Goal: Task Accomplishment & Management: Use online tool/utility

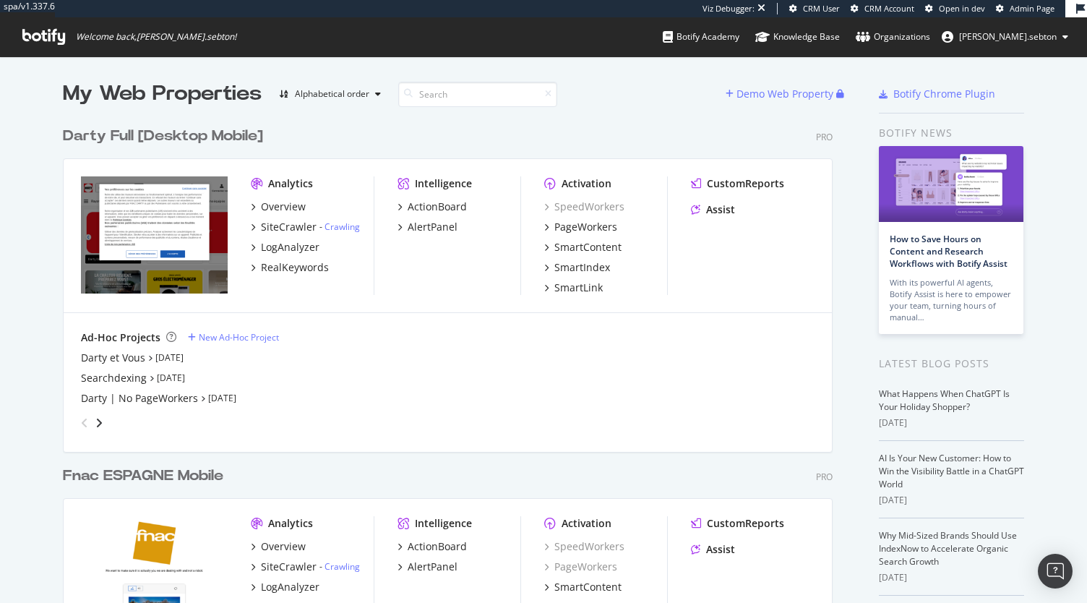
scroll to position [2539, 770]
drag, startPoint x: 497, startPoint y: 3, endPoint x: 1059, endPoint y: 576, distance: 802.2
click at [1059, 576] on img "Open Intercom Messenger" at bounding box center [1055, 570] width 19 height 19
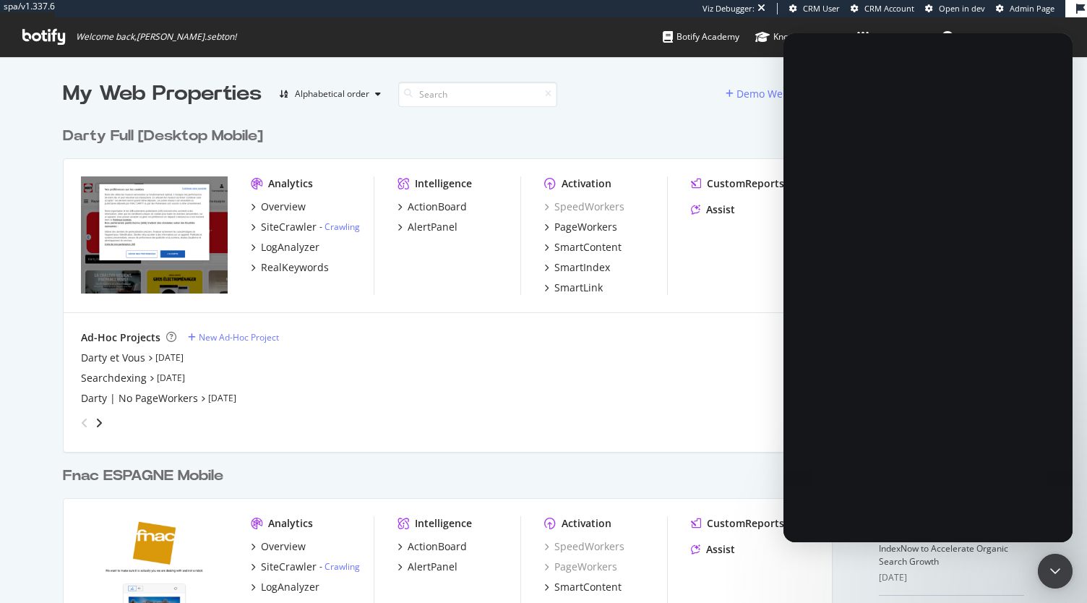
scroll to position [0, 0]
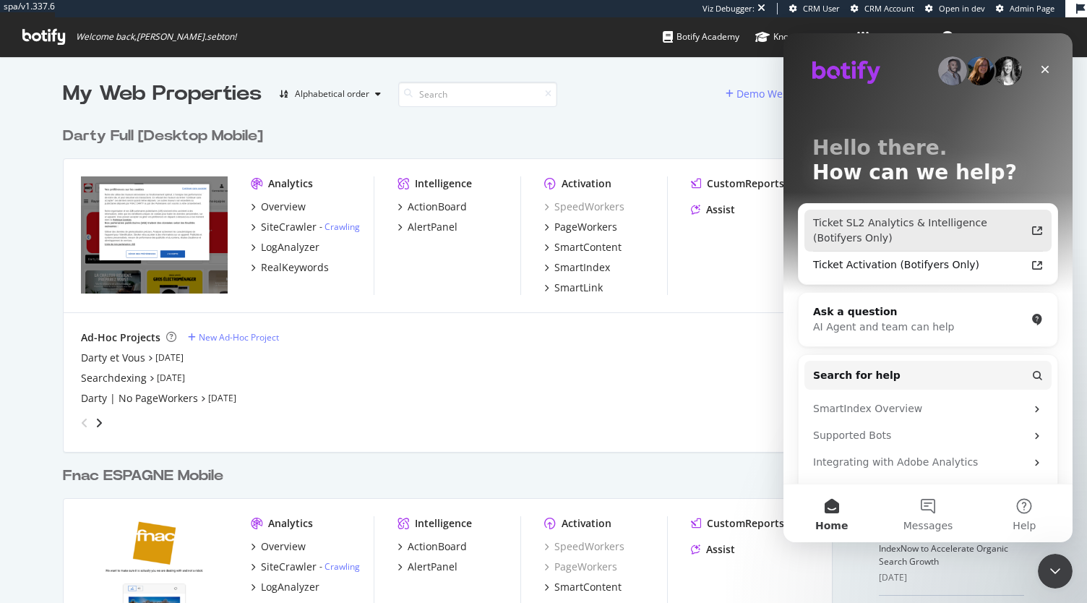
click at [989, 230] on div "Ticket SL2 Analytics & Intelligence (Botifyers Only)" at bounding box center [919, 230] width 212 height 30
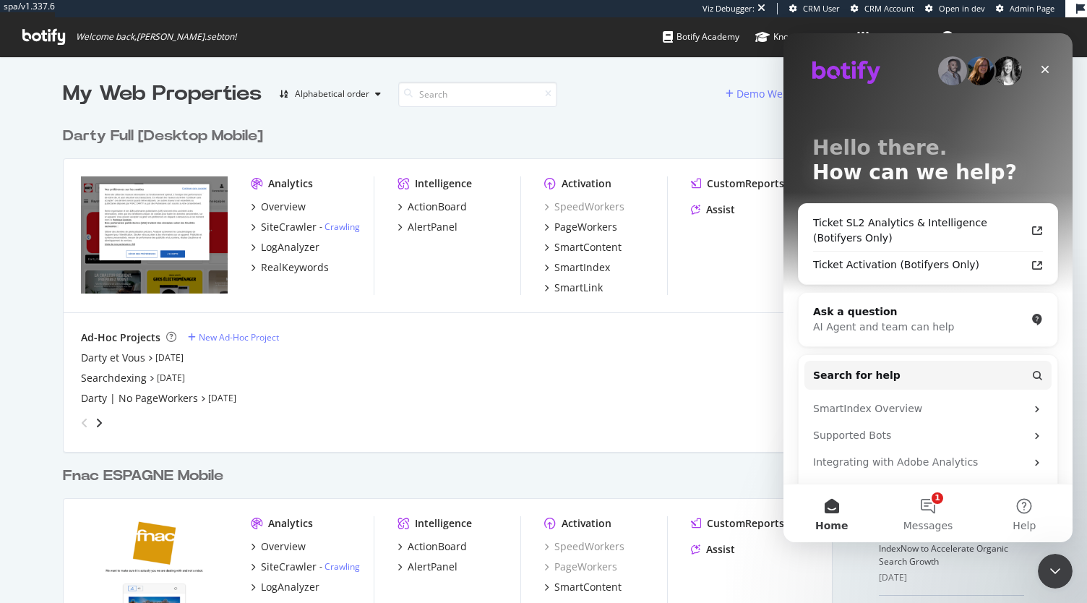
click at [181, 142] on div "Darty Full [Desktop Mobile]" at bounding box center [163, 136] width 200 height 21
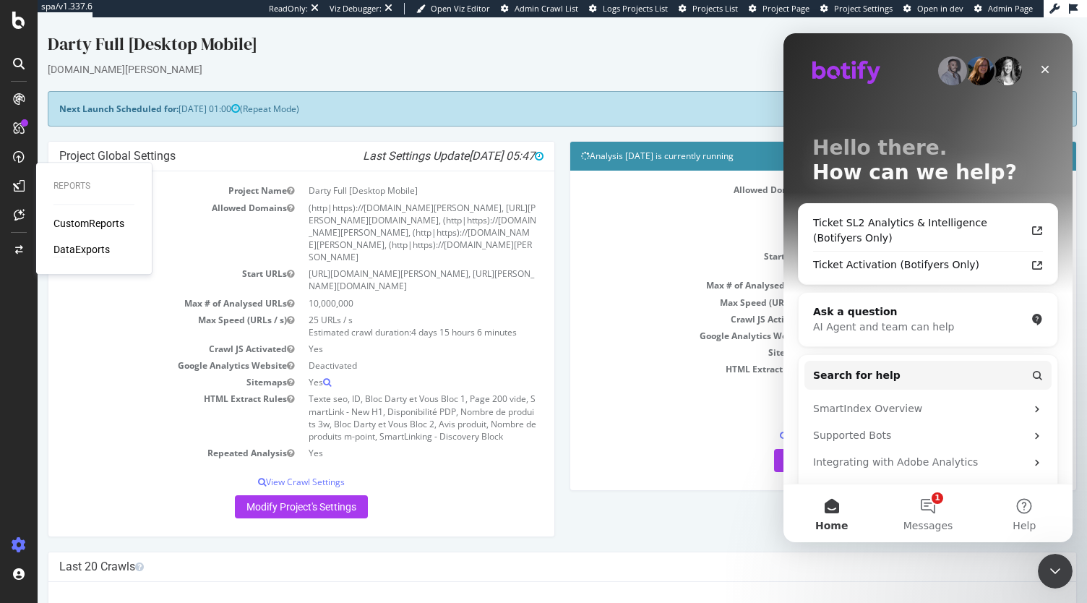
click at [67, 246] on div "DataExports" at bounding box center [81, 249] width 56 height 14
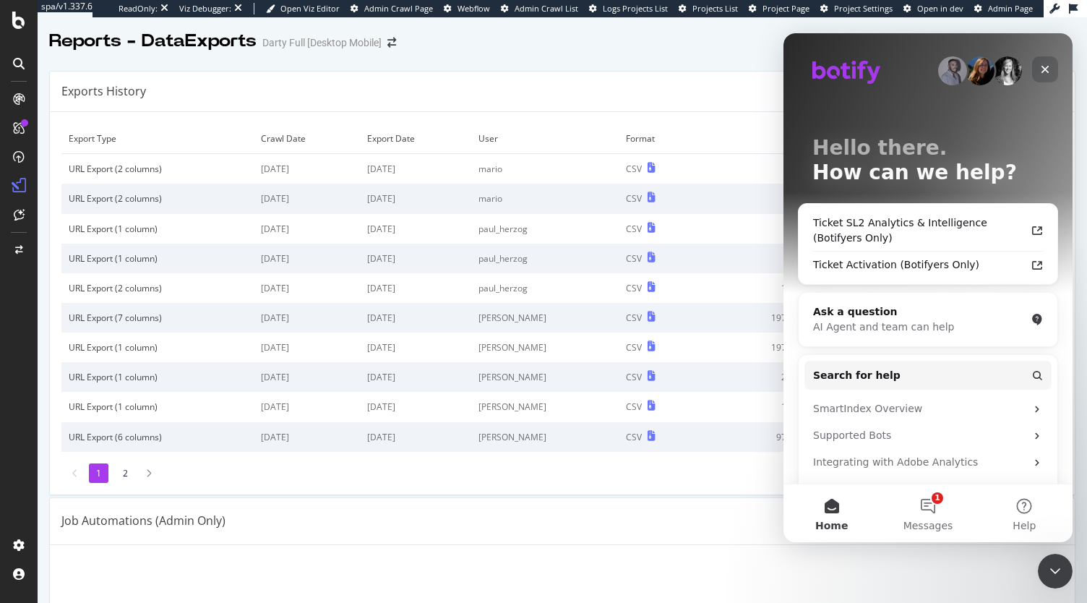
click at [1056, 66] on div "Hello there. How can we help? Ticket SL2 Analytics & Intelligence (Botifyers On…" at bounding box center [927, 349] width 289 height 633
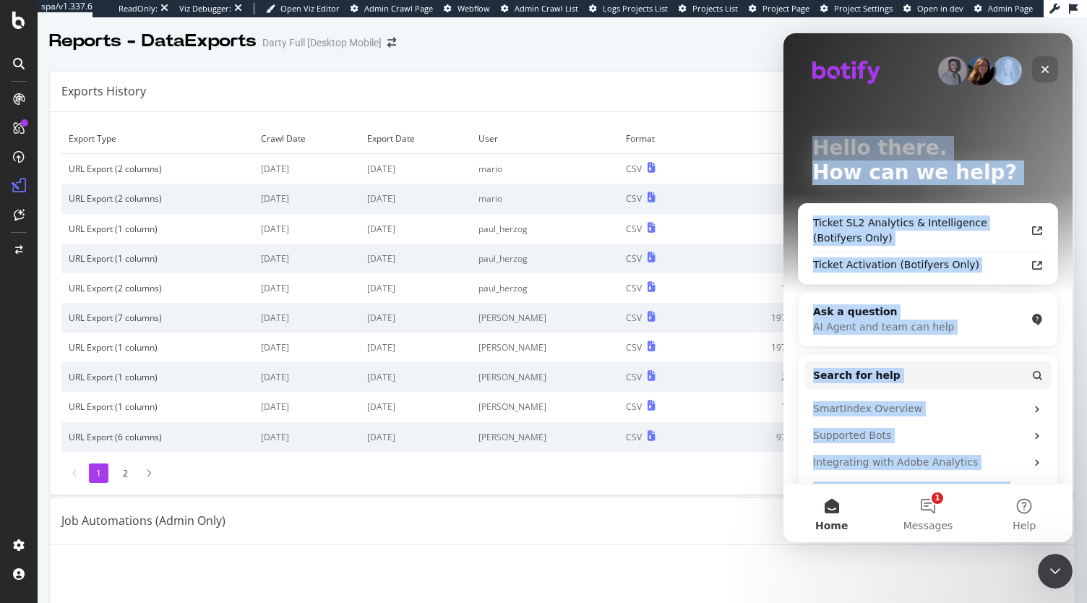
click at [1055, 66] on div "Close" at bounding box center [1045, 69] width 26 height 26
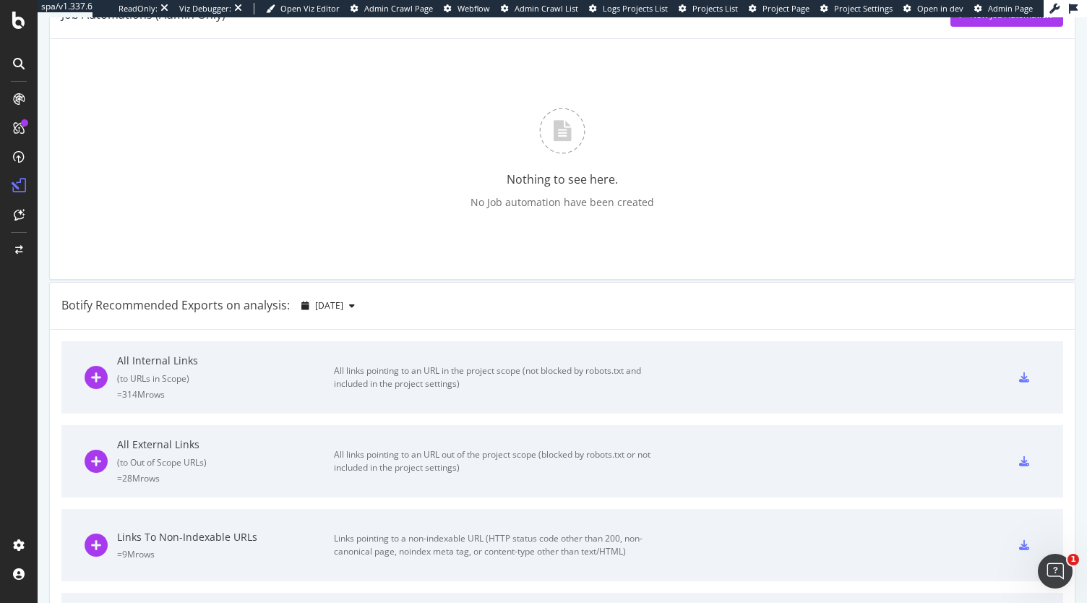
scroll to position [361, 0]
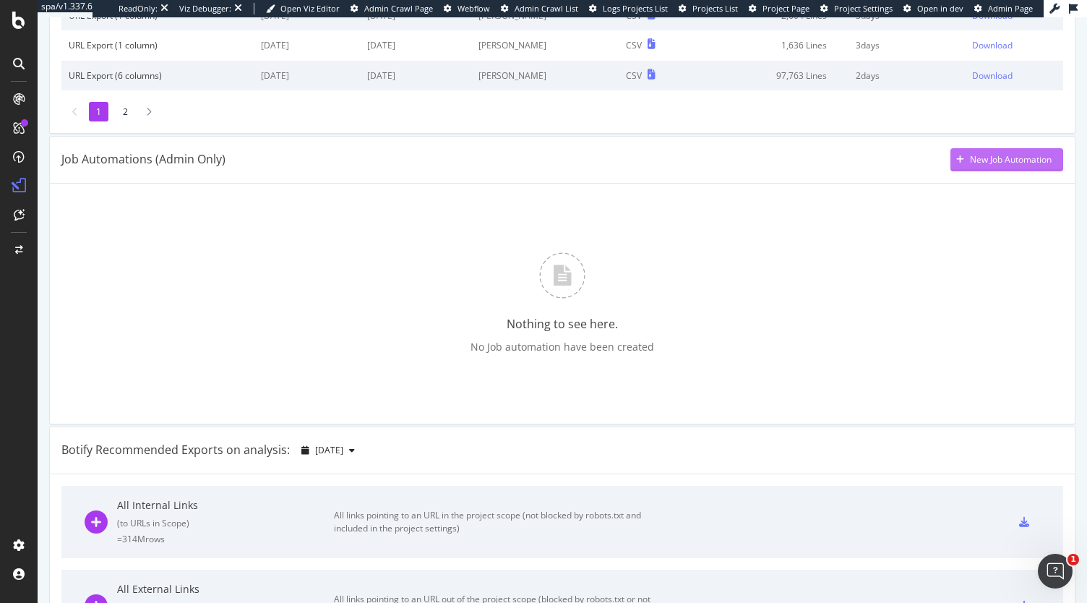
click at [996, 166] on div "New Job Automation" at bounding box center [1000, 160] width 101 height 22
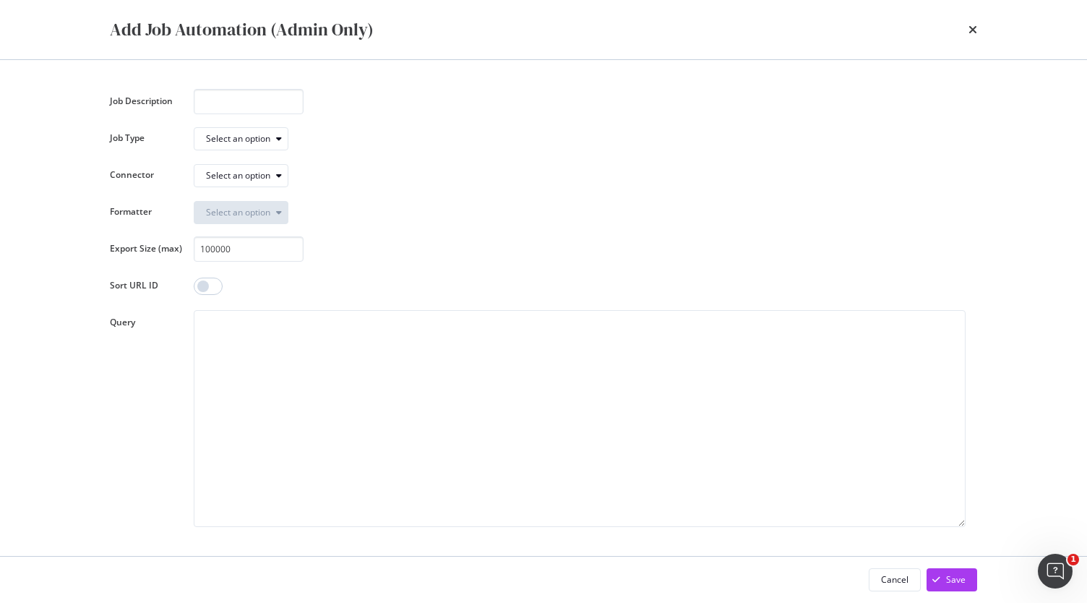
click at [259, 115] on div "Job Description Job Type Select an option Connector Select an option Formatter …" at bounding box center [543, 308] width 867 height 438
click at [261, 102] on input "modal" at bounding box center [249, 101] width 110 height 25
click at [270, 133] on div "Select an option" at bounding box center [247, 139] width 82 height 20
click at [277, 168] on div "Export Crawl (BQLv1)" at bounding box center [253, 163] width 85 height 12
click at [260, 178] on div "Select an option" at bounding box center [238, 175] width 64 height 9
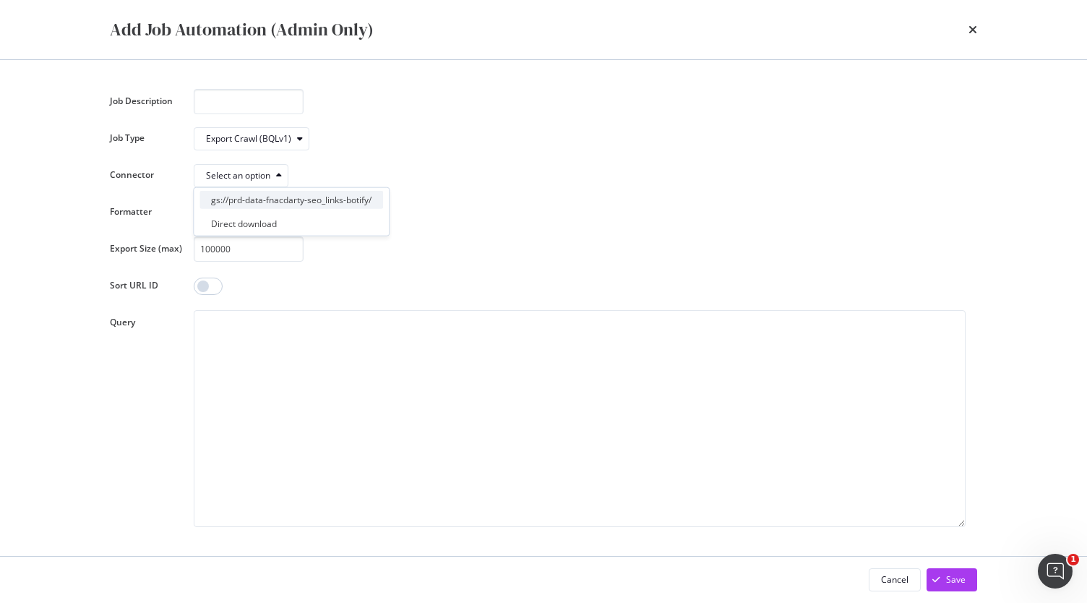
click at [328, 199] on div "gs://prd-data-fnacdarty-seo_links-botify/" at bounding box center [291, 200] width 160 height 12
click at [259, 208] on div "Select an option" at bounding box center [238, 212] width 64 height 9
click at [256, 231] on div "CSV" at bounding box center [239, 237] width 80 height 18
click at [369, 177] on div "modal" at bounding box center [374, 175] width 17 height 9
click at [428, 205] on div "CSV" at bounding box center [580, 211] width 772 height 25
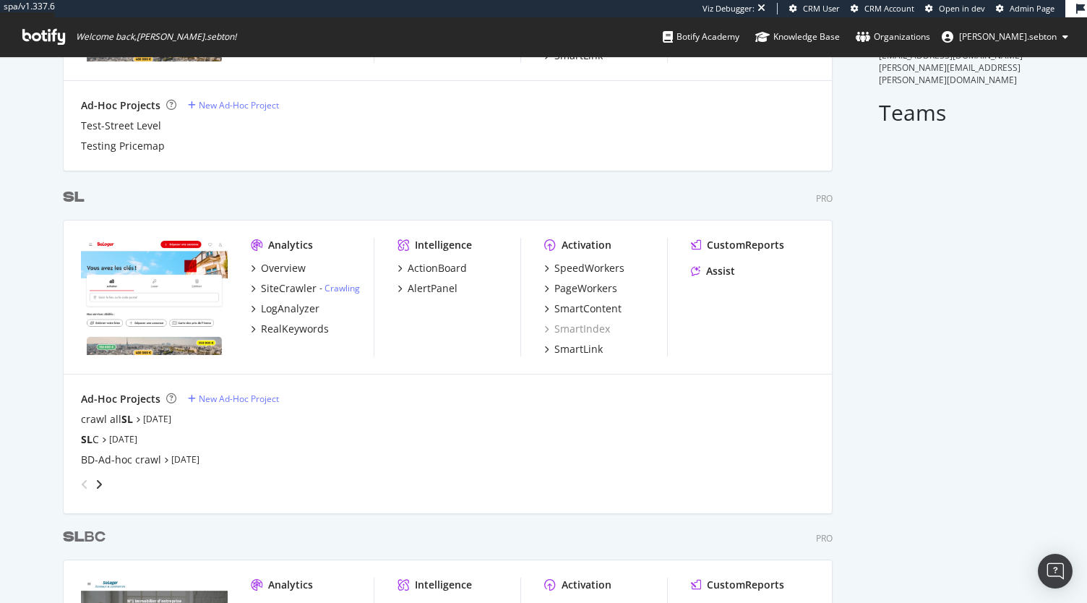
scroll to position [578, 0]
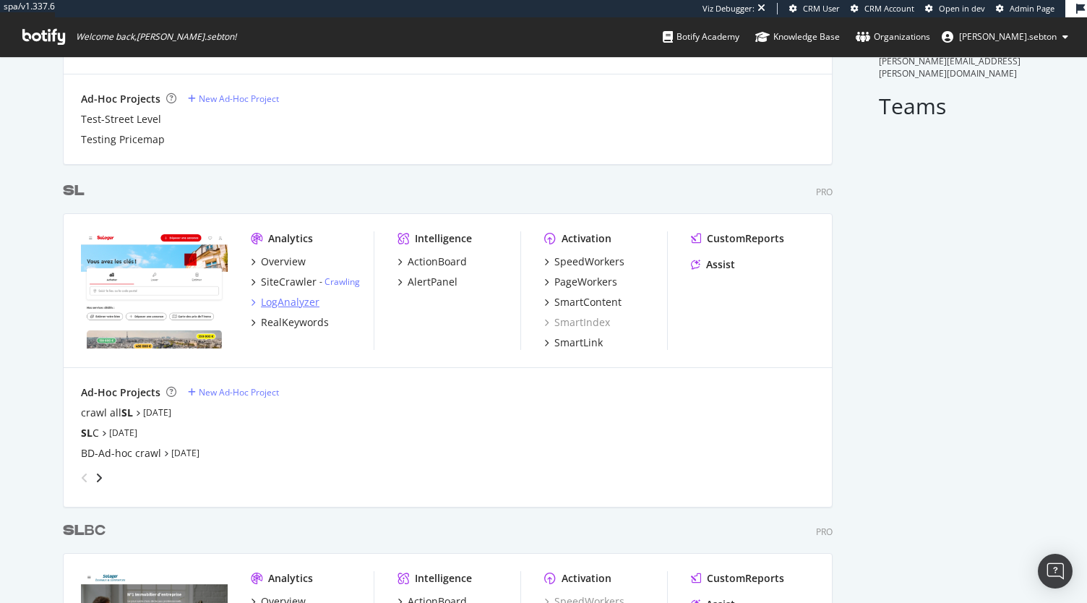
type input "sl"
click at [277, 300] on div "LogAnalyzer" at bounding box center [290, 302] width 59 height 14
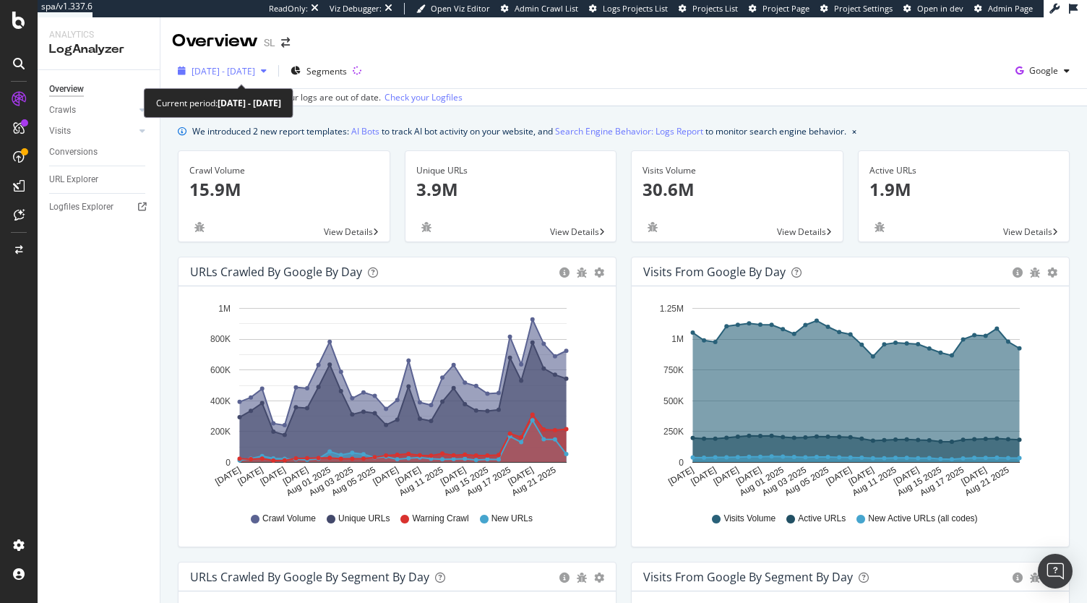
click at [255, 65] on span "2025 Jul. 24th - Aug. 22nd" at bounding box center [223, 71] width 64 height 12
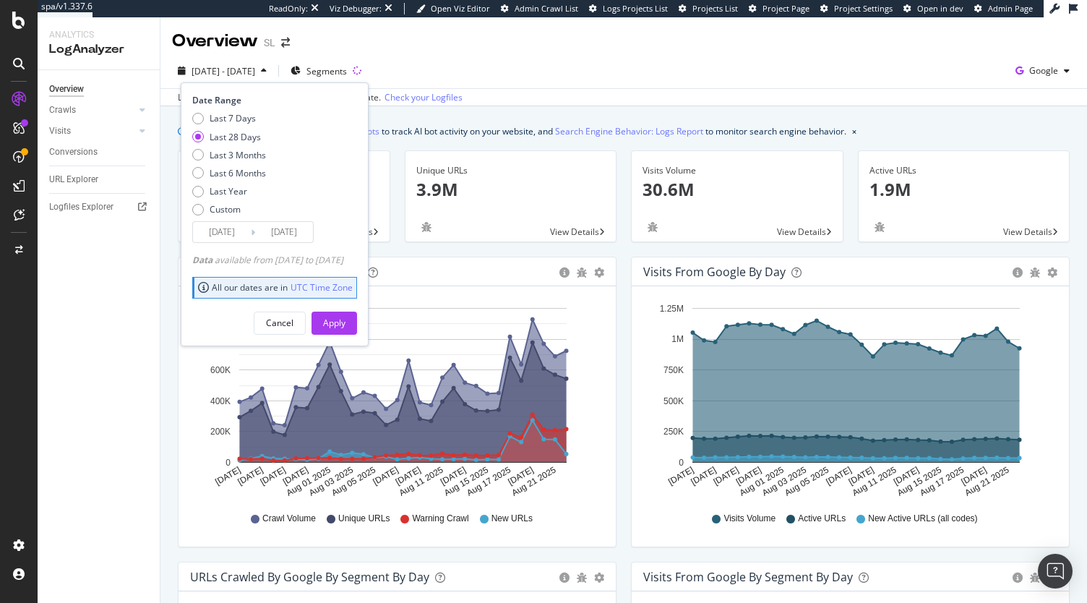
click at [534, 73] on div "2025 Jul. 24th - Aug. 22nd Segments Date Range Last 7 Days Last 28 Days Last 3 …" at bounding box center [623, 73] width 926 height 29
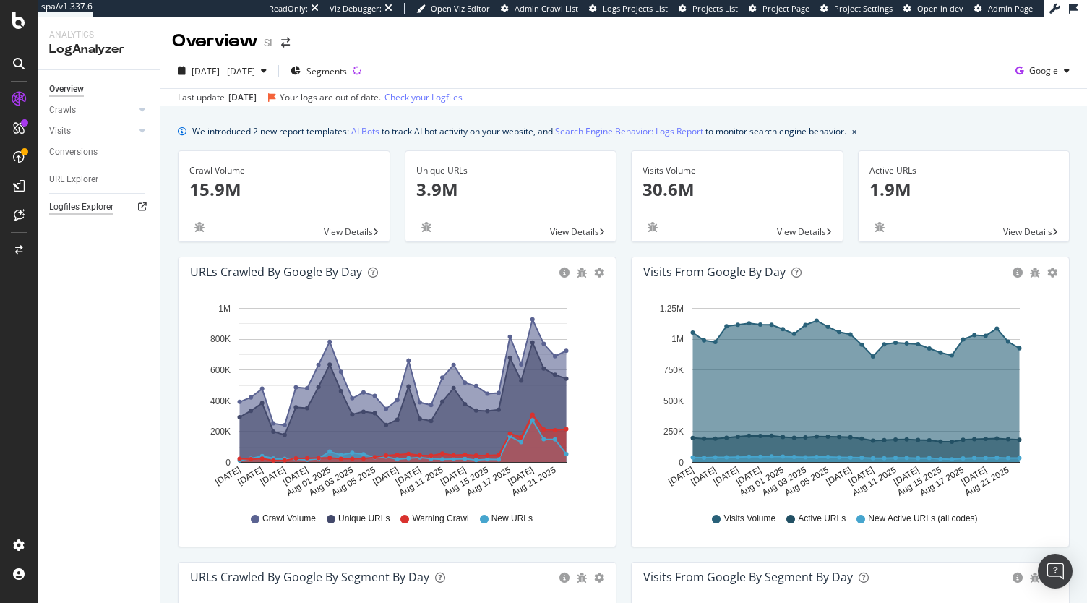
click at [97, 200] on div "Logfiles Explorer" at bounding box center [81, 206] width 64 height 15
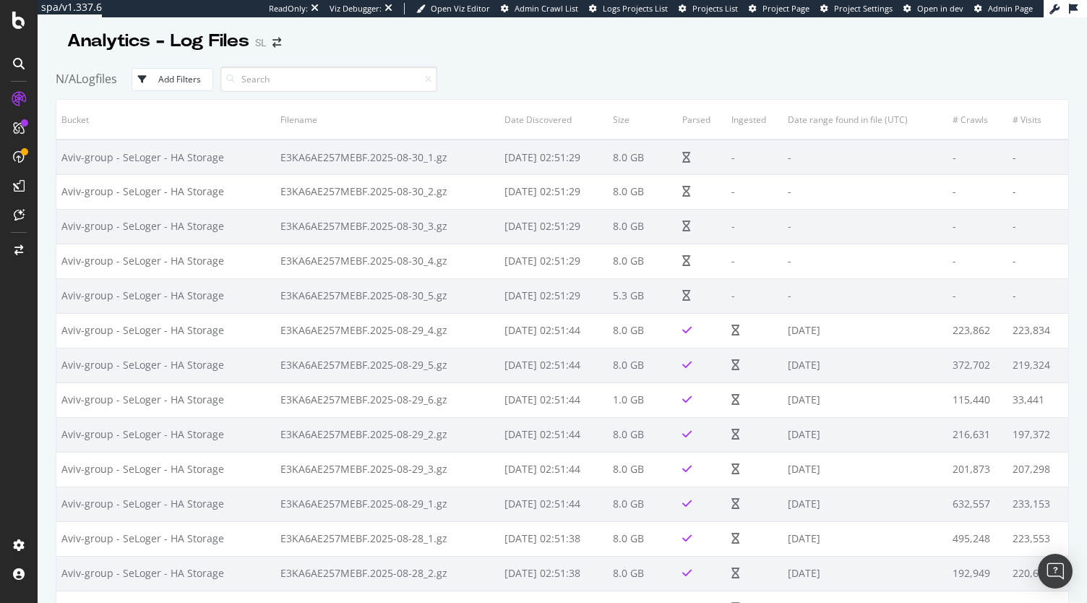
drag, startPoint x: 0, startPoint y: 0, endPoint x: 1057, endPoint y: 397, distance: 1129.3
click at [1081, 395] on div "Analytics - Log Files SL N/A Logfiles Add Filters Bucket Filename Date Discover…" at bounding box center [562, 309] width 1049 height 585
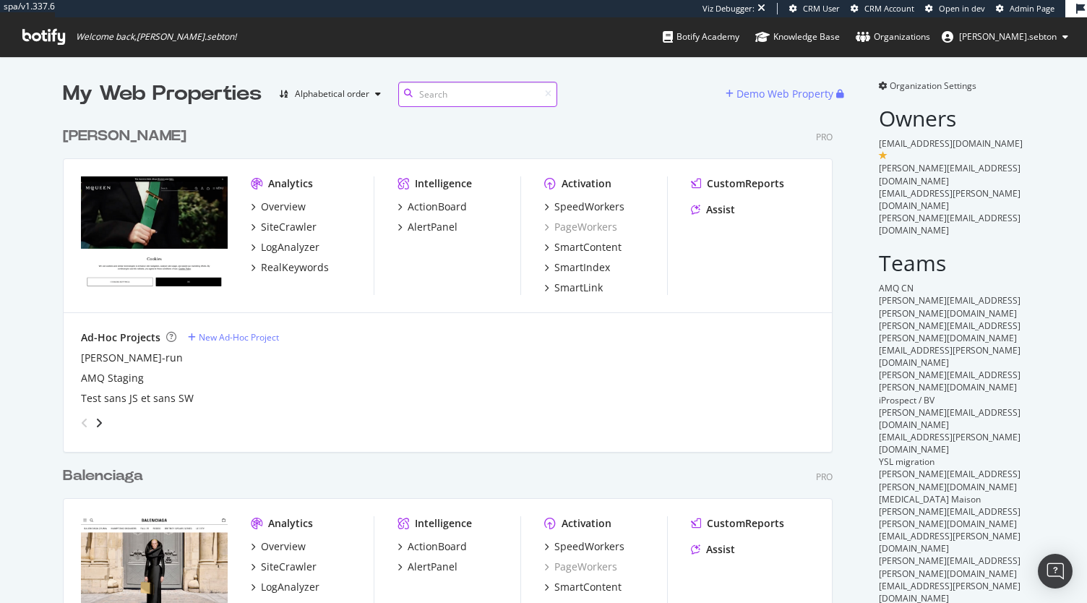
scroll to position [91, 0]
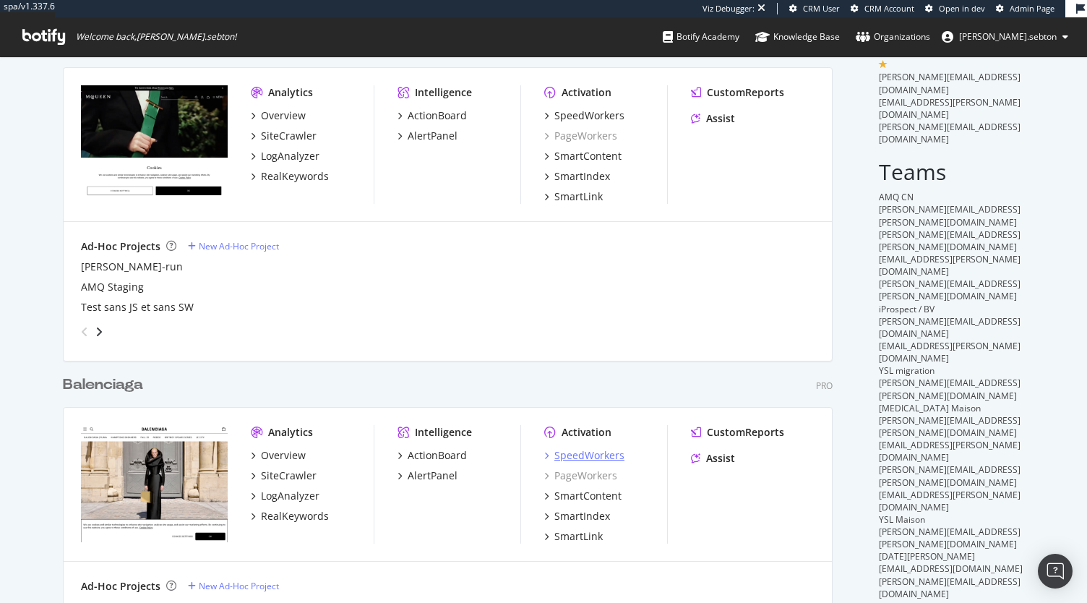
click at [579, 460] on div "SpeedWorkers" at bounding box center [589, 455] width 70 height 14
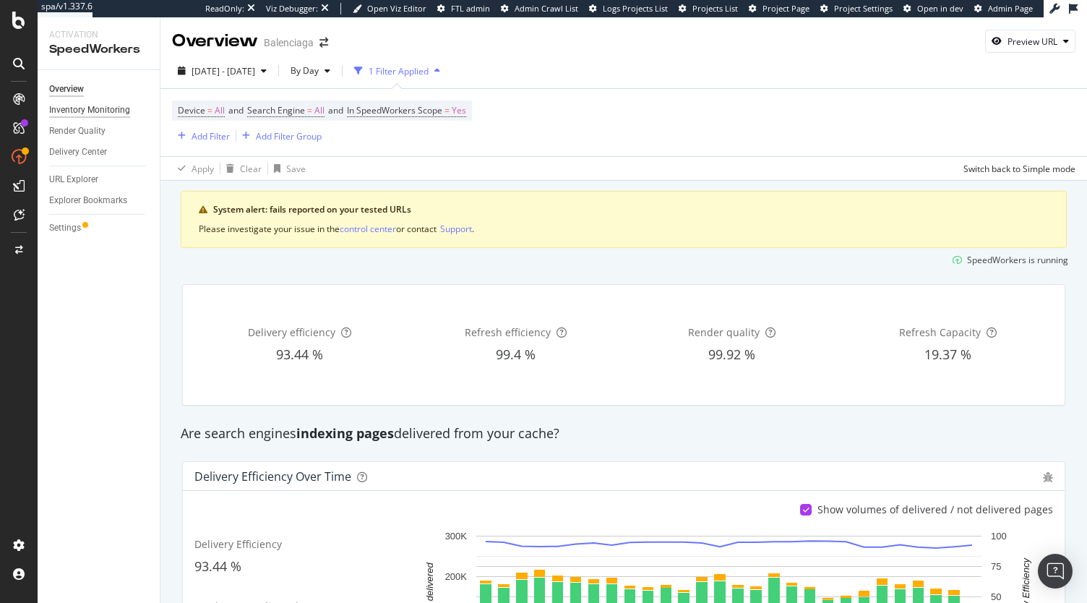
click at [104, 111] on div "Inventory Monitoring" at bounding box center [89, 110] width 81 height 15
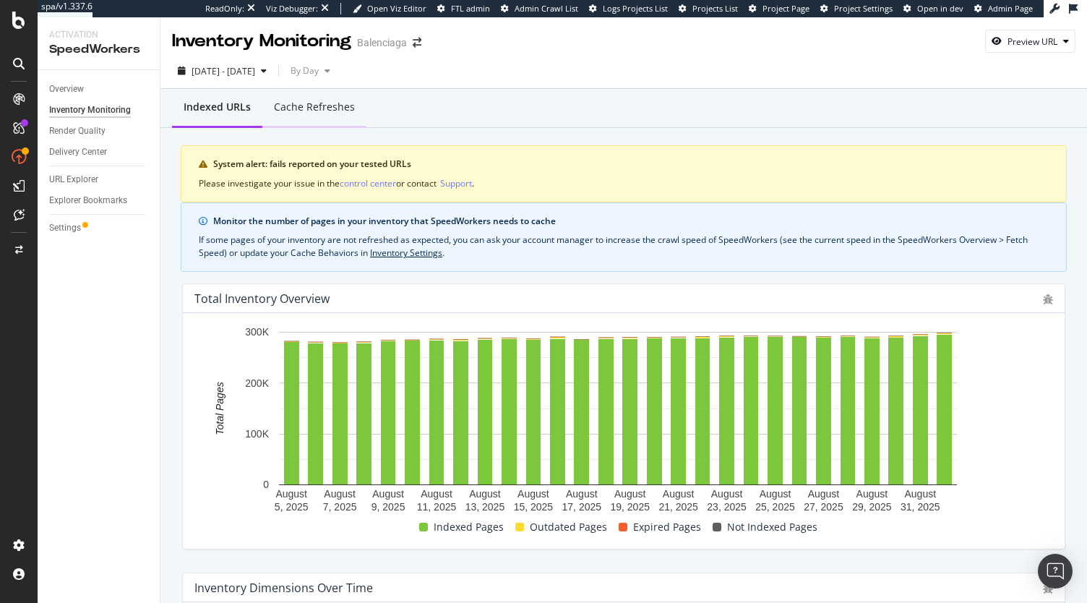
click at [314, 112] on div "Cache refreshes" at bounding box center [314, 107] width 81 height 14
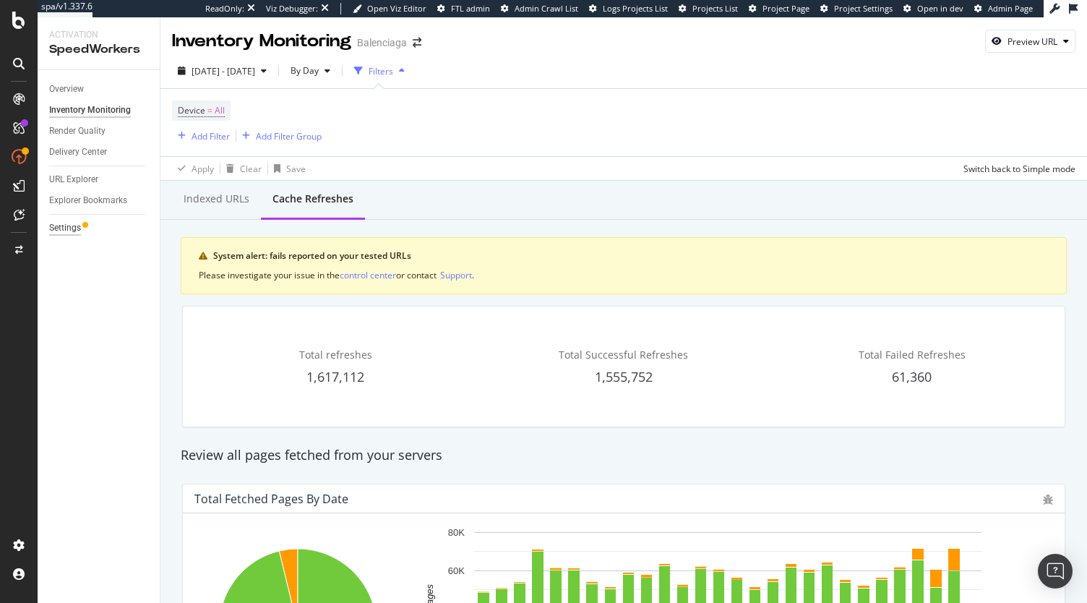
click at [69, 229] on div "Settings" at bounding box center [65, 227] width 32 height 15
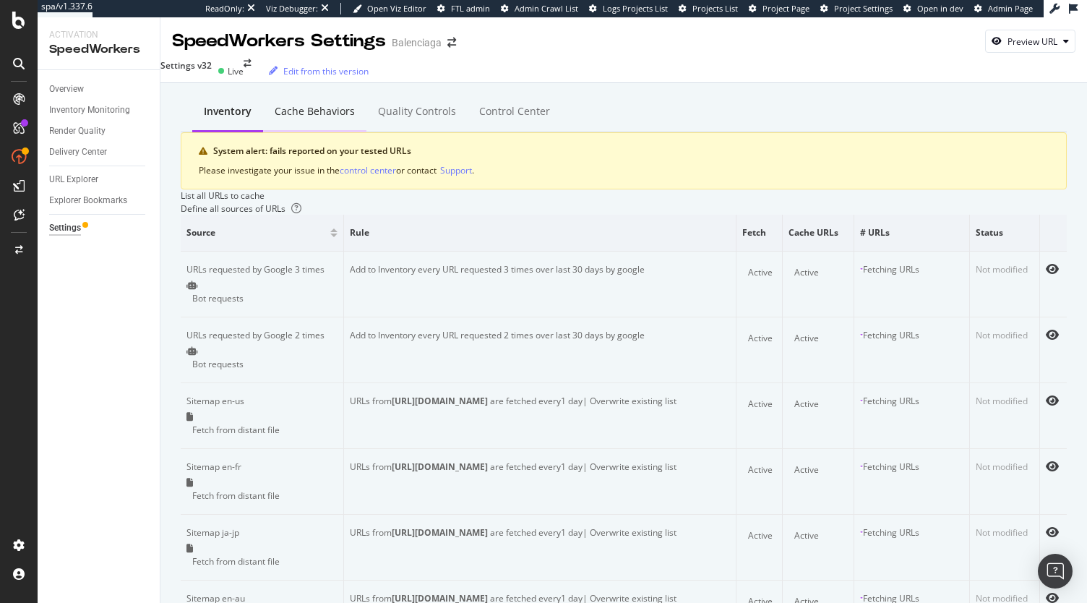
click at [314, 107] on div "Cache behaviors" at bounding box center [315, 111] width 80 height 14
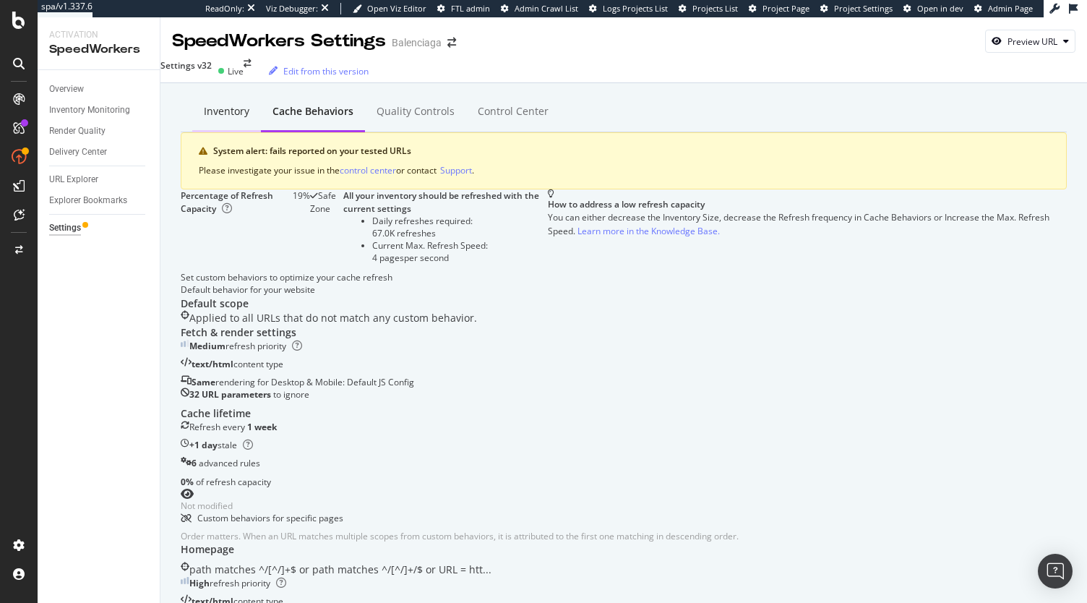
click at [214, 113] on div "Inventory" at bounding box center [227, 111] width 46 height 14
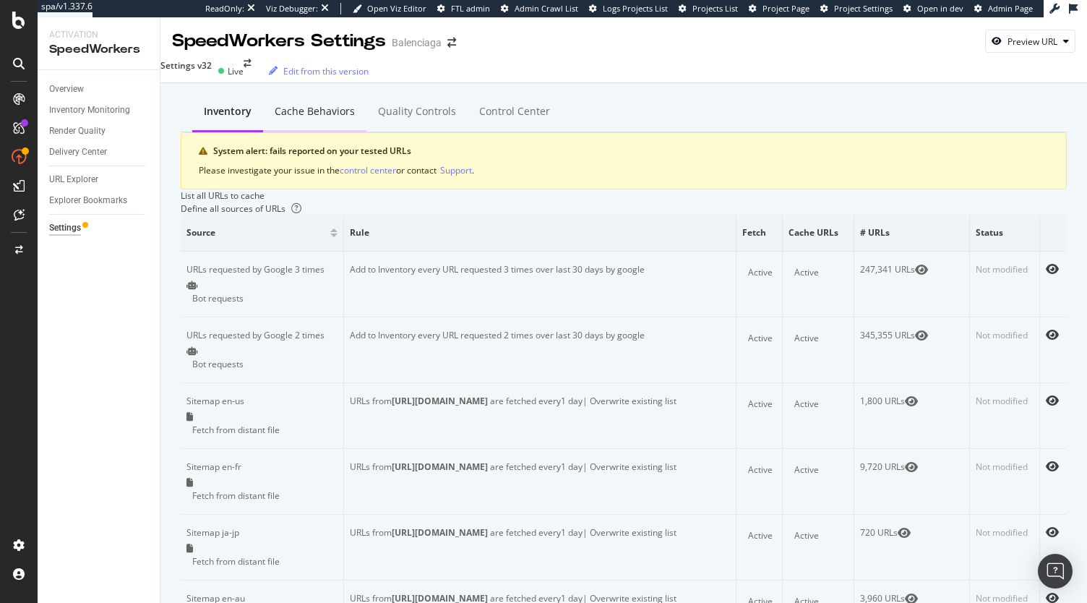
click at [287, 126] on div "Cache behaviors" at bounding box center [314, 112] width 103 height 40
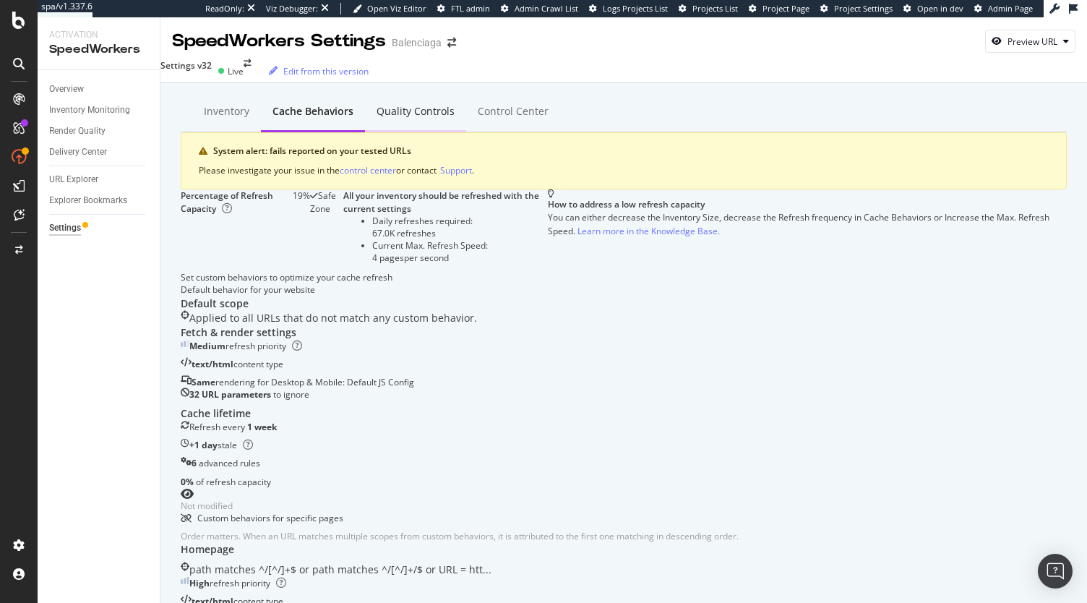
click at [400, 111] on div "Quality Controls" at bounding box center [415, 111] width 78 height 14
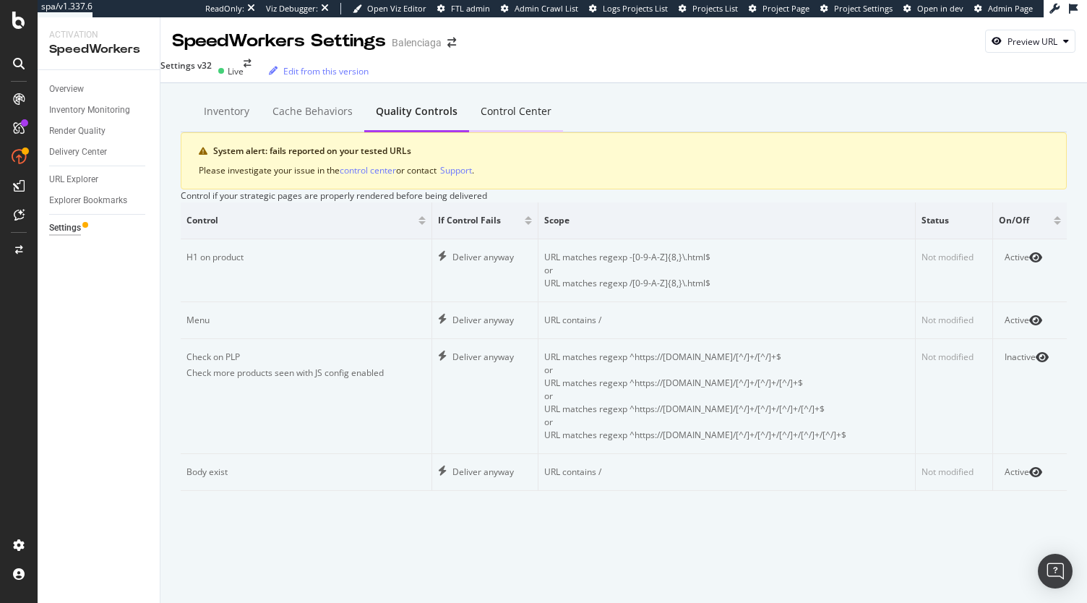
click at [485, 112] on div "Control Center" at bounding box center [516, 111] width 71 height 14
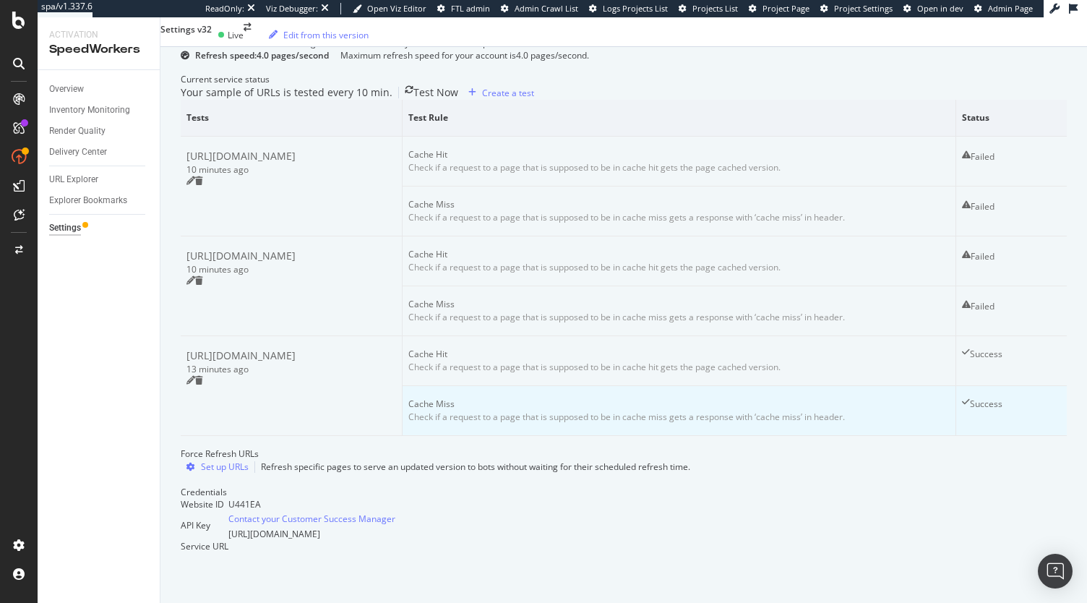
scroll to position [334, 0]
drag, startPoint x: 334, startPoint y: 257, endPoint x: 215, endPoint y: 228, distance: 121.8
click at [215, 228] on td "https://www.balenciaga.com/en-gb/crush-medium-chain-bag-quilted-denim--blue-716…" at bounding box center [292, 187] width 222 height 100
copy div "https://www.balenciaga.com/en-gb/crush-medium-chain-bag-quilted-denim--blue-716…"
drag, startPoint x: 343, startPoint y: 365, endPoint x: 216, endPoint y: 349, distance: 128.2
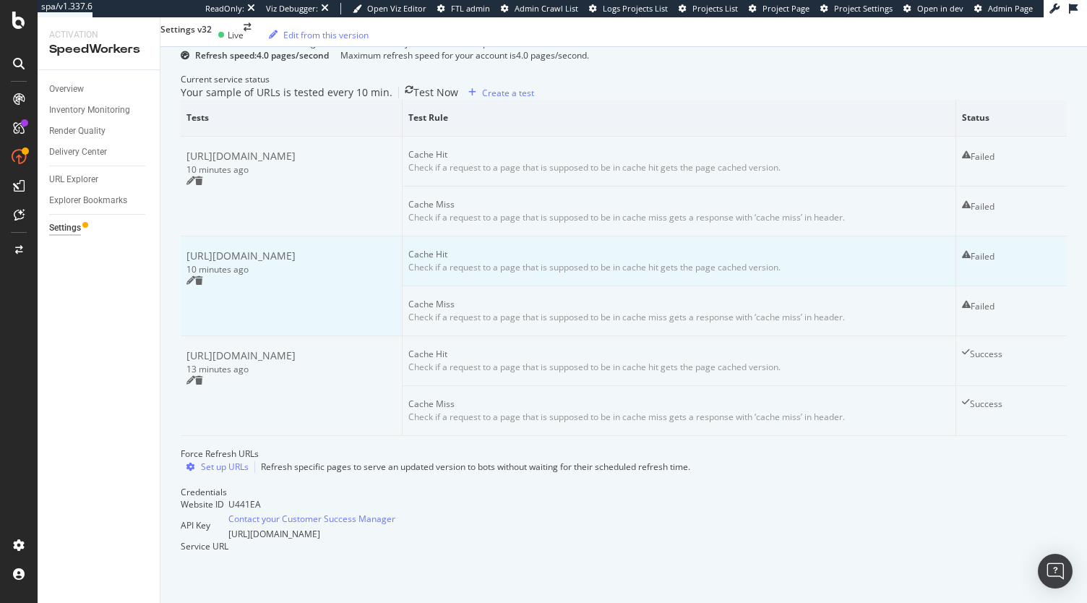
click at [216, 263] on div "https://www.balenciaga.com/en-us/women/shoes/view-all" at bounding box center [291, 255] width 210 height 15
click at [203, 185] on icon at bounding box center [199, 180] width 8 height 9
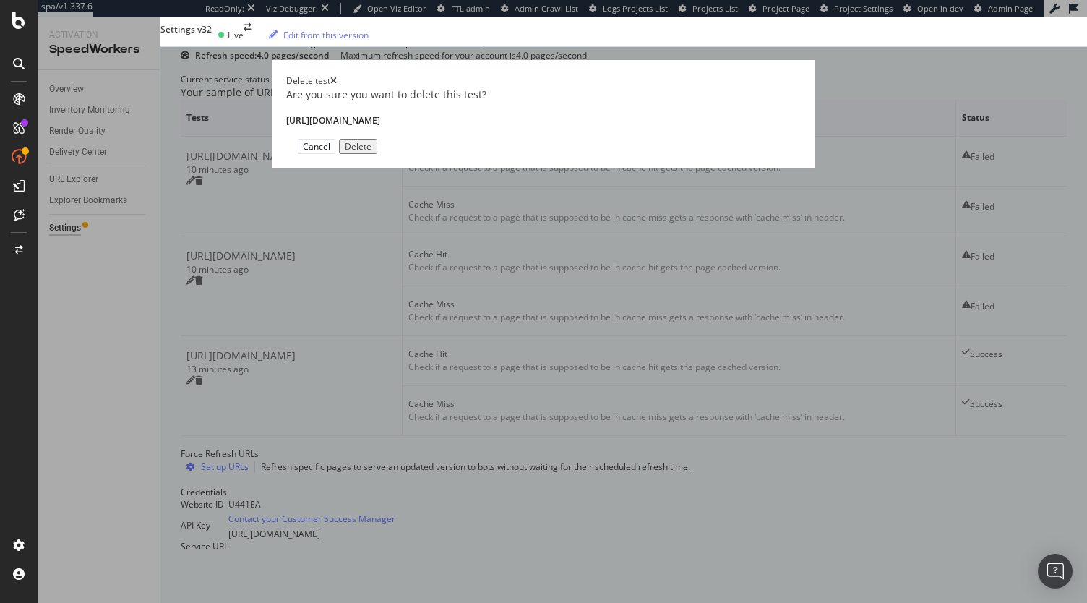
click at [371, 152] on div "Delete" at bounding box center [358, 147] width 27 height 10
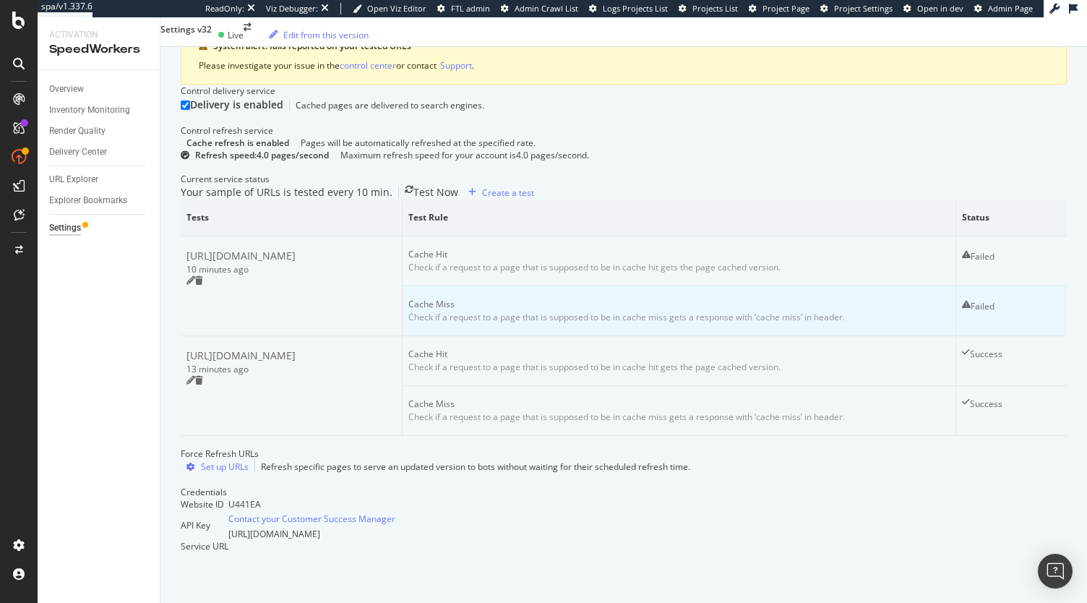
copy div "https://www.balenciaga.com/en-us/women/shoes/view-all"
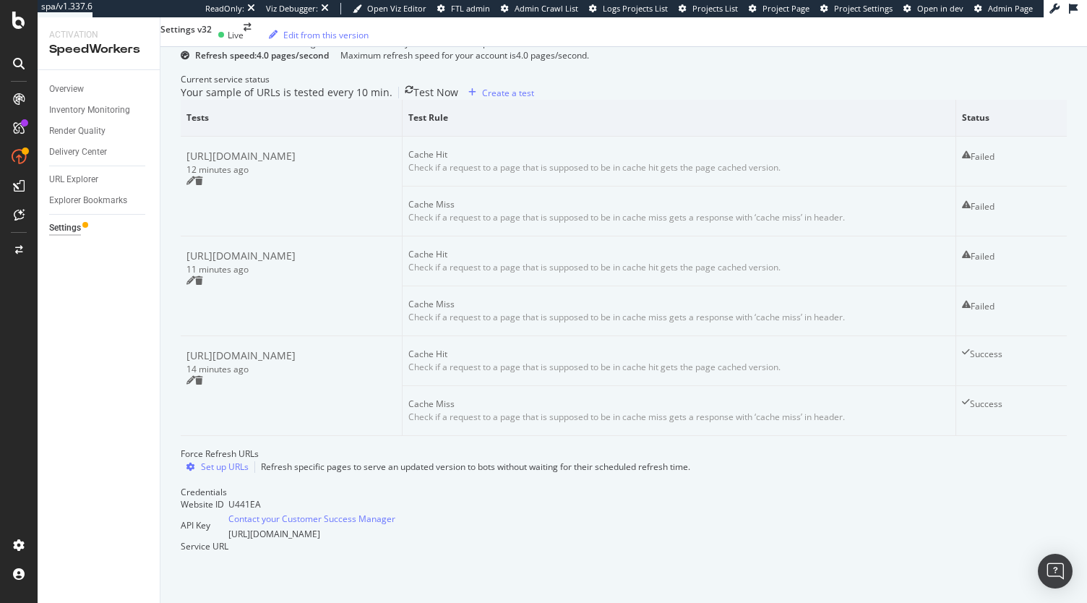
scroll to position [0, 0]
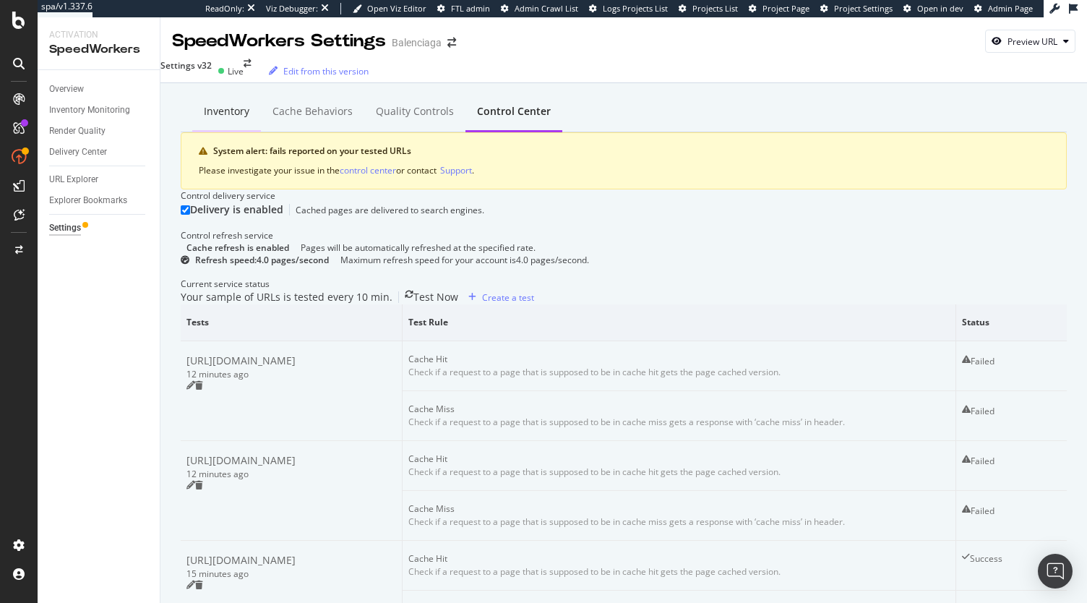
click at [205, 115] on div "Inventory" at bounding box center [227, 111] width 46 height 14
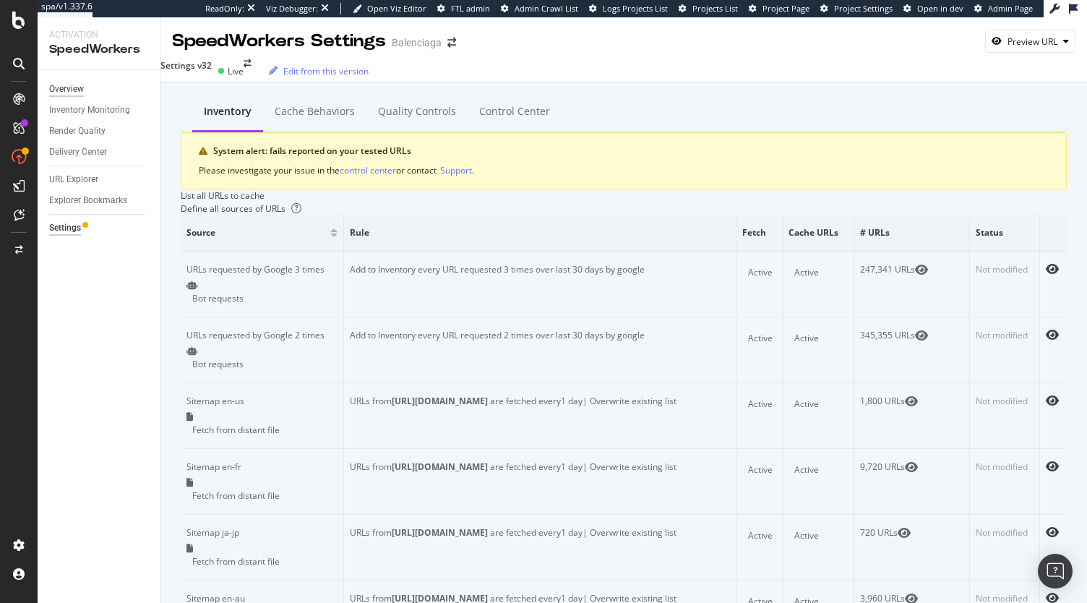
click at [69, 85] on div "Overview" at bounding box center [66, 89] width 35 height 15
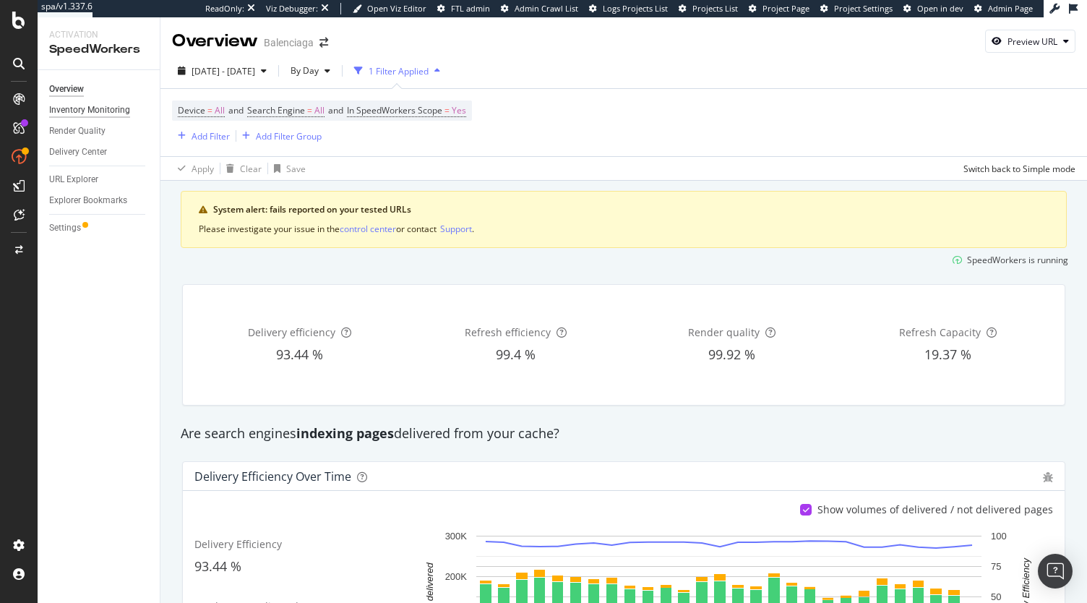
click at [82, 111] on div "Inventory Monitoring" at bounding box center [89, 110] width 81 height 15
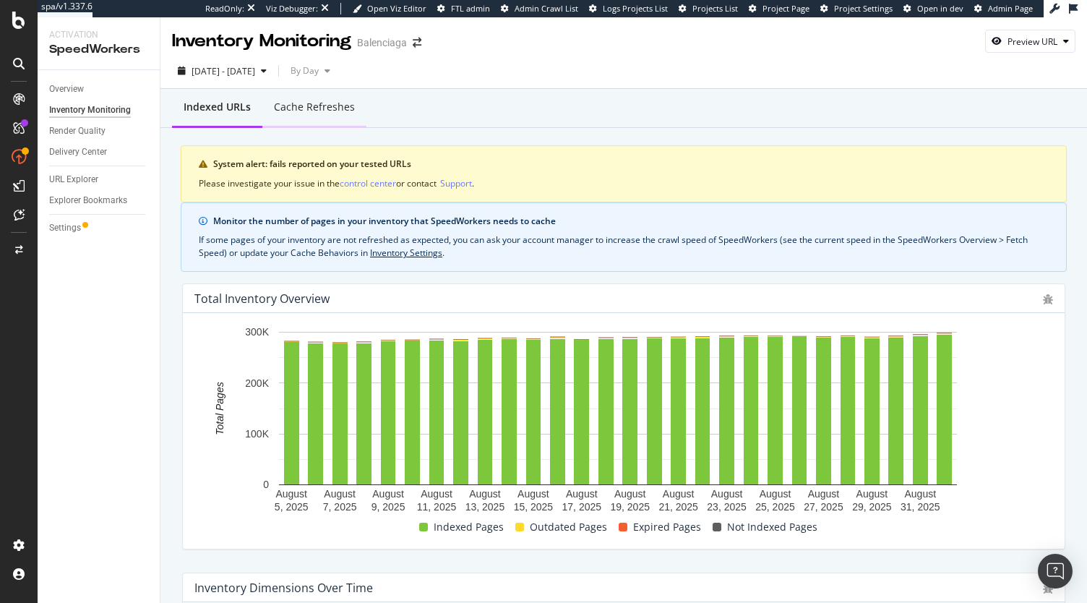
click at [299, 104] on div "Cache refreshes" at bounding box center [314, 107] width 81 height 14
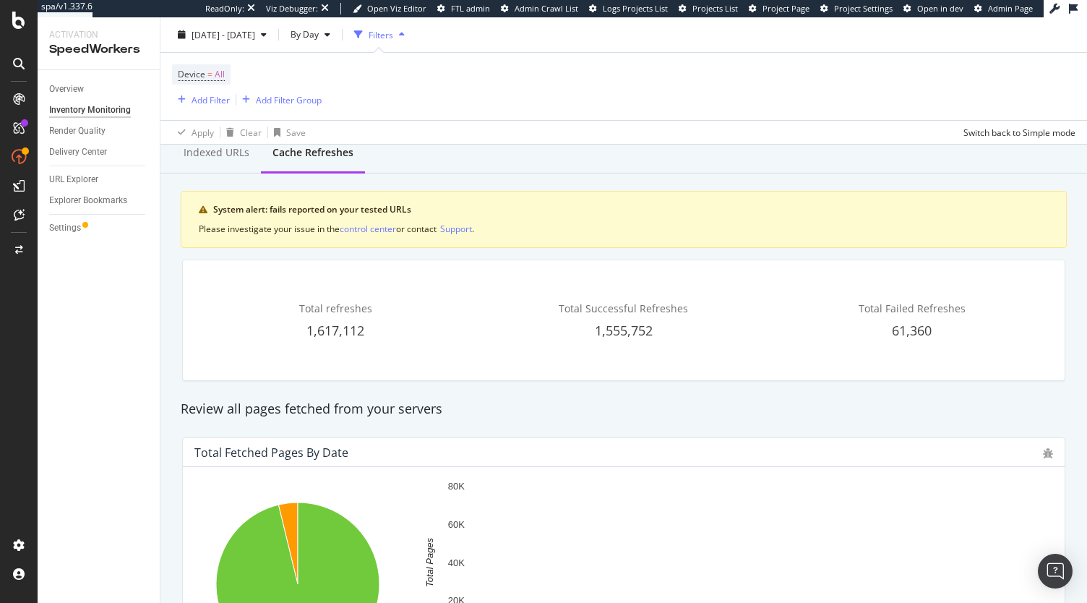
scroll to position [45, 0]
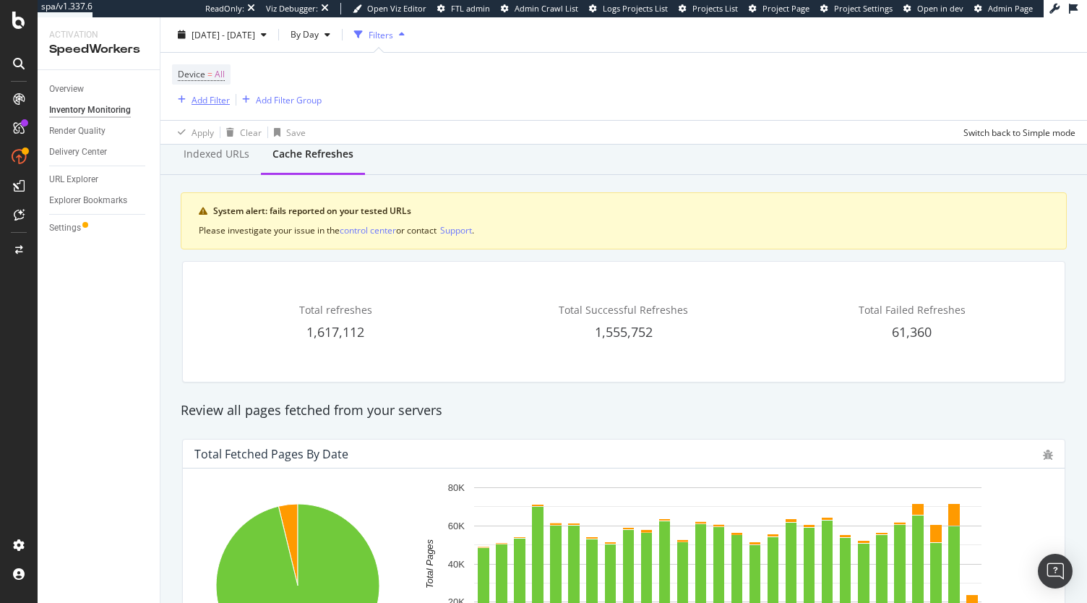
click at [210, 98] on div "Add Filter" at bounding box center [210, 99] width 38 height 12
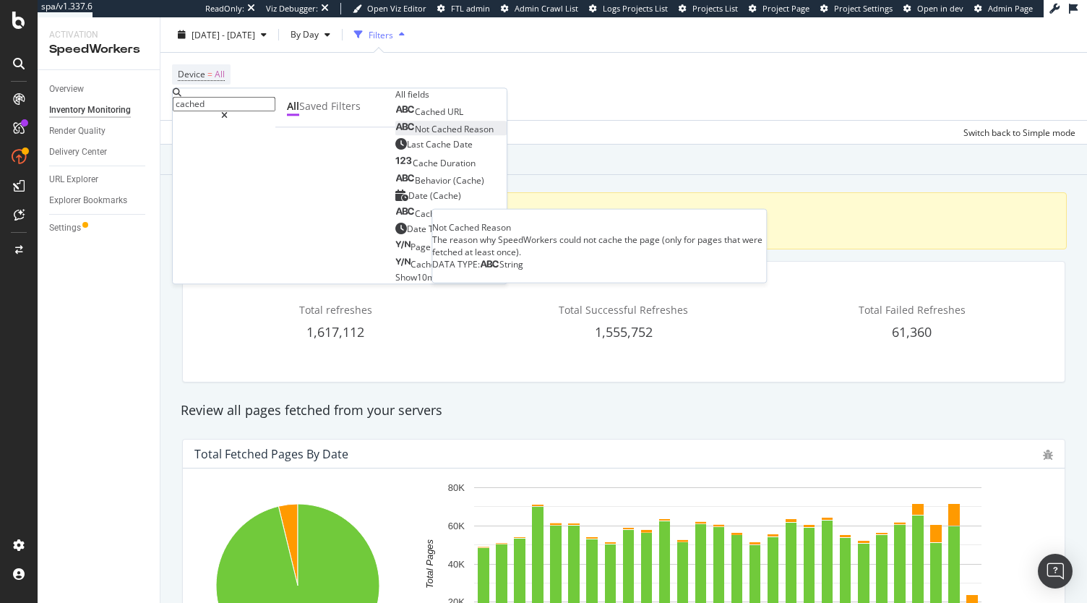
type input "cached"
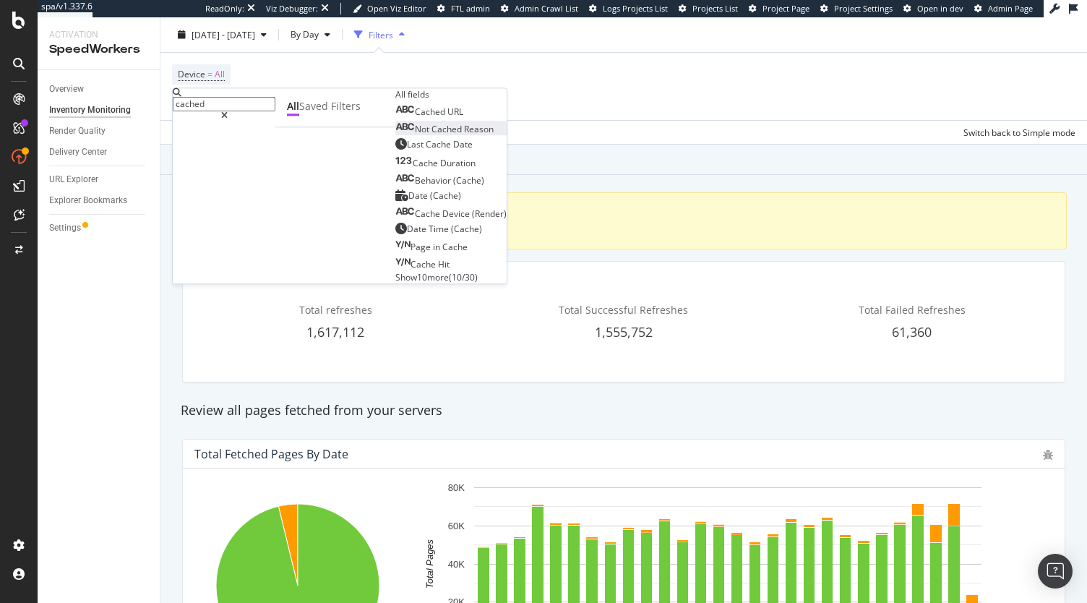
click at [431, 136] on span "Cached" at bounding box center [447, 130] width 33 height 12
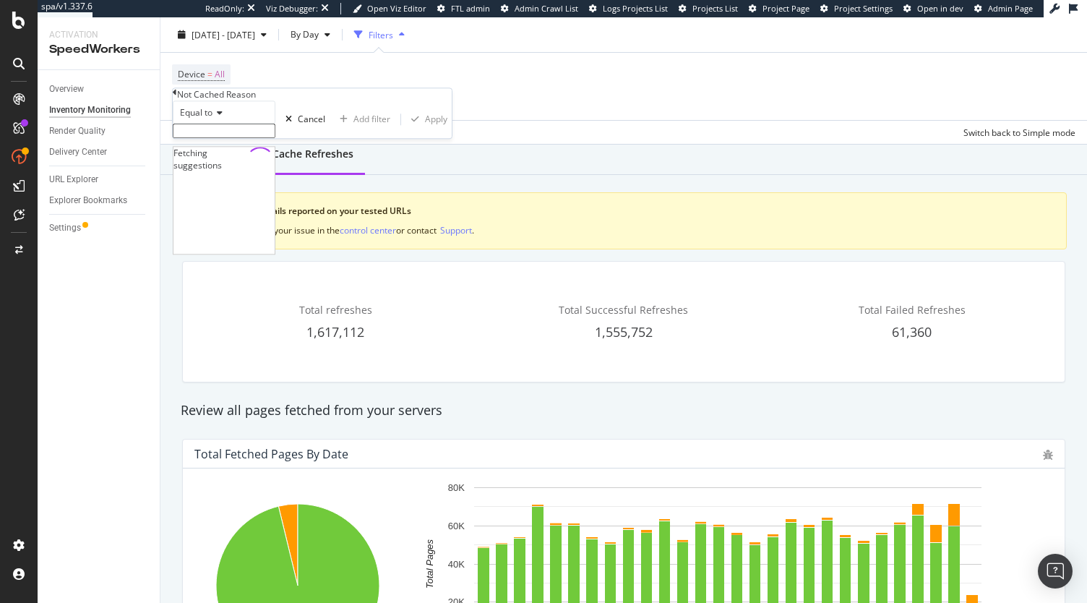
click at [212, 138] on input "text" at bounding box center [224, 131] width 103 height 14
click at [224, 167] on span "last_refresh_5xx" at bounding box center [200, 161] width 47 height 12
type input "last_refresh_5xx"
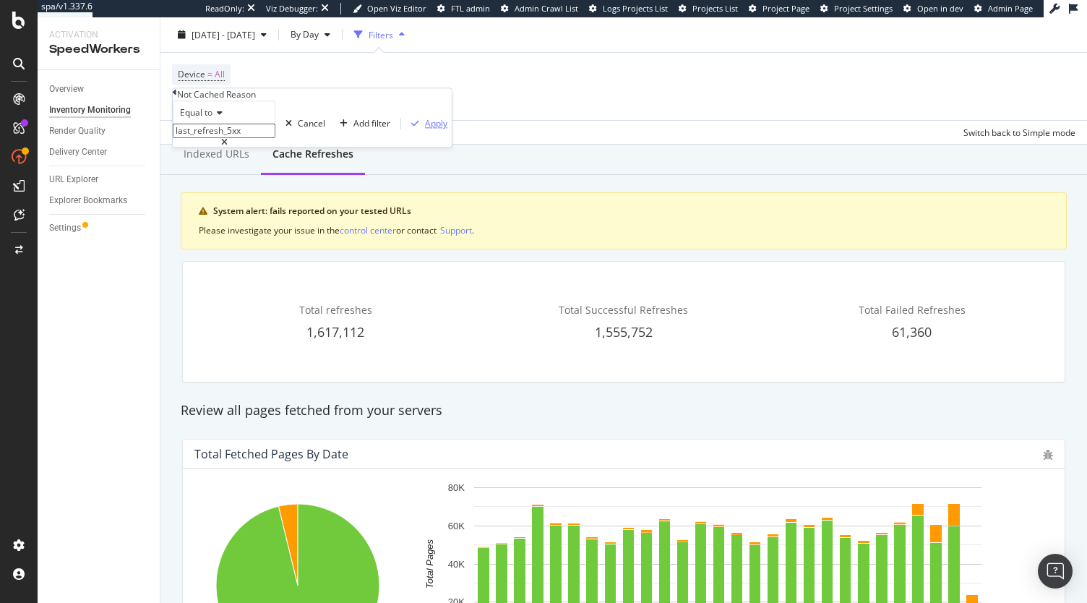
click at [425, 130] on div "Apply" at bounding box center [436, 124] width 22 height 12
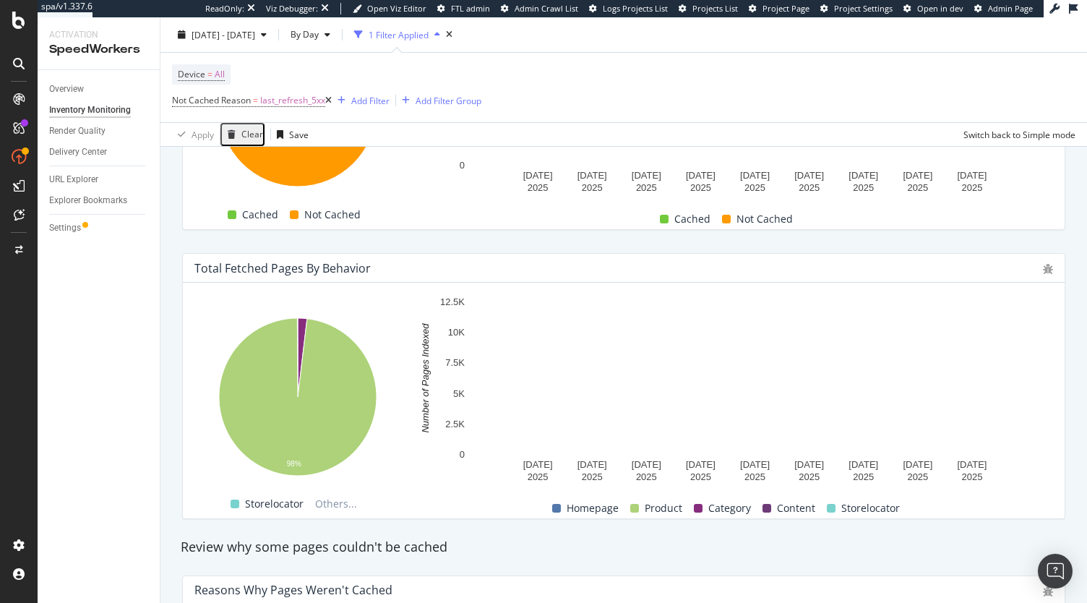
scroll to position [486, 0]
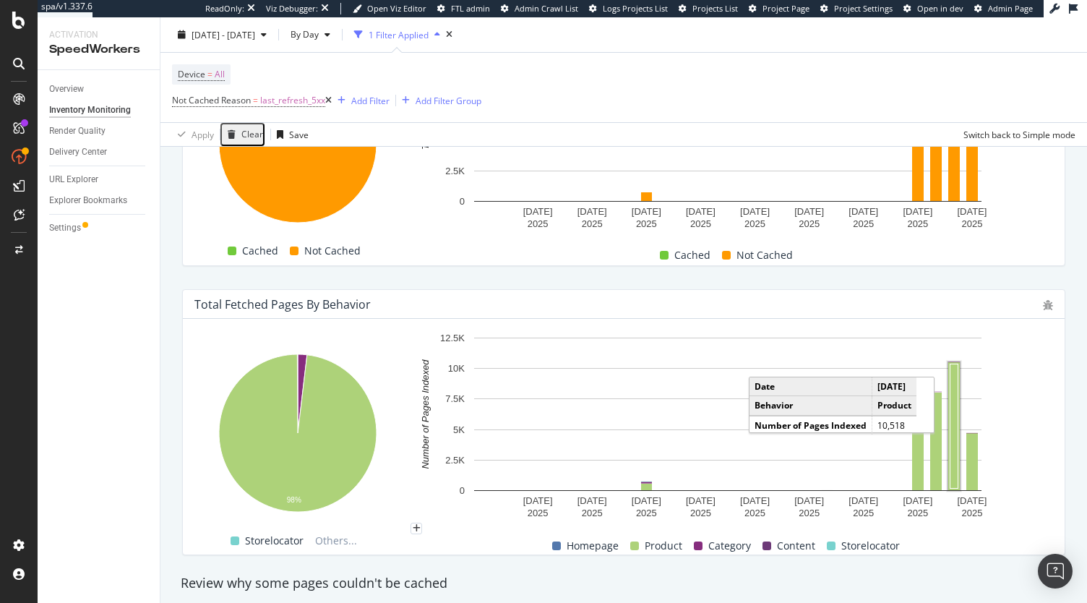
click at [955, 454] on rect "A chart." at bounding box center [954, 426] width 8 height 124
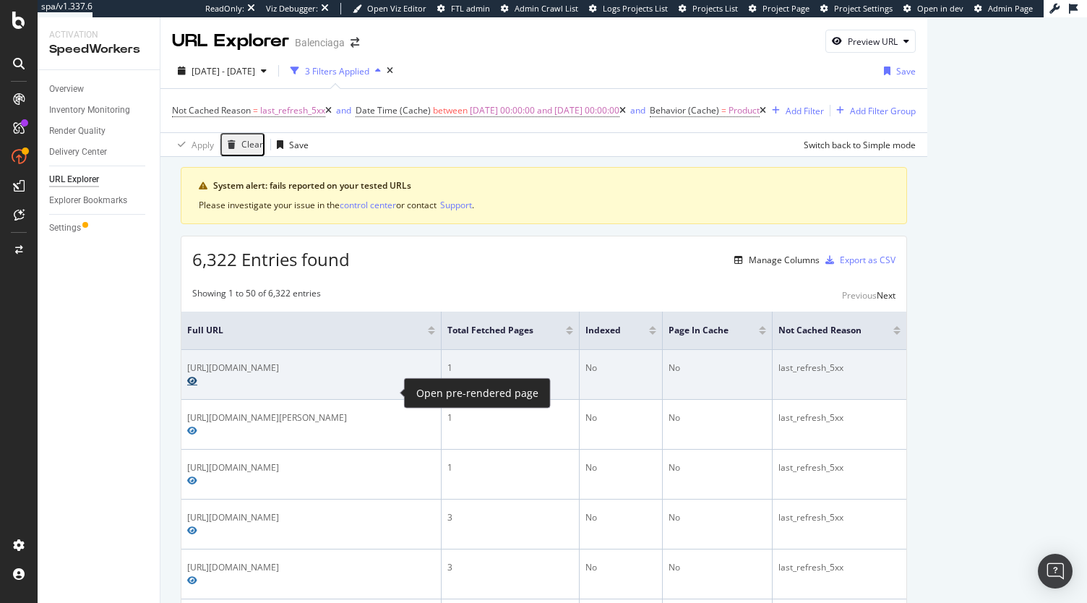
click at [197, 385] on icon "Preview https://www.balenciaga.com/ko-kr/diy-%EB%A9%94%ED%83%88-%EC%95%84%EC%9B…" at bounding box center [192, 380] width 10 height 9
drag, startPoint x: 185, startPoint y: 368, endPoint x: 382, endPoint y: 395, distance: 198.3
click at [382, 395] on td "https://www.balenciaga.com/ko-kr/diy-%EB%A9%94%ED%83%88-%EC%95%84%EC%9B%83%EB%9…" at bounding box center [311, 375] width 260 height 50
copy div "https://www.balenciaga.com/ko-kr/diy-%EB%A9%94%ED%83%88-%EC%95%84%EC%9B%83%EB%9…"
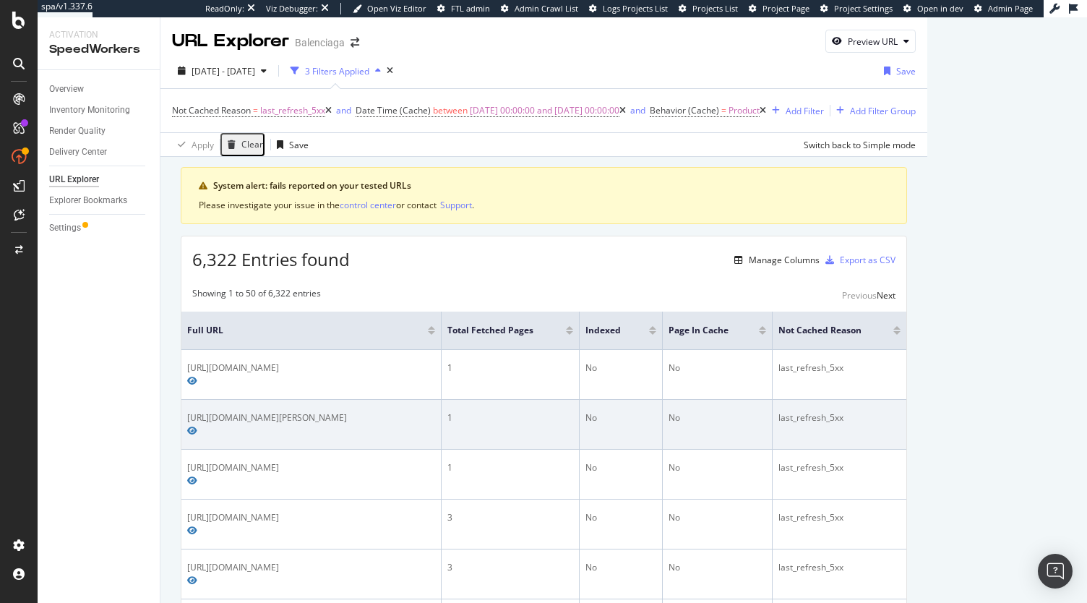
drag, startPoint x: 186, startPoint y: 428, endPoint x: 567, endPoint y: 423, distance: 381.5
click at [441, 423] on td "https://www.balenciaga.com/it-it/occhiali-da-sole-dynasty-cat-bianco-628247T000…" at bounding box center [311, 425] width 260 height 50
copy div "https://www.balenciaga.com/it-it/occhiali-da-sole-dynasty-cat-bianco-628247T000…"
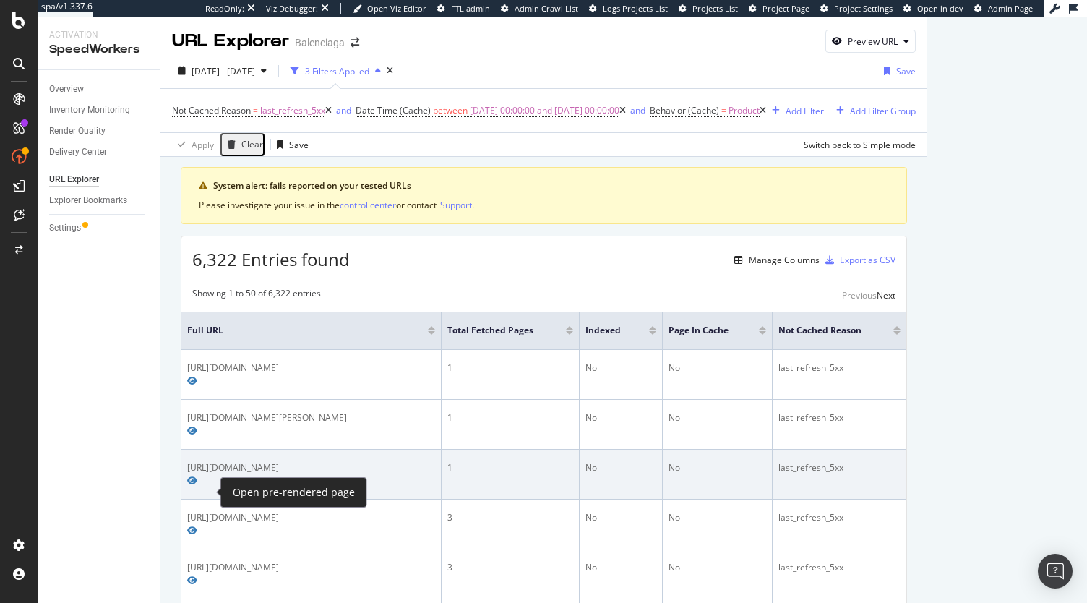
drag, startPoint x: 185, startPoint y: 481, endPoint x: 198, endPoint y: 496, distance: 20.0
click at [198, 496] on td "https://www.balenciaga.com/en-au/le-cagole-coin-purse-metallized-silver-7767690…" at bounding box center [311, 474] width 260 height 50
copy div "https://www.balenciaga.com/en-au/le-cagole-coin-purse-metallized-silver-7767690…"
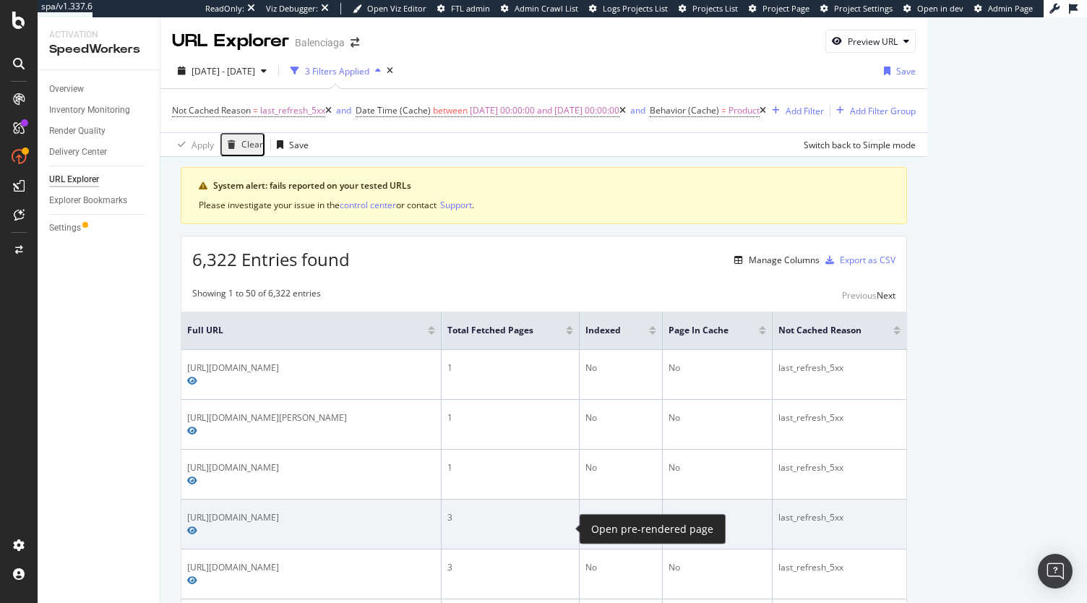
drag, startPoint x: 186, startPoint y: 528, endPoint x: 557, endPoint y: 533, distance: 371.4
click at [441, 533] on td "https://www.balenciaga.com/en-au/diy-metal-outline-tracksuit-jacket-black-81328…" at bounding box center [311, 524] width 260 height 50
copy div "https://www.balenciaga.com/en-au/diy-metal-outline-tracksuit-jacket-black-81328…"
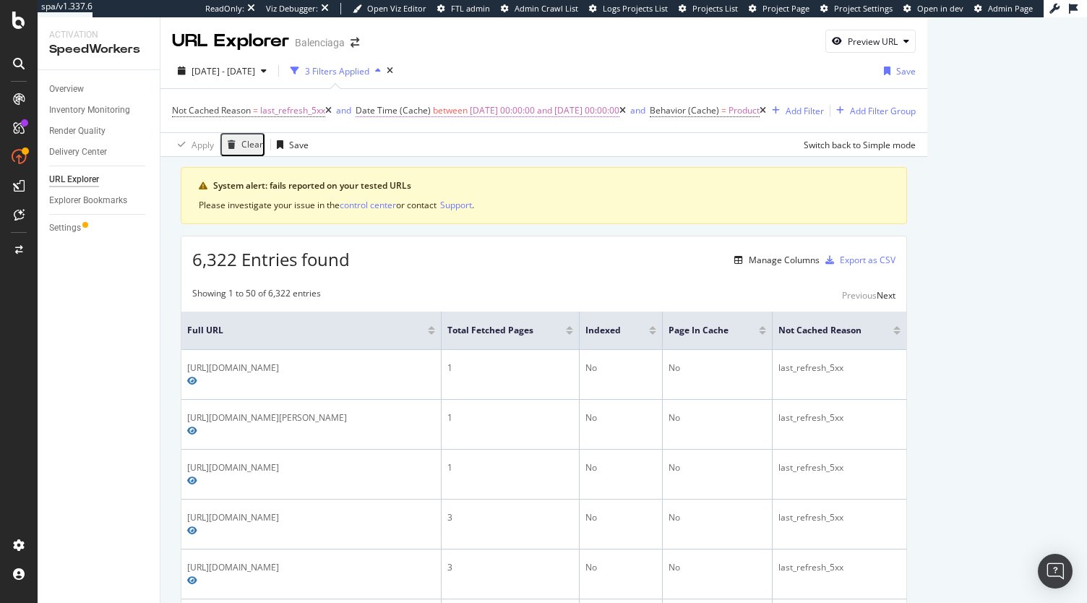
click at [594, 115] on span "2025-08-31 00:00:00 and 2025-09-01 00:00:00" at bounding box center [545, 110] width 150 height 20
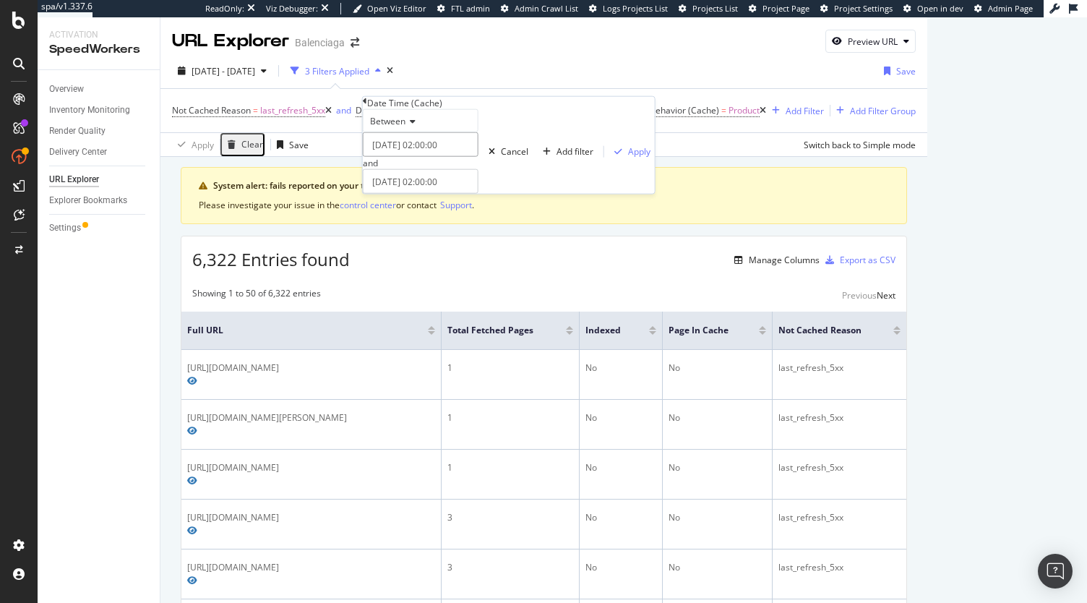
click at [413, 157] on input "2025-08-31 02:00:00" at bounding box center [421, 144] width 116 height 25
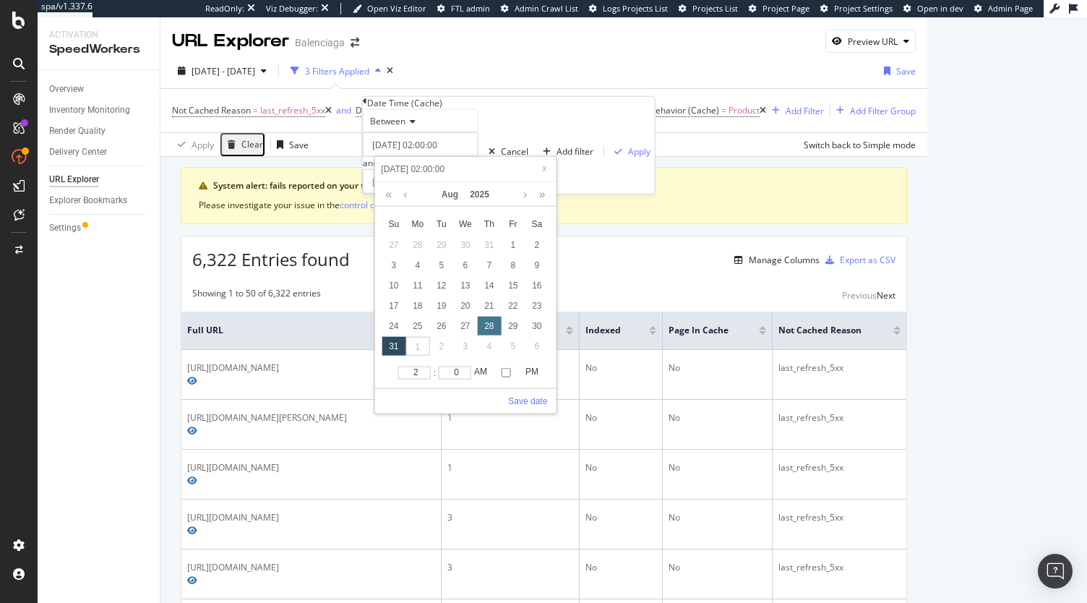
click at [492, 323] on div "28" at bounding box center [489, 325] width 24 height 19
type input "2025-08-28 02:00:00"
click at [528, 399] on link "Save date" at bounding box center [527, 401] width 39 height 13
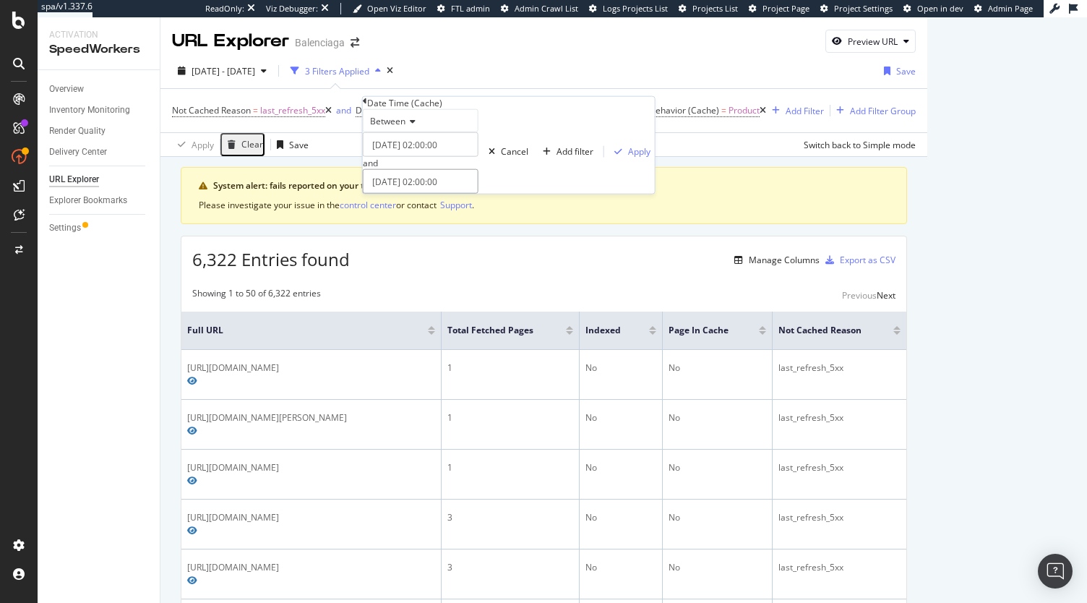
click at [468, 194] on input "2025-09-01 02:00:00" at bounding box center [421, 181] width 116 height 25
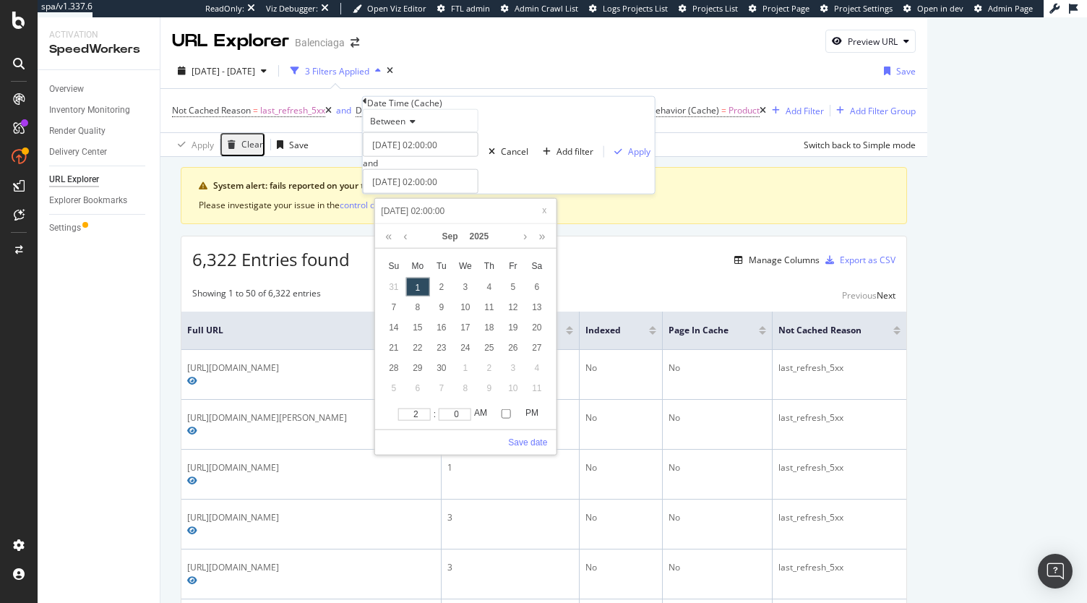
click at [419, 287] on div "1" at bounding box center [417, 286] width 24 height 19
click at [526, 443] on link "Save date" at bounding box center [527, 442] width 39 height 13
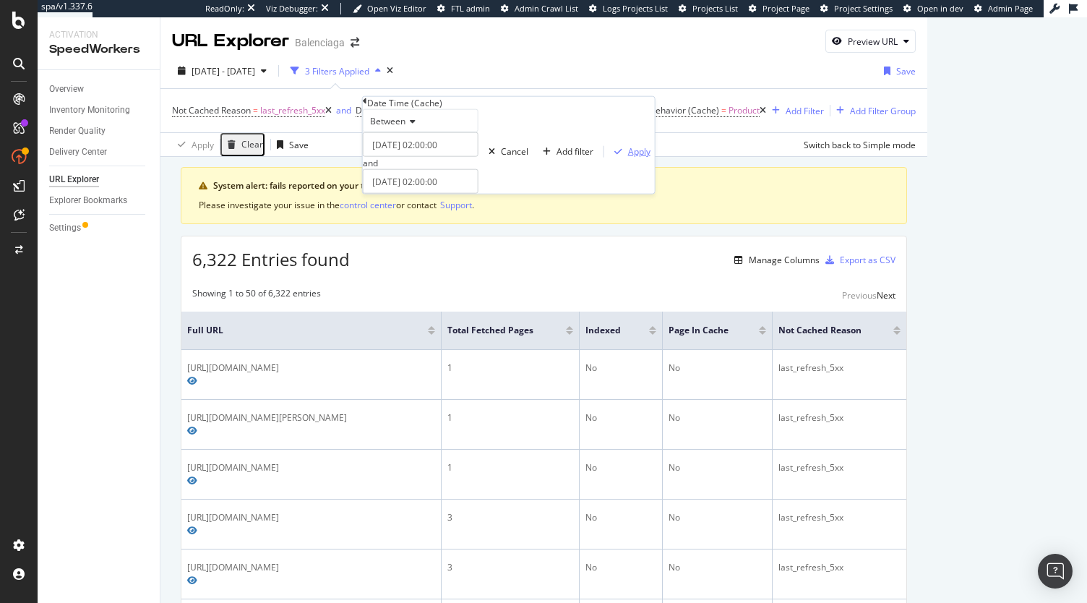
click at [628, 158] on div "Apply" at bounding box center [639, 151] width 22 height 12
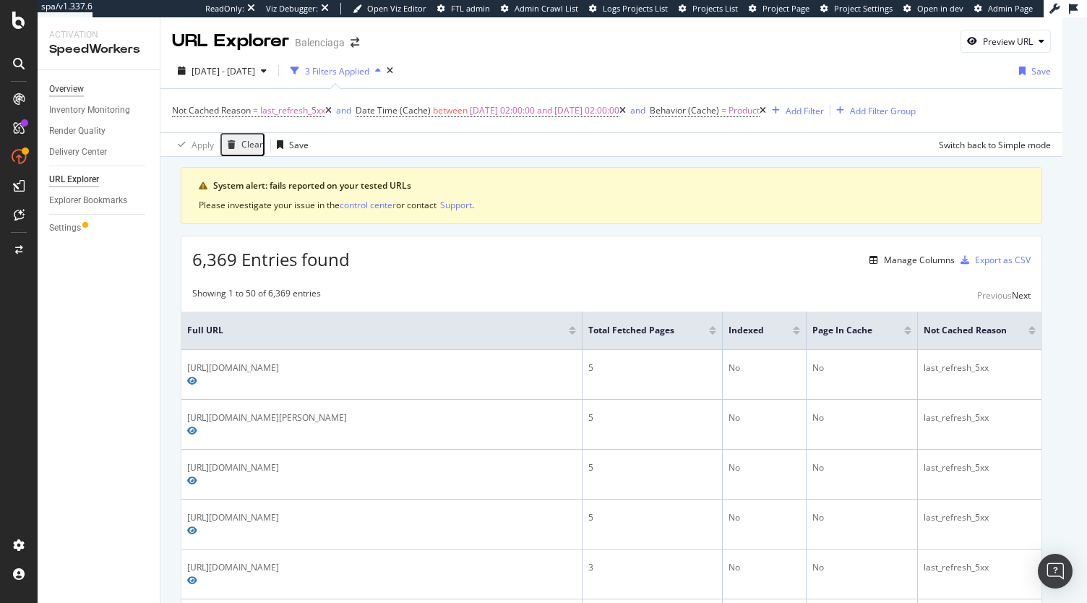
click at [63, 90] on div "Overview" at bounding box center [66, 89] width 35 height 15
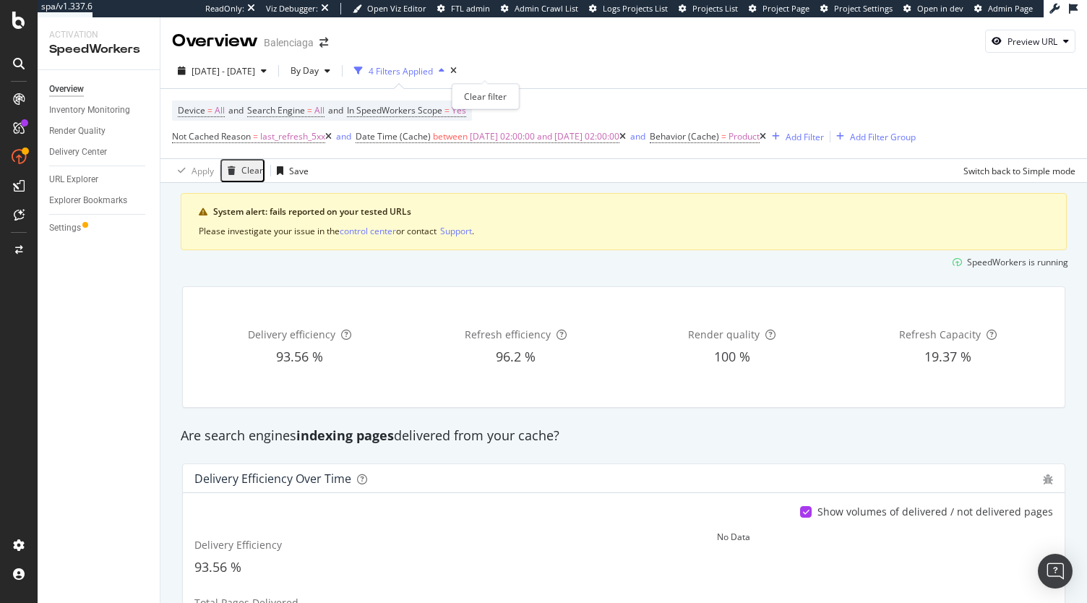
click at [457, 66] on div "times" at bounding box center [453, 70] width 7 height 9
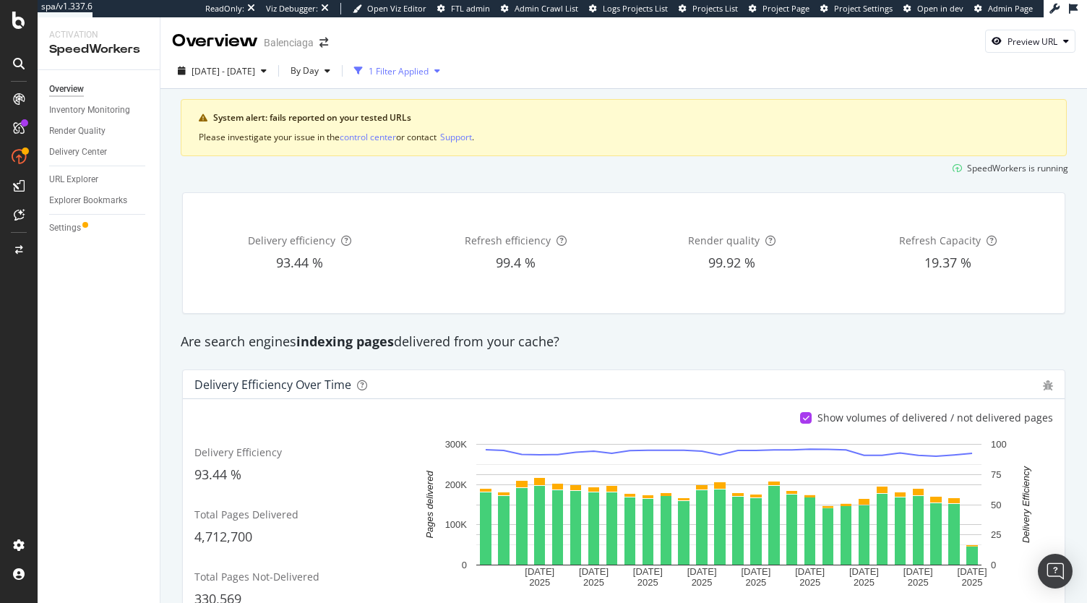
click at [428, 76] on div "1 Filter Applied" at bounding box center [399, 71] width 60 height 12
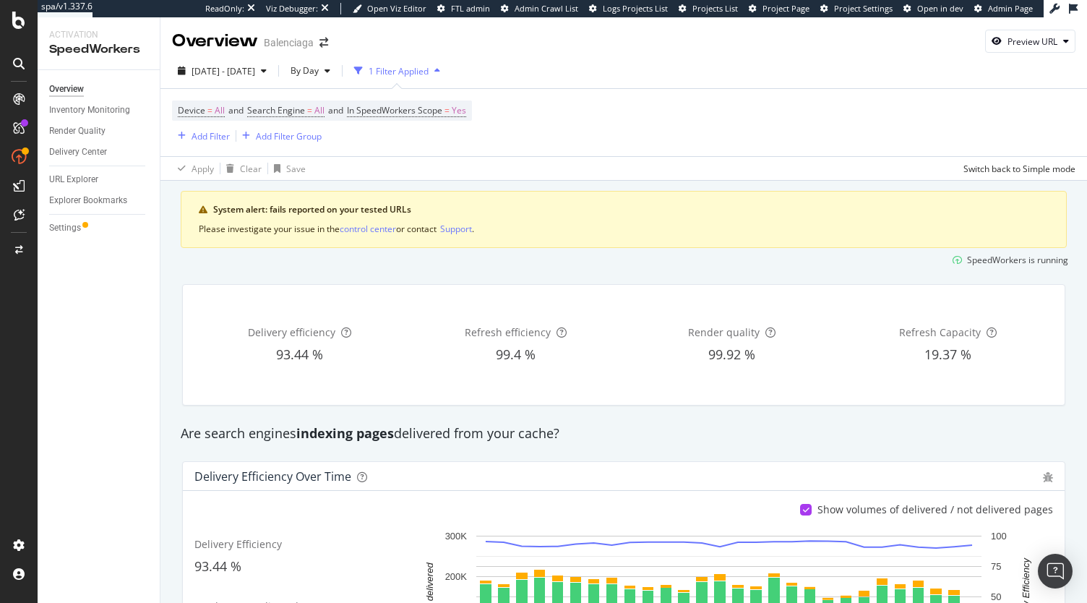
click at [556, 148] on div "Device = All and Search Engine = All and In SpeedWorkers Scope = Yes Add Filter…" at bounding box center [623, 122] width 903 height 67
click at [440, 72] on icon "button" at bounding box center [437, 70] width 6 height 9
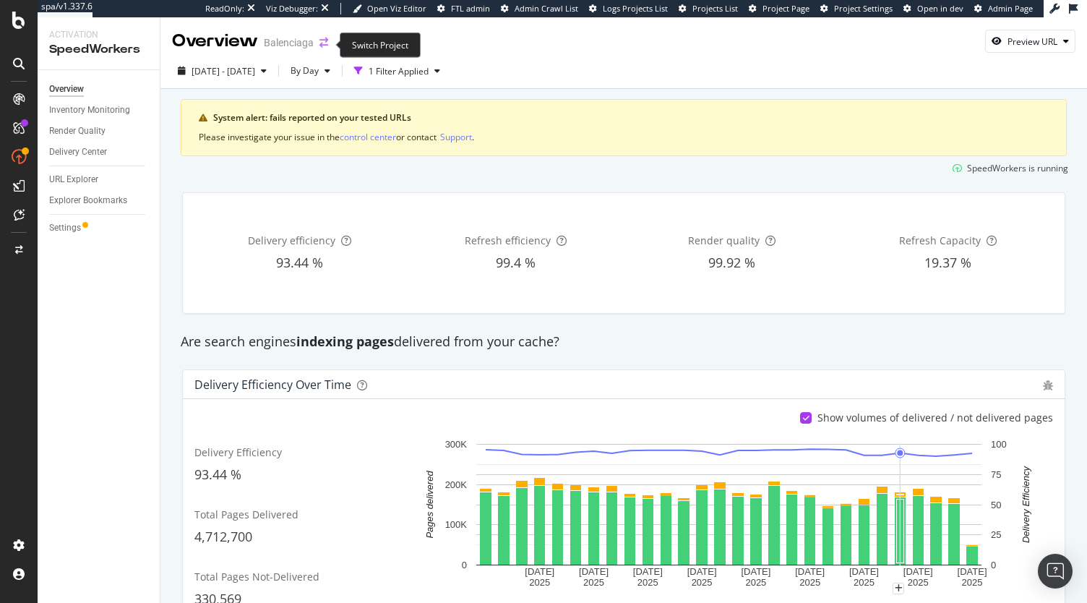
click at [324, 40] on icon "arrow-right-arrow-left" at bounding box center [323, 43] width 9 height 10
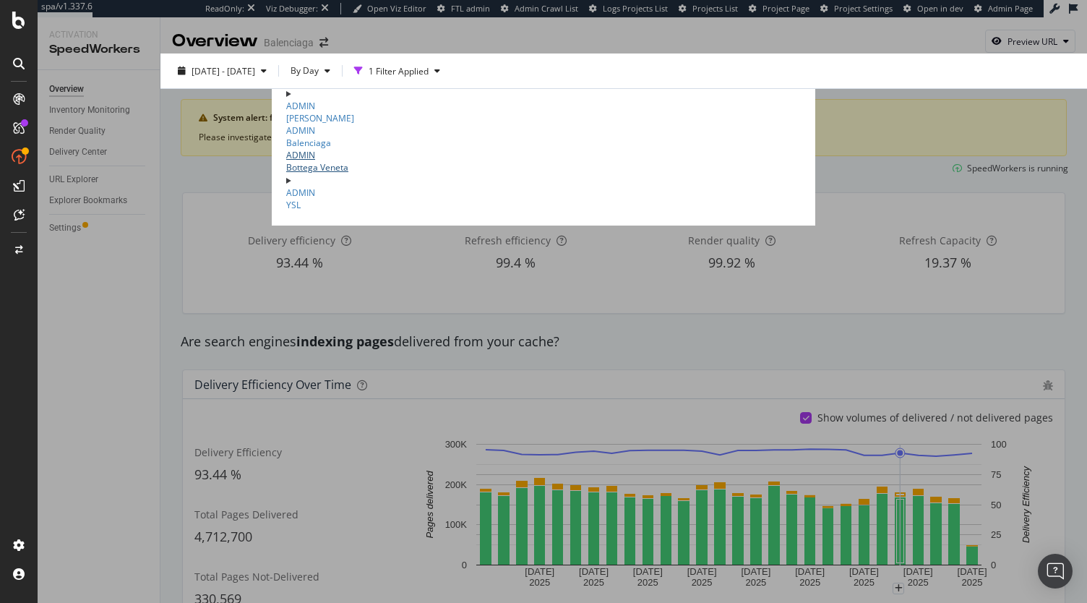
click at [286, 173] on link "ADMIN Bottega Veneta" at bounding box center [543, 161] width 514 height 25
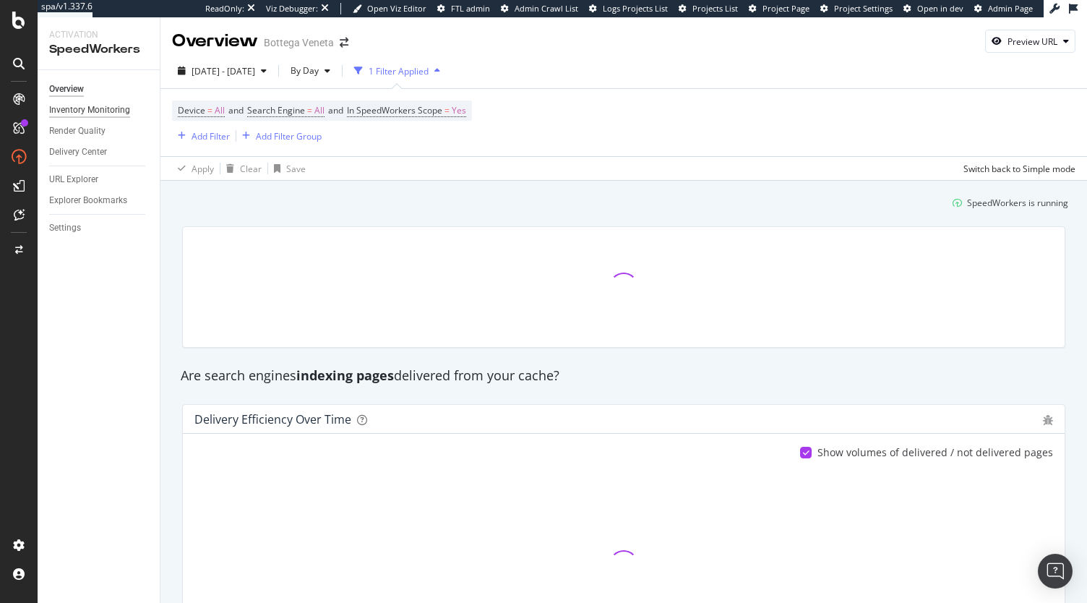
click at [95, 110] on div "Inventory Monitoring" at bounding box center [89, 110] width 81 height 15
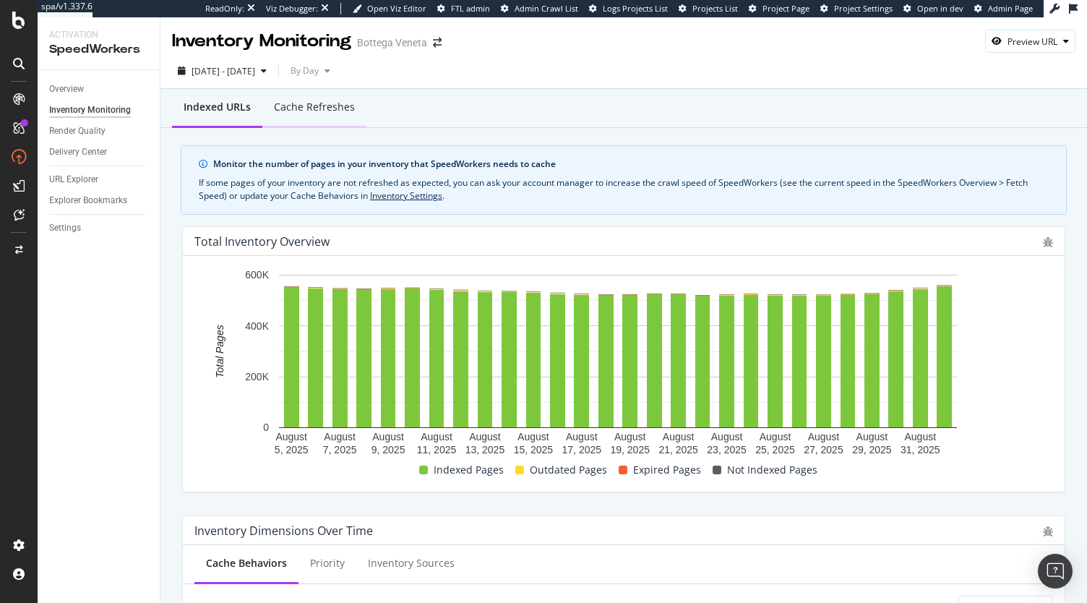
click at [343, 116] on div "Cache refreshes" at bounding box center [314, 108] width 104 height 40
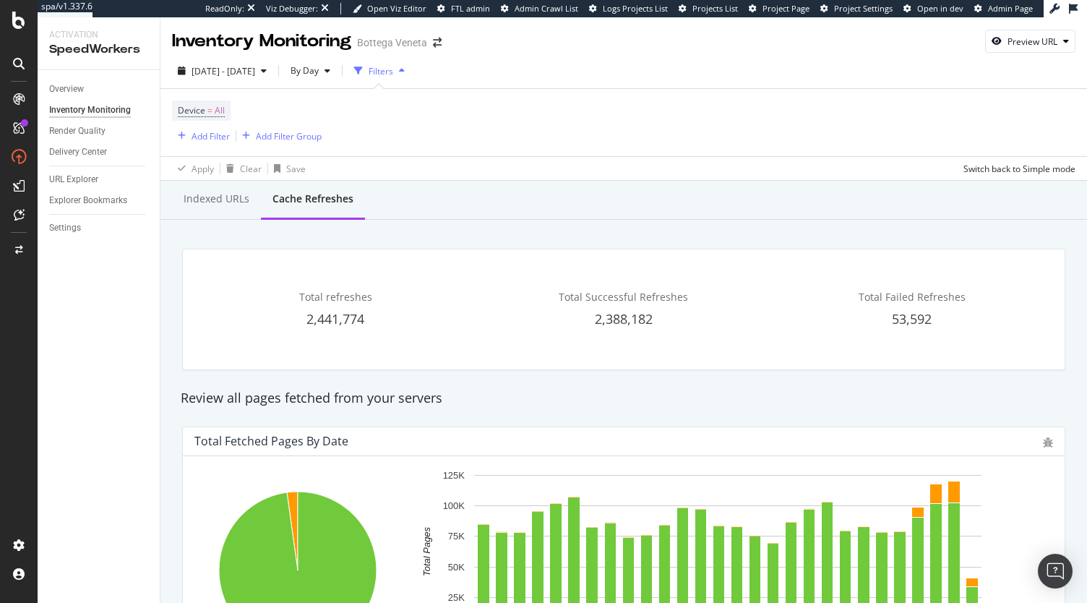
click at [439, 51] on div "Inventory Monitoring Bottega Veneta" at bounding box center [314, 41] width 284 height 25
click at [438, 44] on icon "arrow-right-arrow-left" at bounding box center [437, 43] width 9 height 10
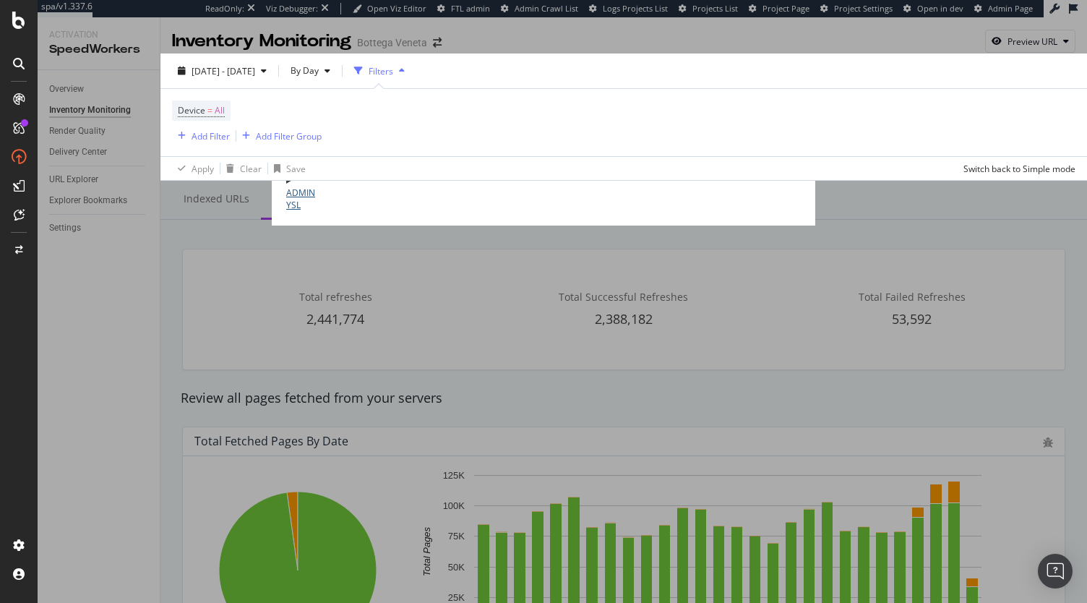
click at [286, 211] on link "ADMIN YSL" at bounding box center [543, 198] width 514 height 25
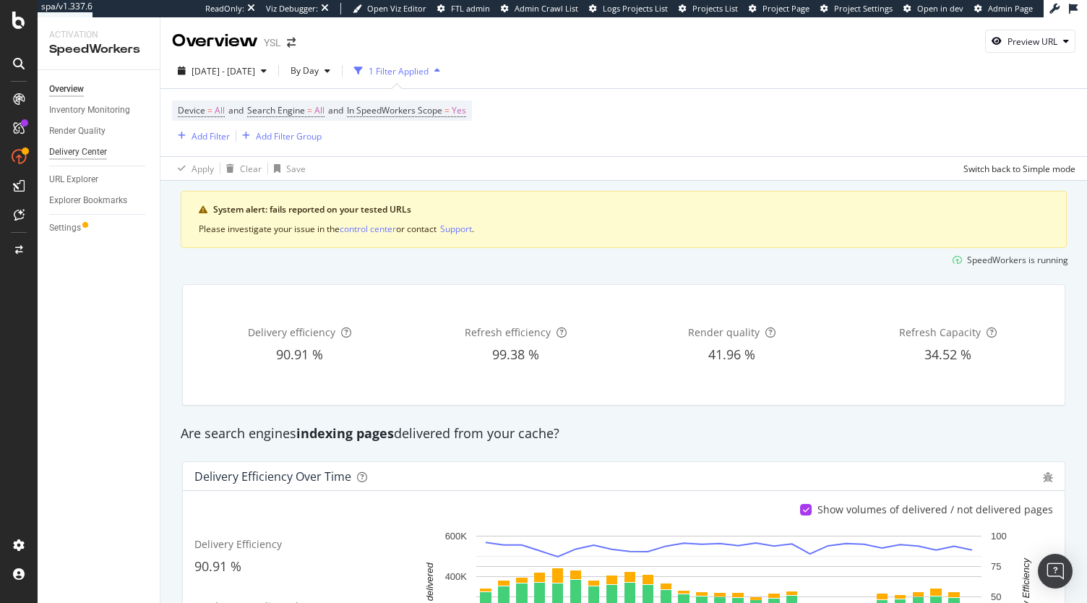
click at [87, 149] on div "Delivery Center" at bounding box center [78, 152] width 58 height 15
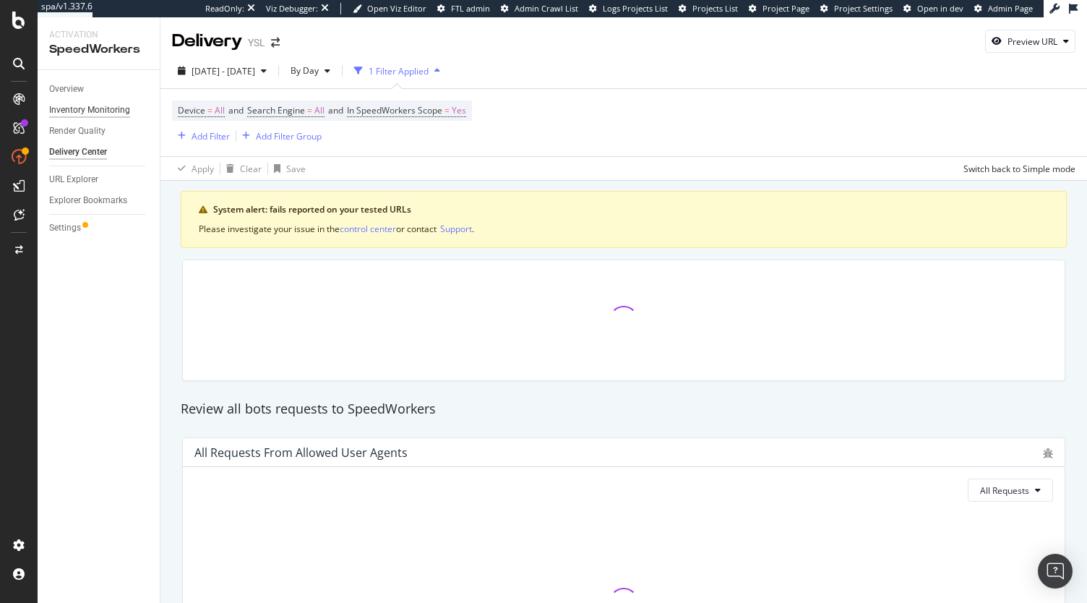
click at [79, 110] on div "Inventory Monitoring" at bounding box center [89, 110] width 81 height 15
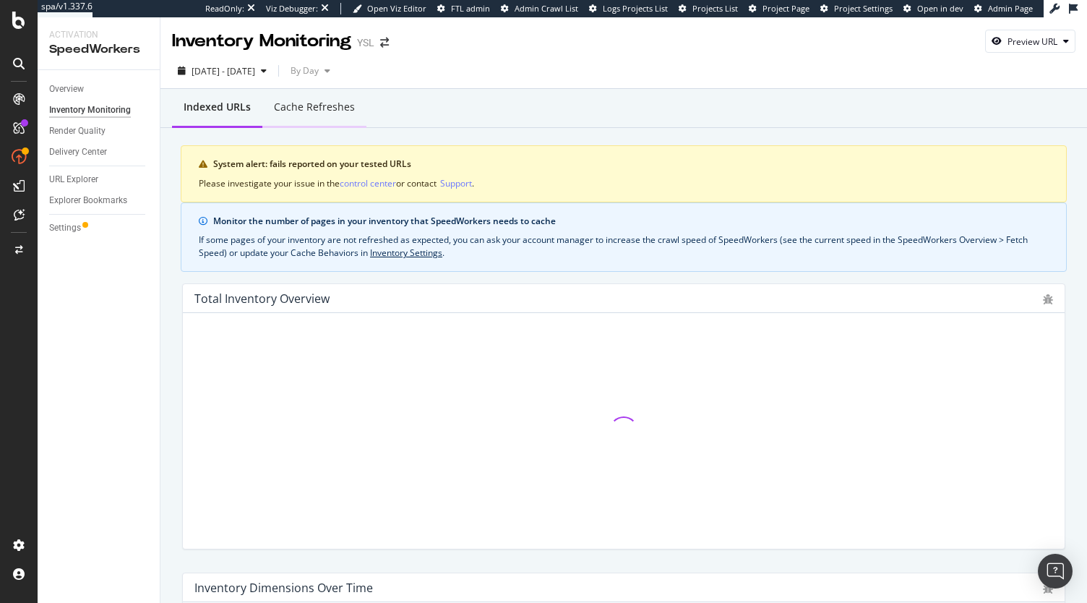
click at [340, 100] on div "Cache refreshes" at bounding box center [314, 107] width 81 height 14
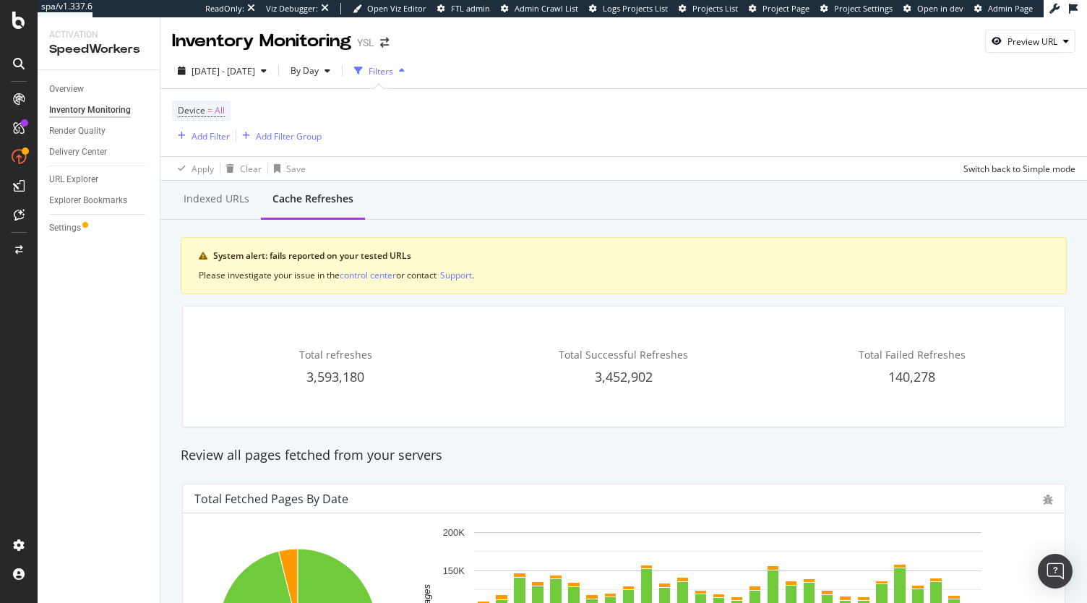
click at [382, 56] on div "2025 Aug. 5th - Sep. 1st By Day Filters Device = All Add Filter Add Filter Grou…" at bounding box center [623, 116] width 926 height 127
click at [383, 48] on icon "arrow-right-arrow-left" at bounding box center [384, 43] width 9 height 10
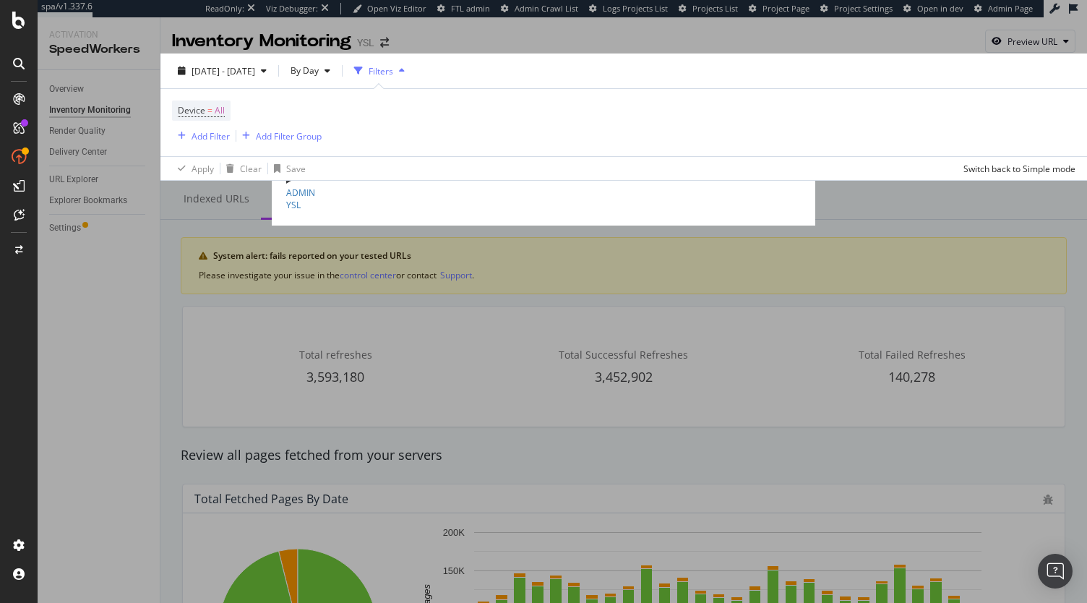
click at [286, 200] on div "ADMIN Alexander McQueen moise-run Ad-Hoc Project AMQ Staging Ad-Hoc Project Tes…" at bounding box center [543, 149] width 514 height 124
click at [286, 173] on link "ADMIN Bottega Veneta" at bounding box center [543, 161] width 514 height 25
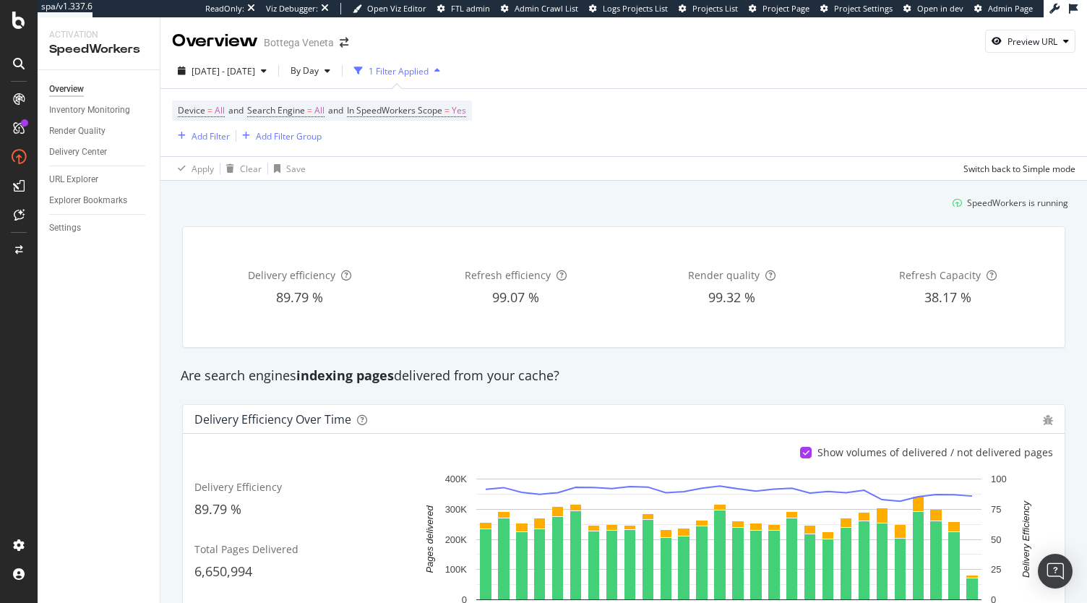
click at [85, 144] on div "Delivery Center" at bounding box center [104, 152] width 111 height 21
click at [87, 105] on div "Inventory Monitoring" at bounding box center [89, 110] width 81 height 15
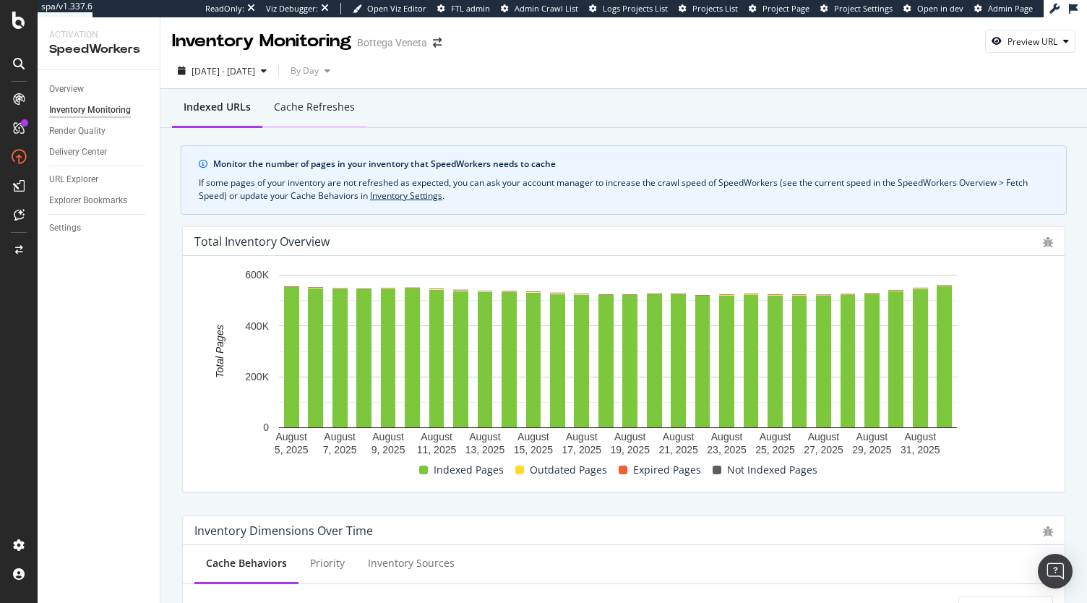
click at [317, 92] on div "Cache refreshes" at bounding box center [314, 108] width 104 height 40
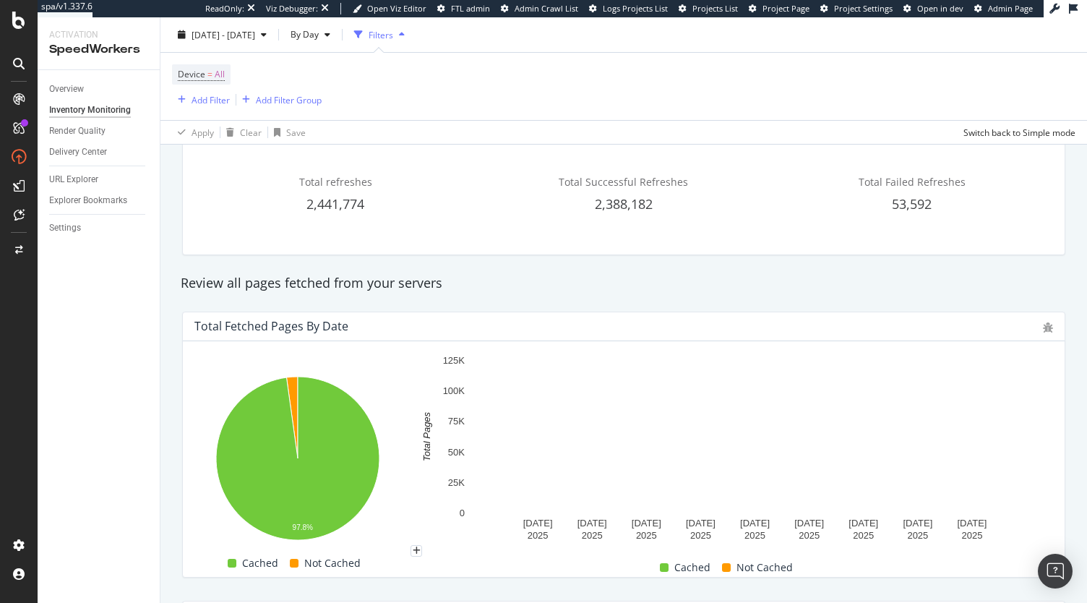
scroll to position [105, 0]
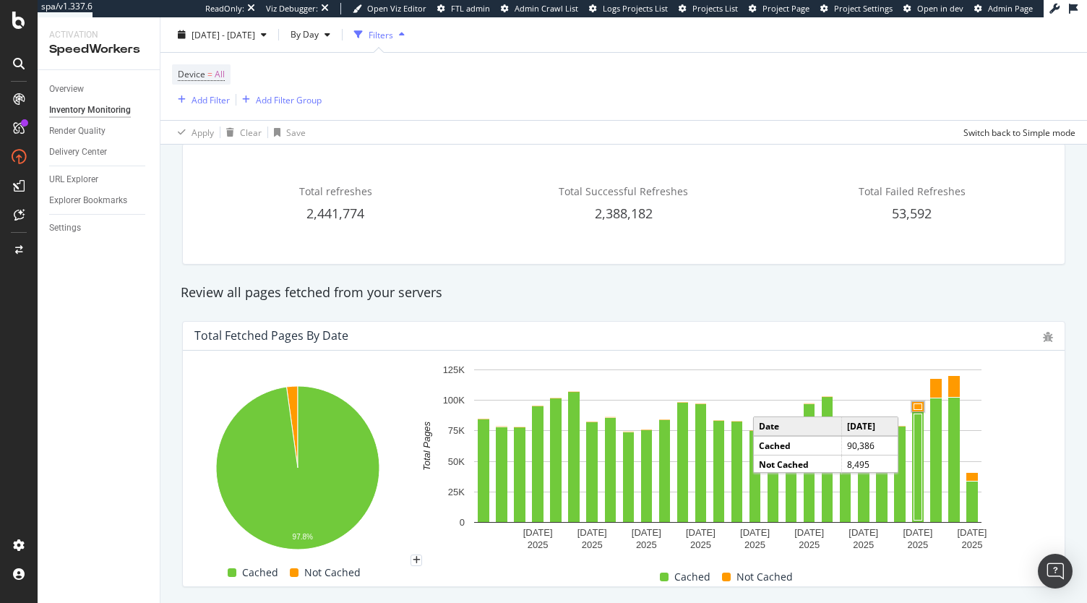
click at [913, 401] on rect "A chart." at bounding box center [918, 406] width 12 height 10
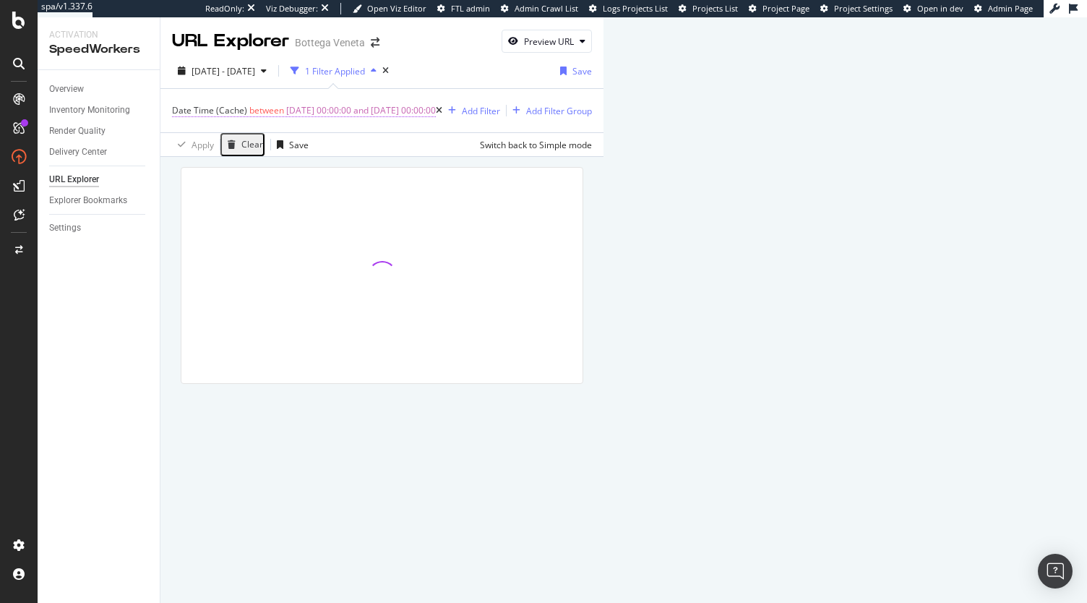
click at [355, 108] on span "2025-08-29 00:00:00 and 2025-08-30 00:00:00" at bounding box center [361, 110] width 150 height 20
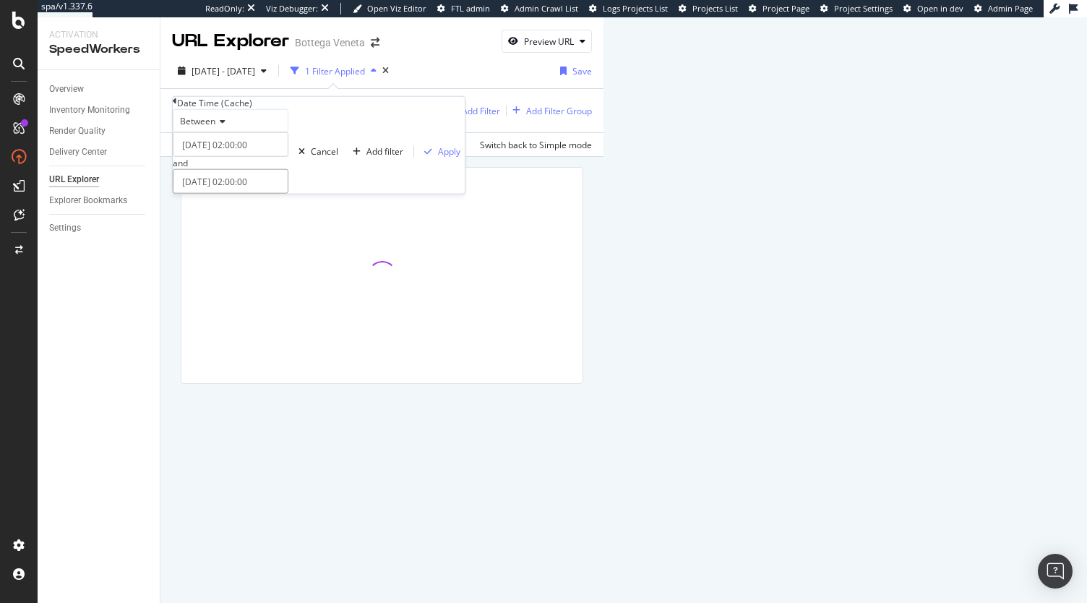
click at [266, 194] on input "2025-08-30 02:00:00" at bounding box center [231, 181] width 116 height 25
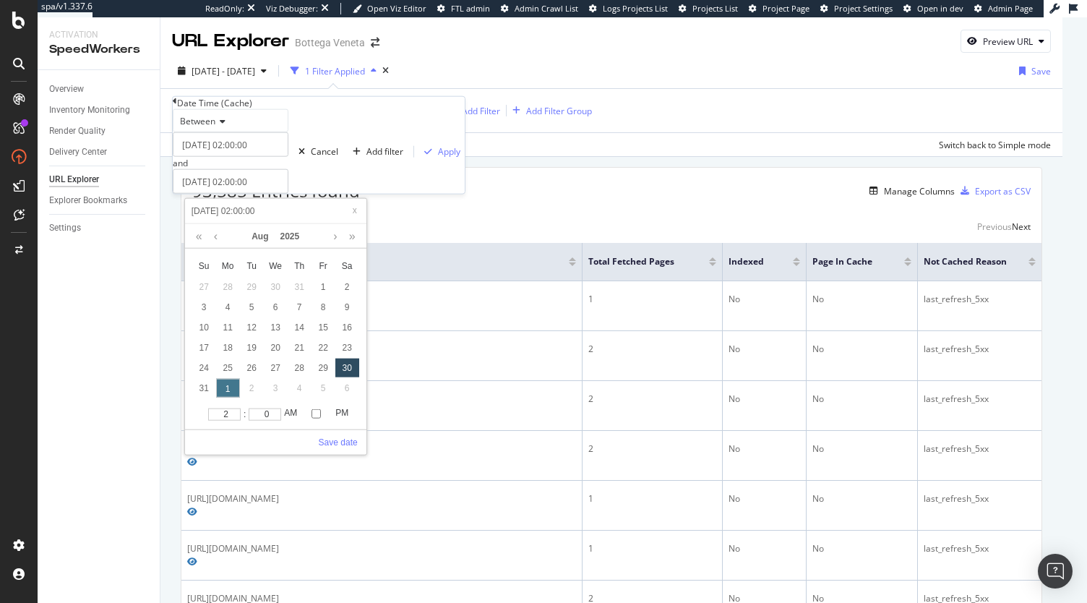
click at [219, 395] on div "1" at bounding box center [228, 387] width 24 height 19
type input "2025-09-01 02:00:00"
click at [335, 440] on link "Save date" at bounding box center [338, 442] width 39 height 13
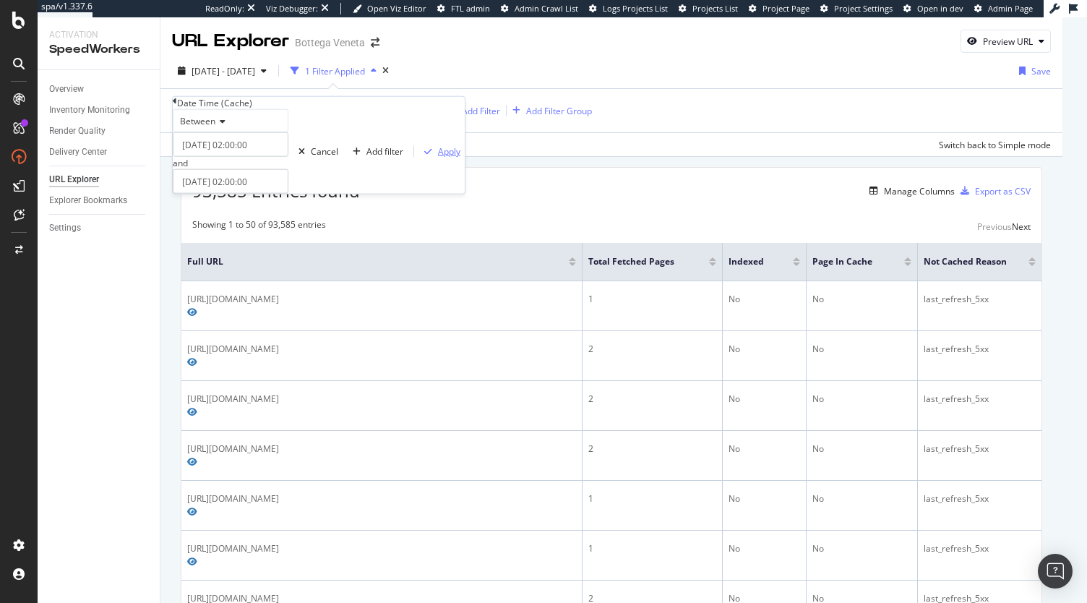
click at [438, 158] on div "Apply" at bounding box center [449, 151] width 22 height 12
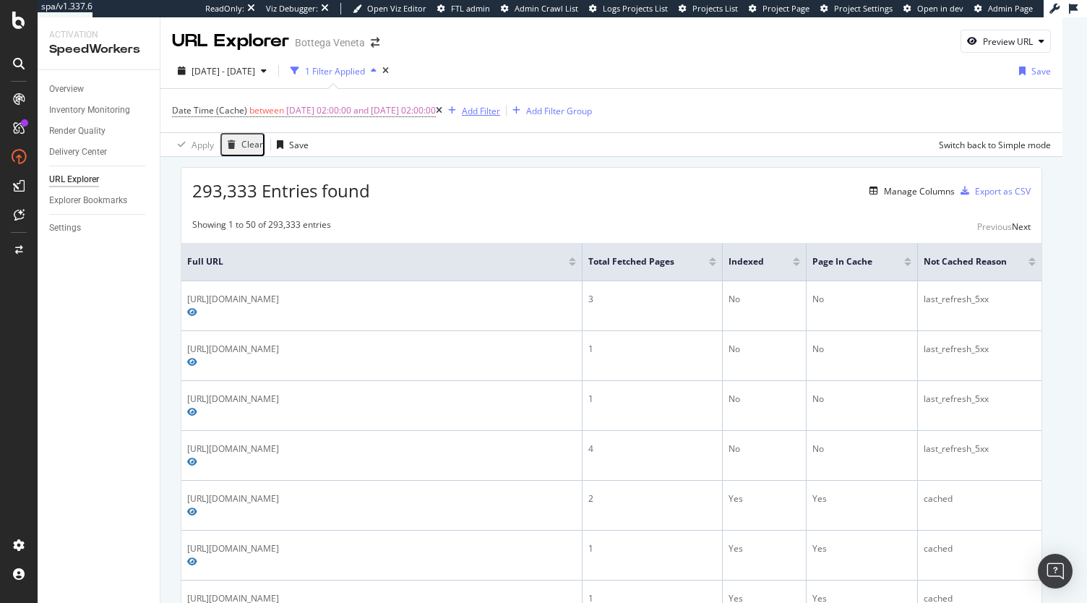
click at [500, 113] on div "Add Filter" at bounding box center [481, 111] width 38 height 12
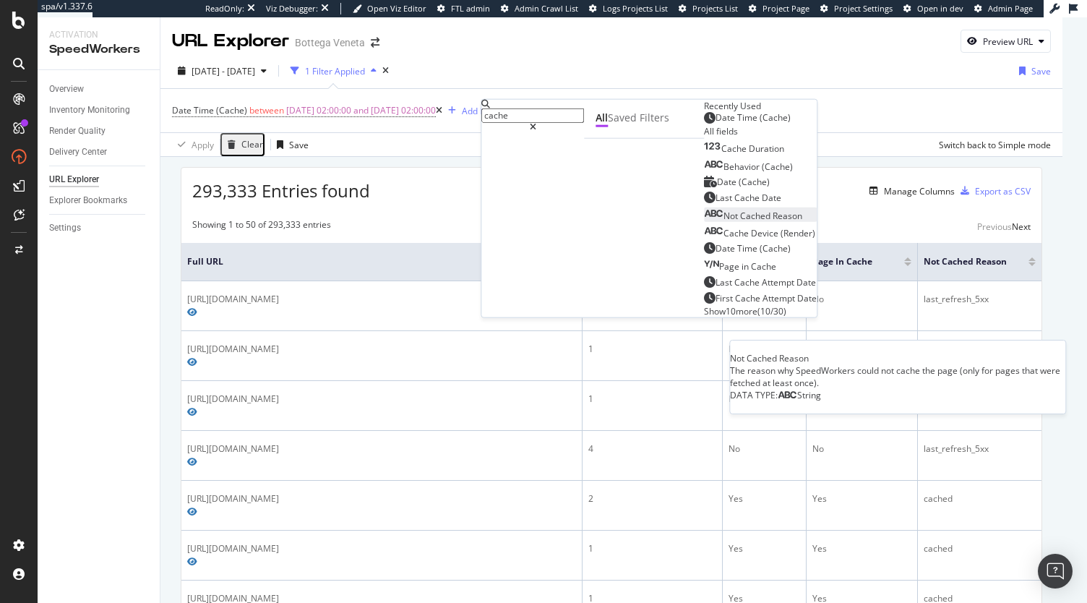
type input "cache"
click at [772, 222] on span "Reason" at bounding box center [787, 216] width 30 height 12
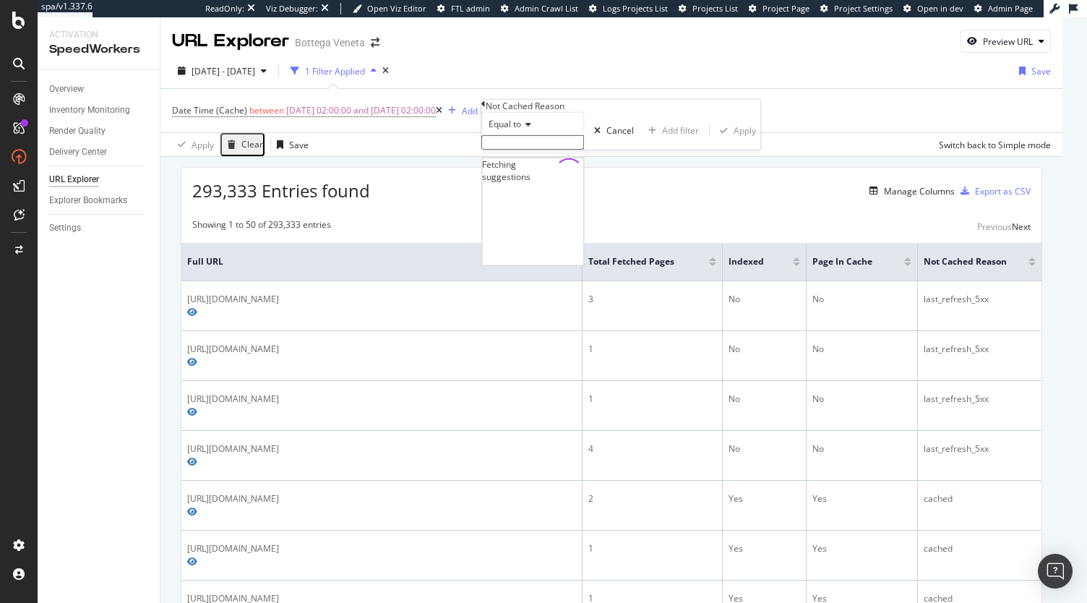
click at [548, 150] on input "text" at bounding box center [532, 142] width 103 height 14
click at [584, 150] on input "text" at bounding box center [532, 142] width 103 height 14
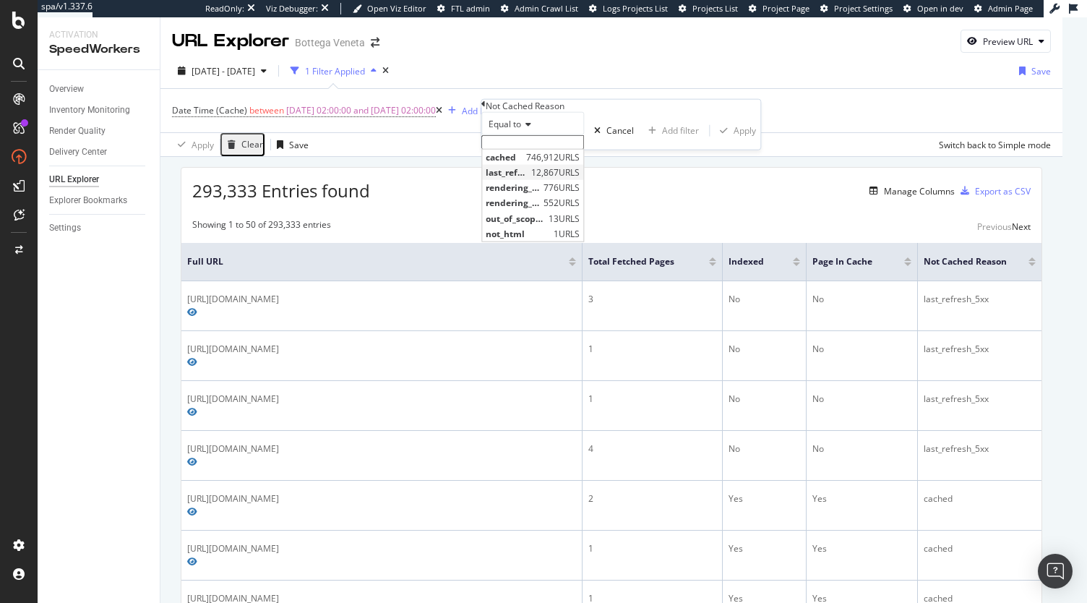
click at [527, 178] on span "last_refresh_5xx" at bounding box center [507, 172] width 42 height 12
type input "last_refresh_5xx"
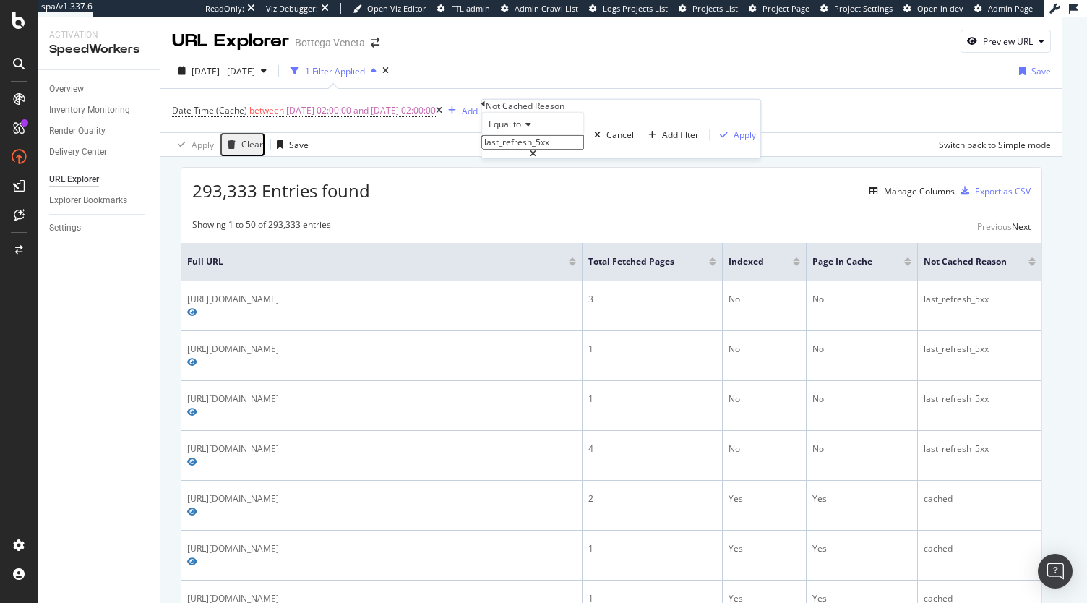
click at [642, 158] on div "Equal to last_refresh_5xx last_refresh_5xx Cancel Add filter Apply" at bounding box center [620, 135] width 279 height 46
click at [733, 141] on div "Apply" at bounding box center [744, 135] width 22 height 12
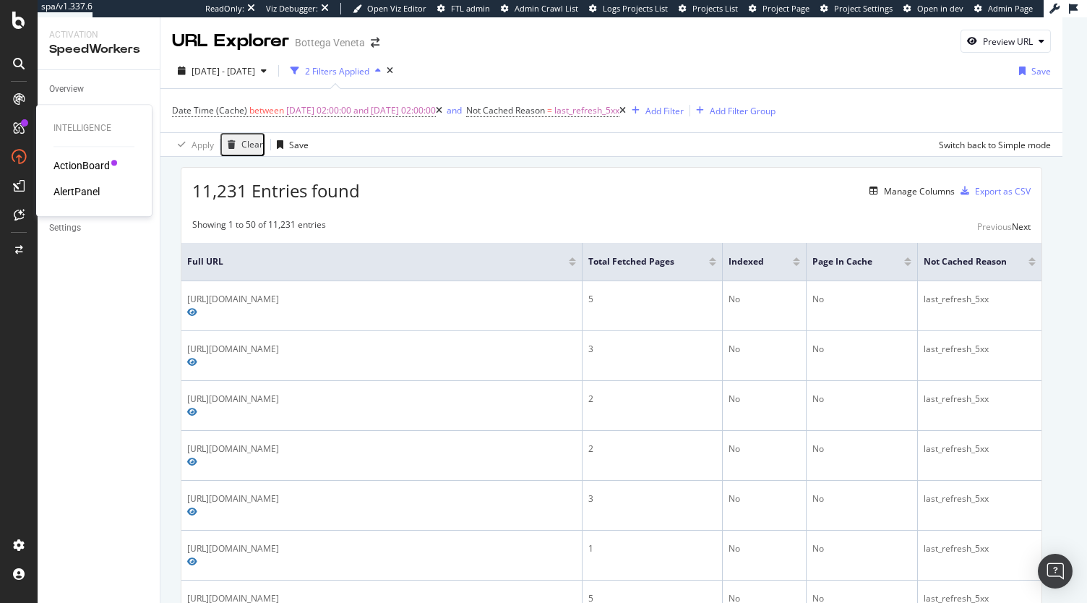
click at [68, 193] on div "AlertPanel" at bounding box center [76, 191] width 46 height 14
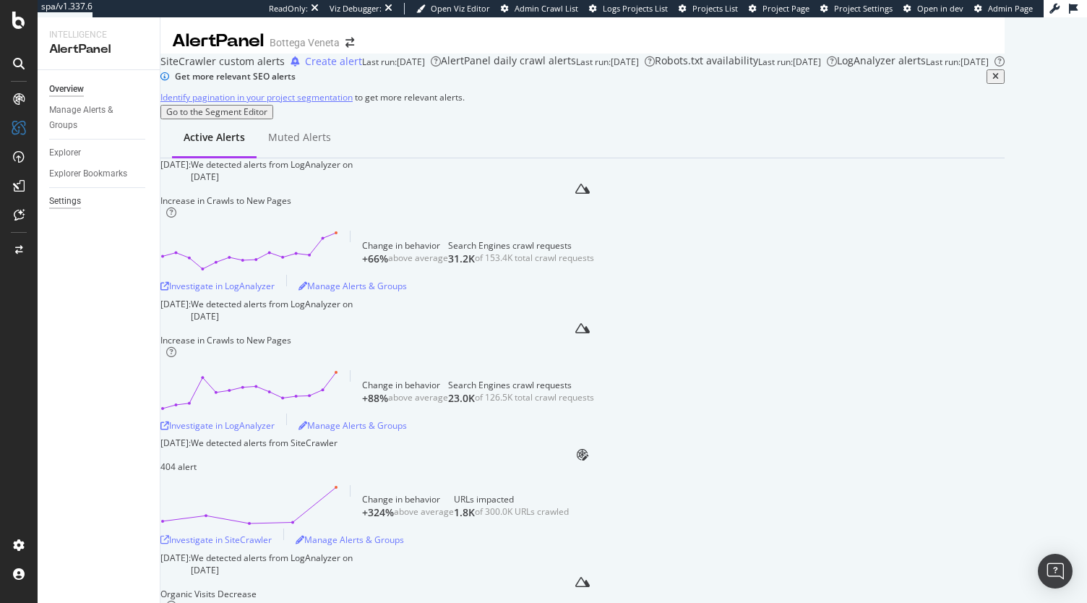
click at [72, 201] on div "Settings" at bounding box center [65, 201] width 32 height 15
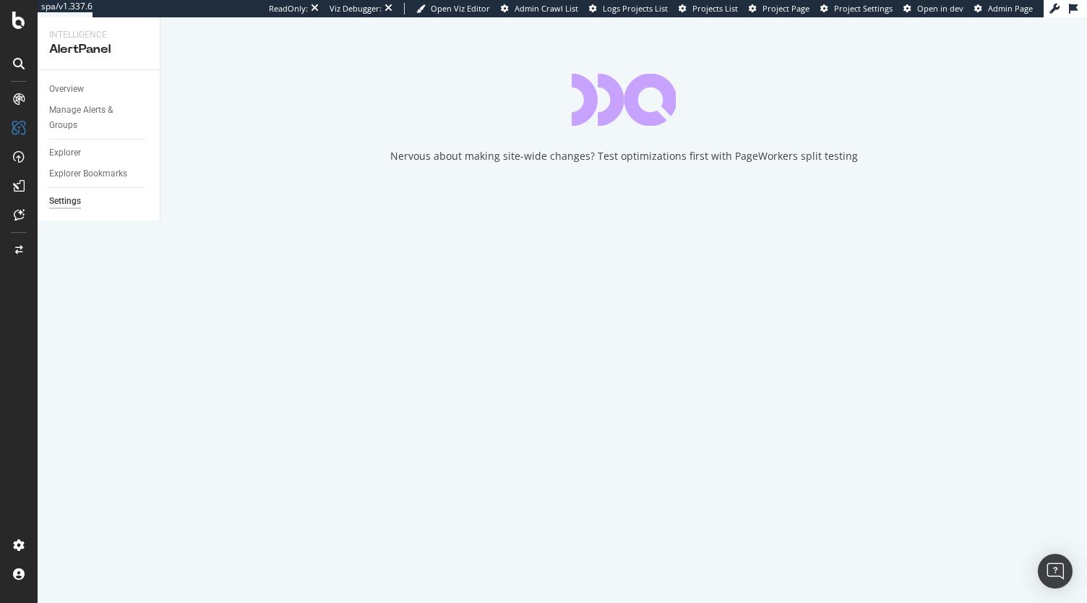
select select "01"
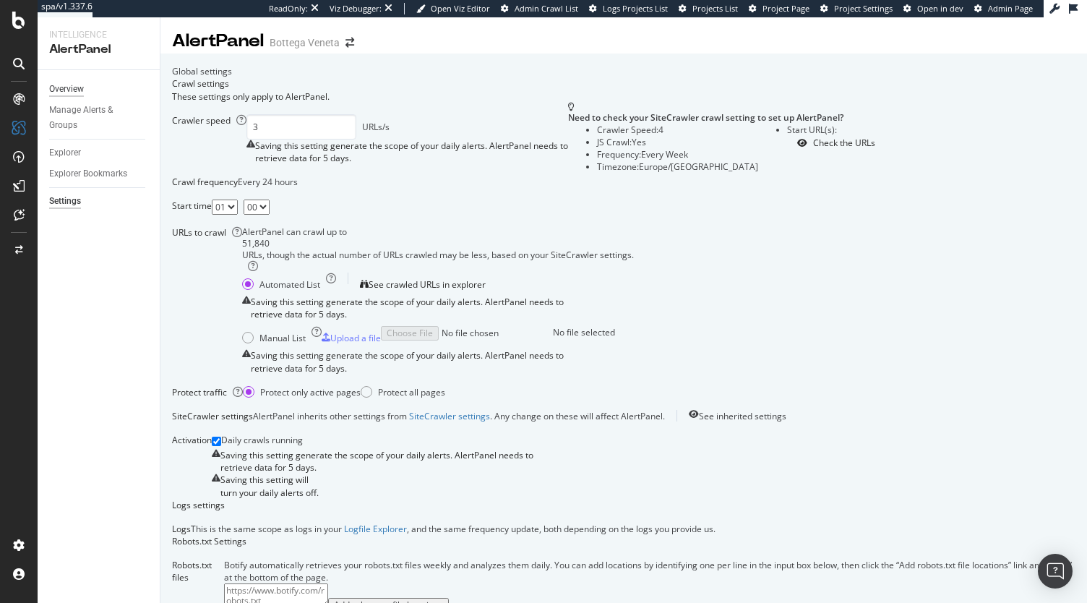
click at [69, 90] on div "Overview" at bounding box center [66, 89] width 35 height 15
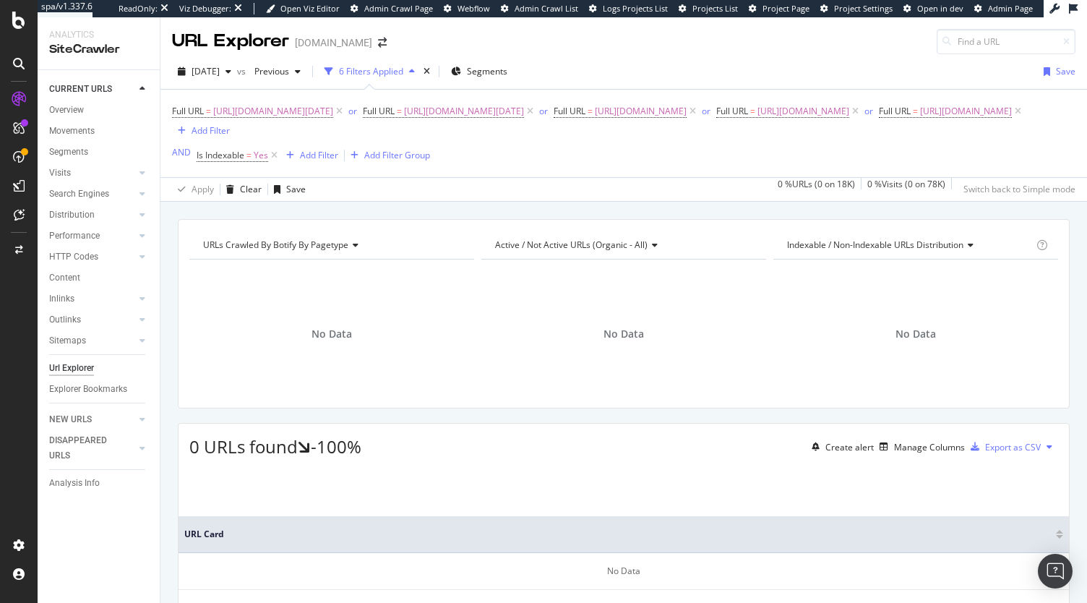
click at [965, 145] on div "Full URL = [URL][DOMAIN_NAME][DATE] or Full URL = [URL][DOMAIN_NAME][DATE] or F…" at bounding box center [623, 133] width 903 height 64
click at [686, 116] on span "[URL][DOMAIN_NAME]" at bounding box center [641, 111] width 92 height 20
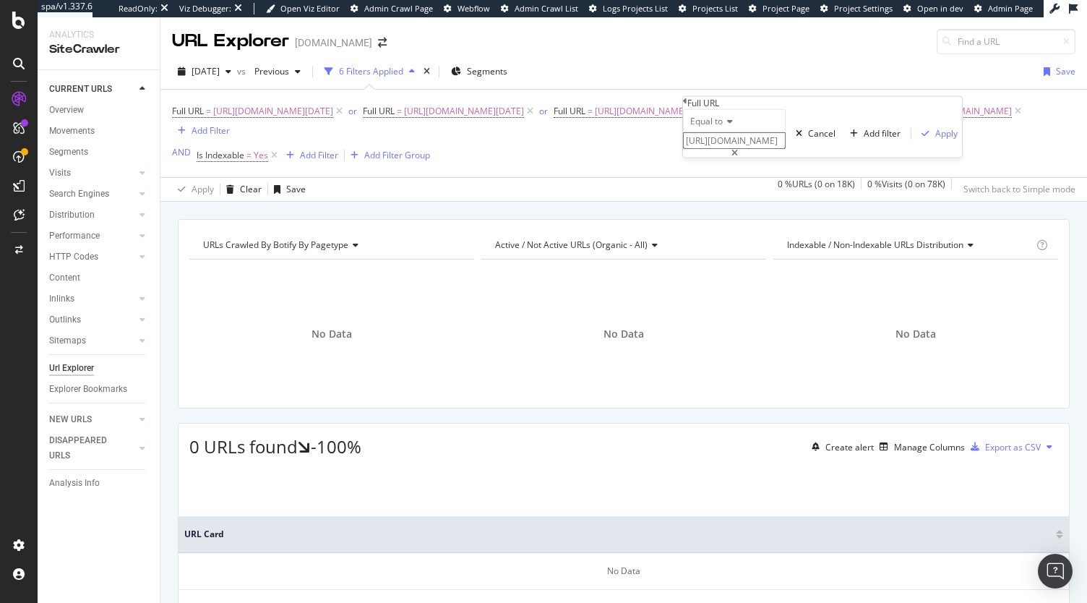
click at [769, 149] on input "https://www.sephora.cz/singles-day-cz.html" at bounding box center [734, 140] width 103 height 17
click at [937, 163] on div "Full URL = https://www.sephora.cz/black-friday-cz.html or Full URL = https://ww…" at bounding box center [623, 133] width 903 height 64
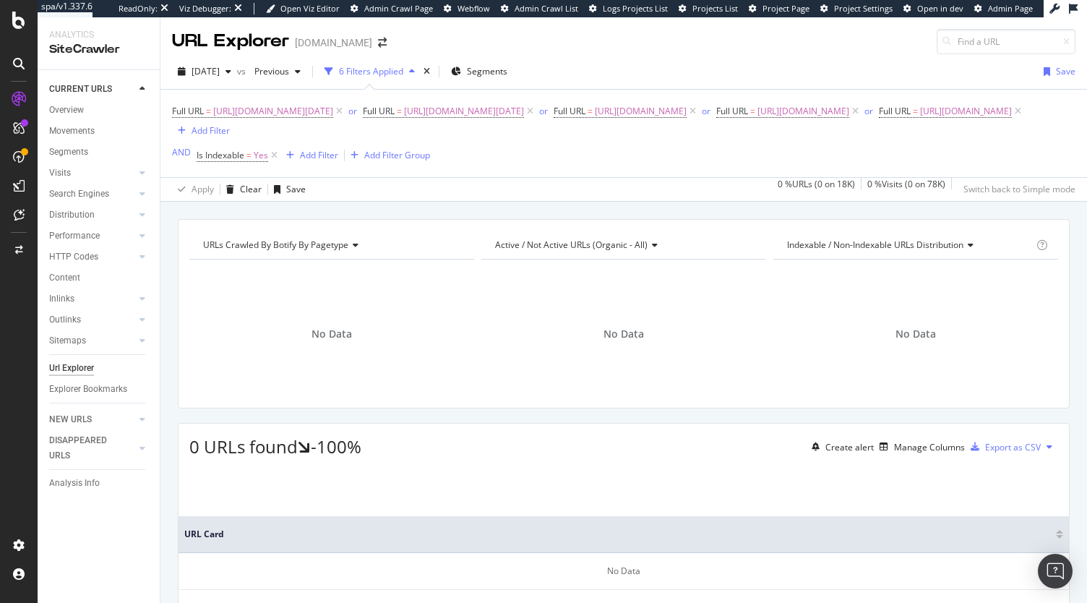
click at [1030, 139] on div "Full URL = https://www.sephora.cz/black-friday-cz.html or Full URL = https://ww…" at bounding box center [623, 120] width 903 height 38
click at [273, 158] on icon at bounding box center [274, 155] width 12 height 14
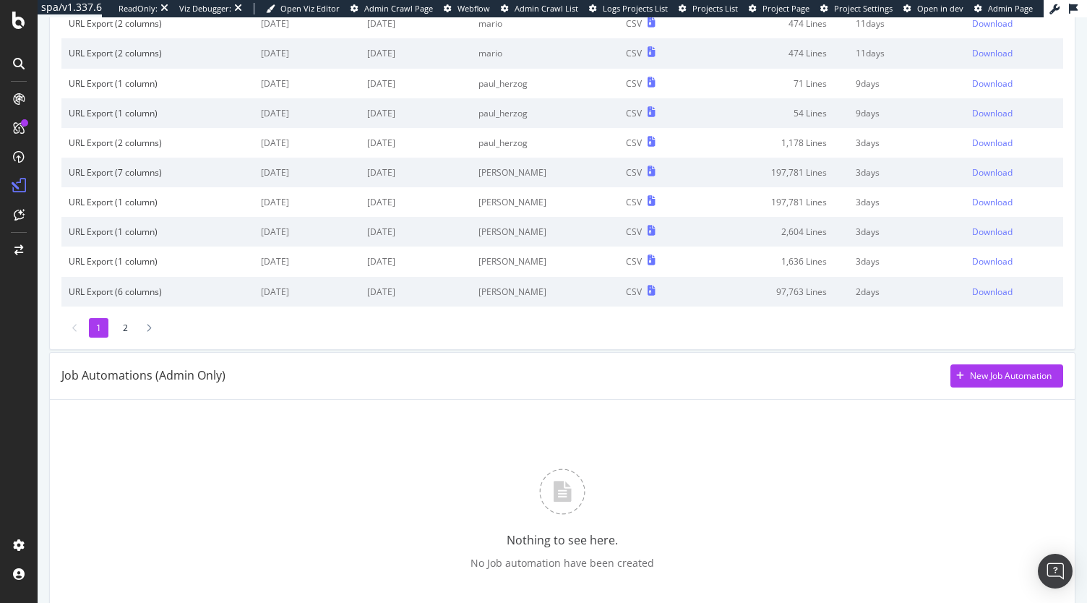
scroll to position [147, 0]
click at [960, 384] on div "Job Automations (Admin Only) New Job Automation" at bounding box center [562, 373] width 1025 height 47
click at [952, 380] on div "New Job Automation" at bounding box center [1000, 374] width 101 height 22
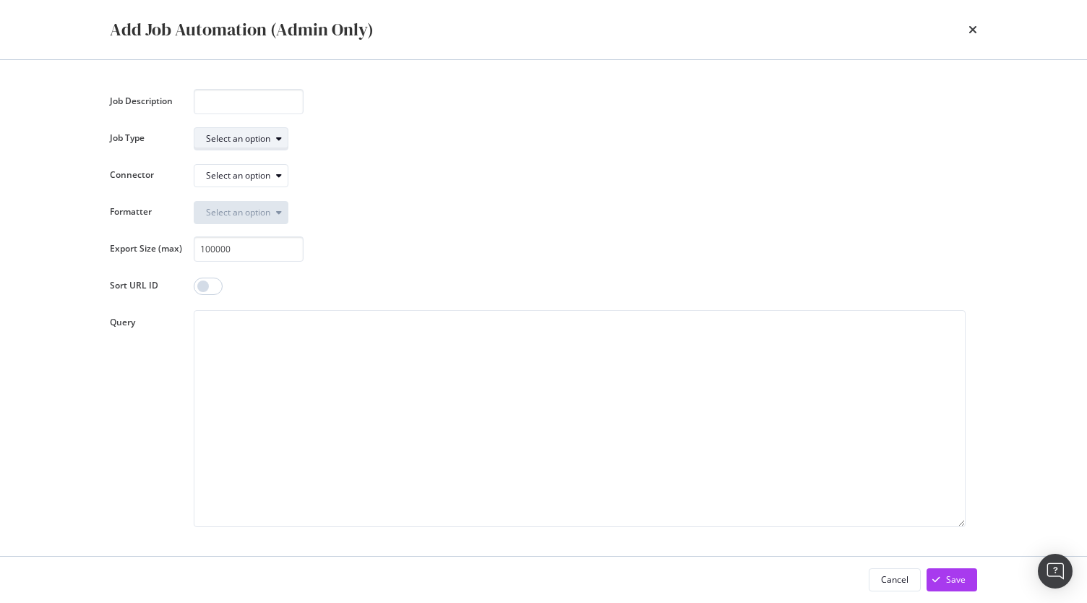
click at [263, 137] on div "Select an option" at bounding box center [238, 138] width 64 height 9
click at [296, 165] on div "Export Crawl (BQLv1)" at bounding box center [253, 163] width 108 height 18
click at [259, 168] on div "Select an option" at bounding box center [247, 175] width 82 height 20
click at [296, 197] on div "gs://prd-data-fnacdarty-seo_links-botify/" at bounding box center [291, 200] width 160 height 12
click at [261, 210] on div "Select an option" at bounding box center [238, 212] width 64 height 9
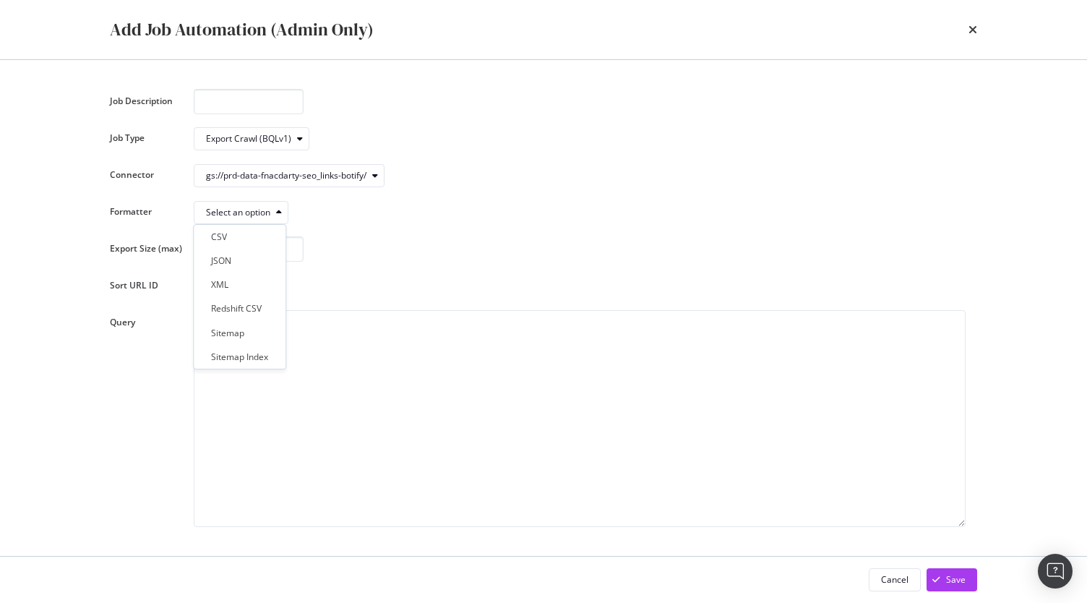
click at [254, 249] on div "CSV JSON XML Redshift CSV Sitemap Sitemap Index" at bounding box center [239, 297] width 80 height 138
click at [254, 235] on div "CSV" at bounding box center [239, 237] width 80 height 18
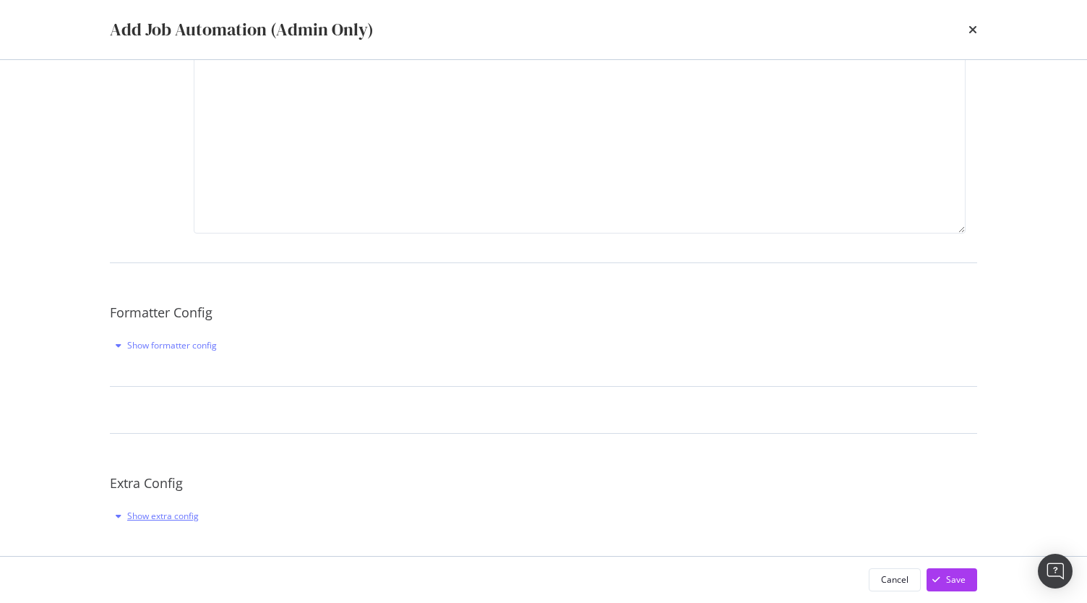
click at [168, 517] on div "Show extra config" at bounding box center [163, 515] width 72 height 12
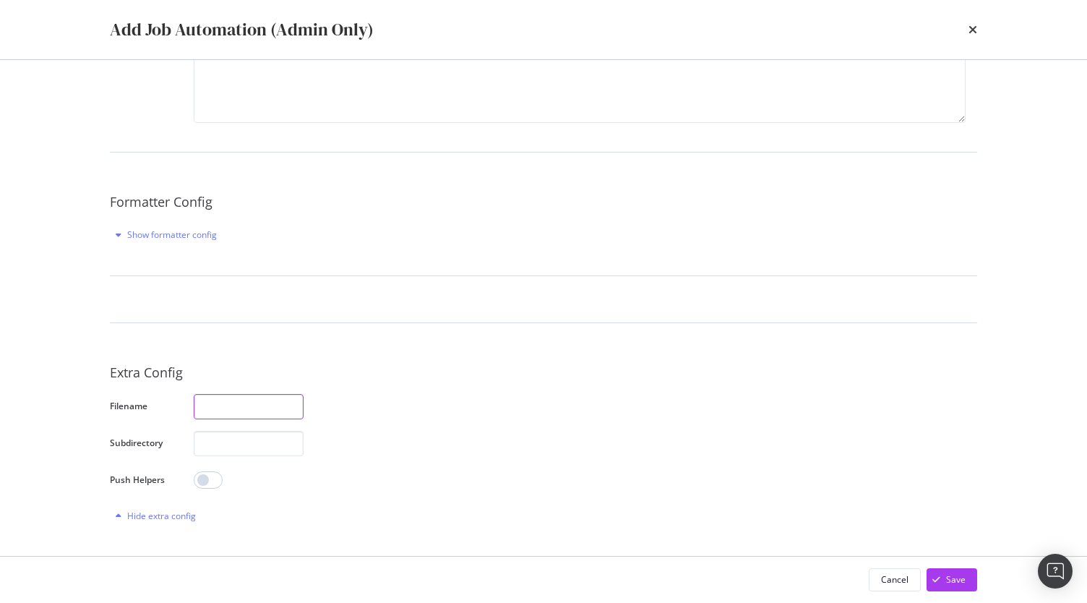
click at [244, 405] on input "modal" at bounding box center [249, 406] width 110 height 25
click at [236, 441] on input "modal" at bounding box center [249, 443] width 110 height 25
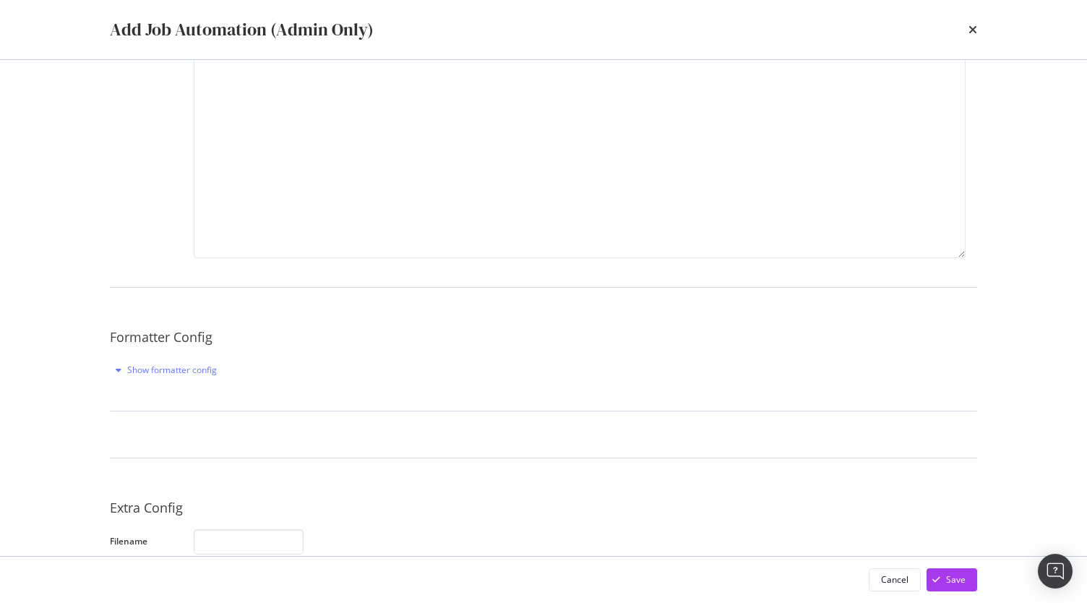
scroll to position [255, 0]
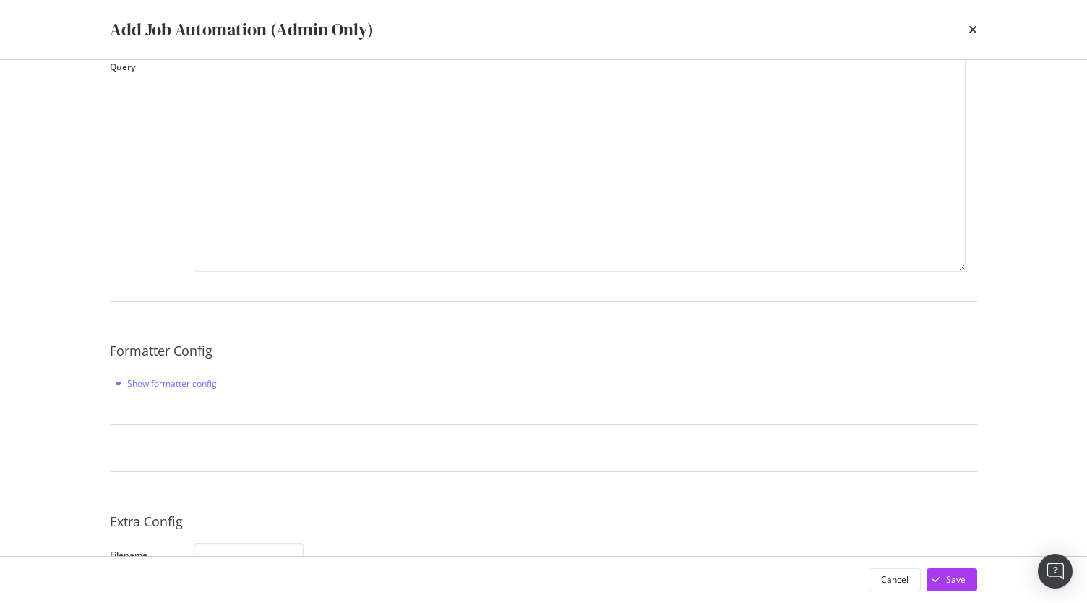
click at [189, 378] on div "Show formatter config" at bounding box center [172, 383] width 90 height 12
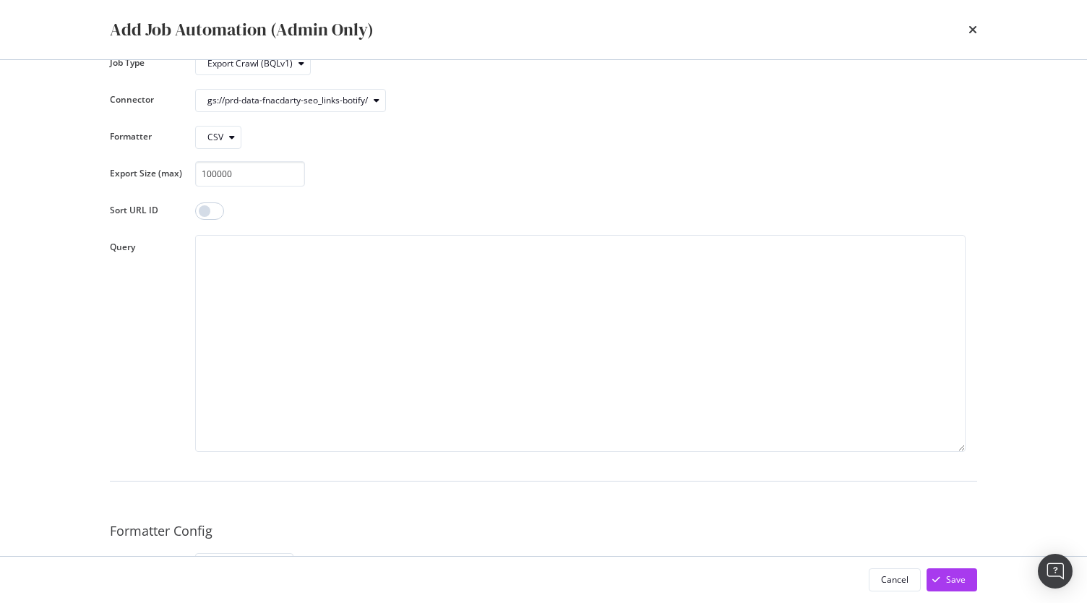
scroll to position [0, 0]
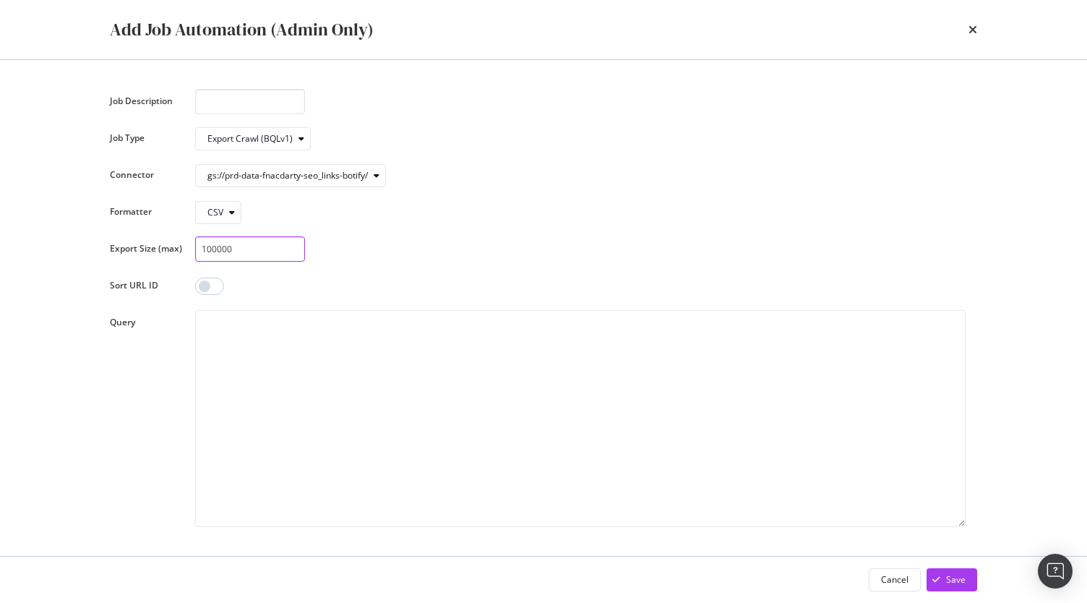
click at [217, 251] on input "100000" at bounding box center [250, 248] width 110 height 25
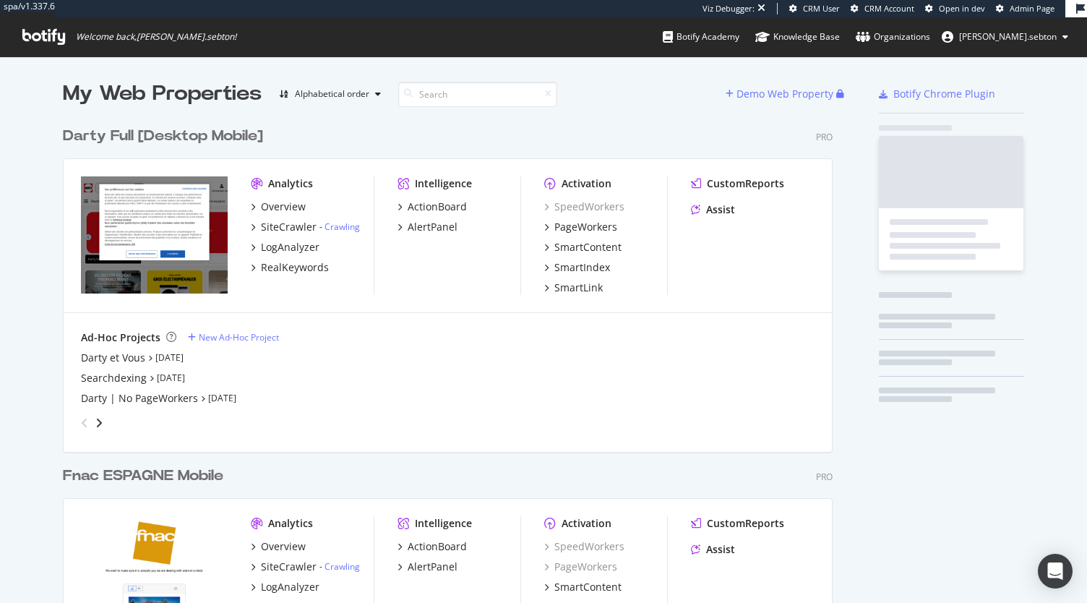
scroll to position [2539, 770]
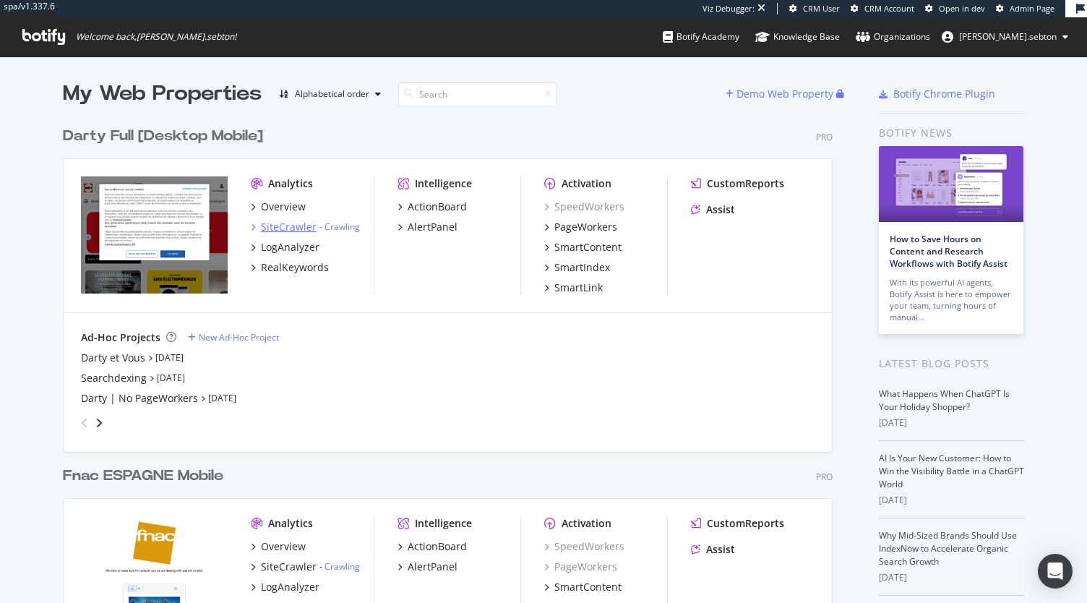
click at [268, 233] on div "SiteCrawler" at bounding box center [289, 227] width 56 height 14
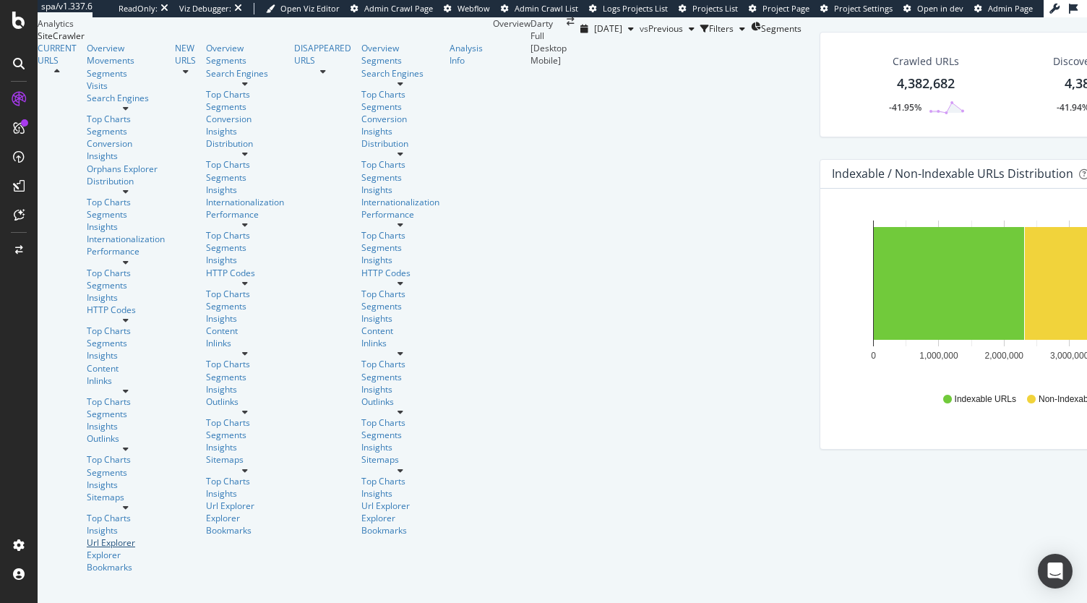
click at [87, 536] on div "Url Explorer" at bounding box center [126, 542] width 78 height 12
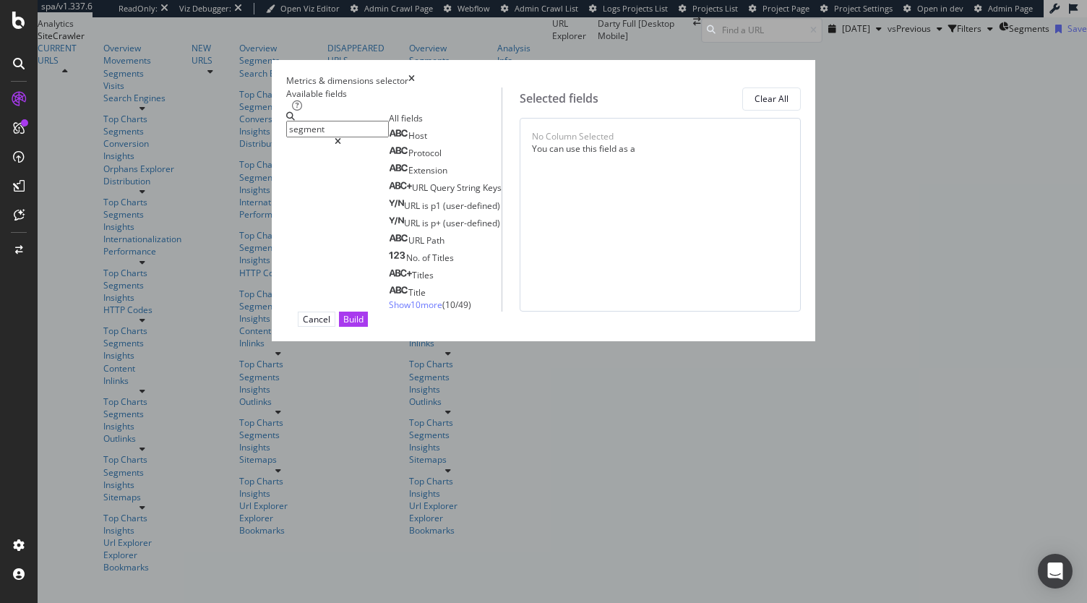
click at [389, 311] on span "Show 10 more" at bounding box center [415, 304] width 53 height 12
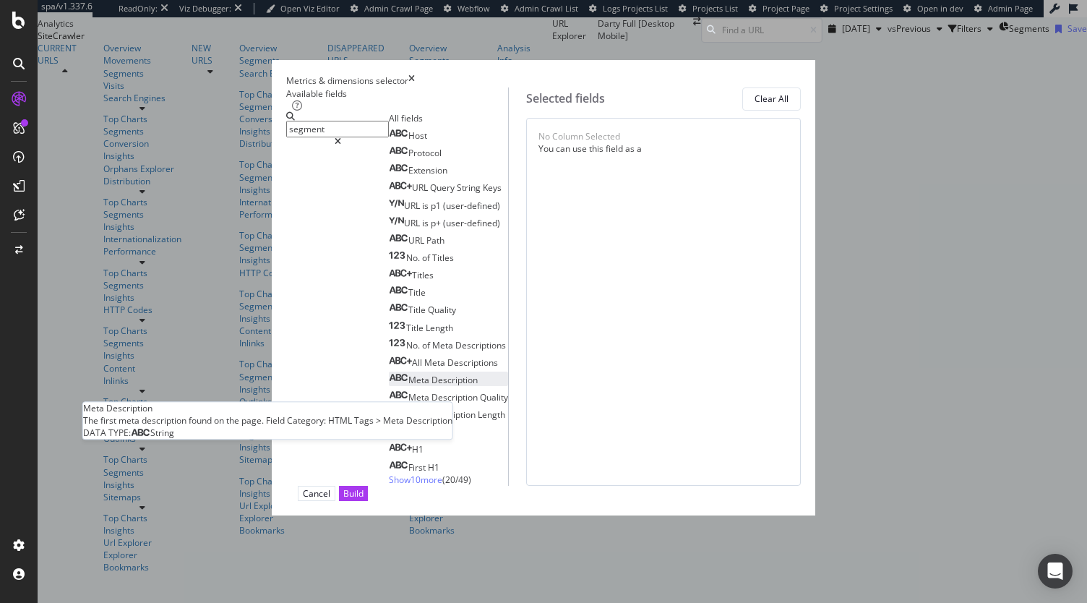
scroll to position [43, 0]
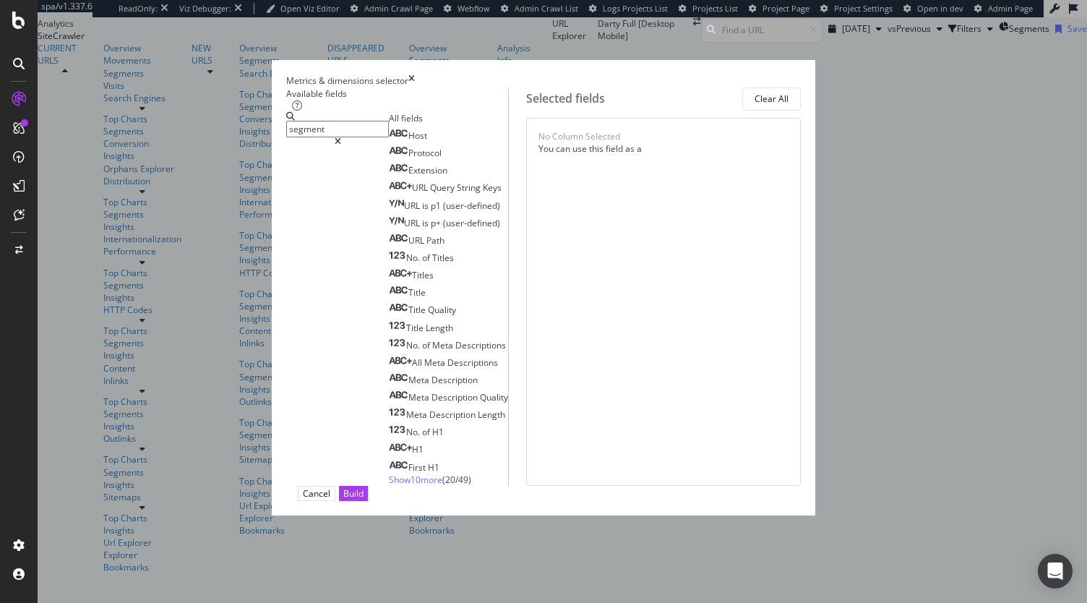
click at [389, 486] on span "Show 10 more" at bounding box center [415, 479] width 53 height 12
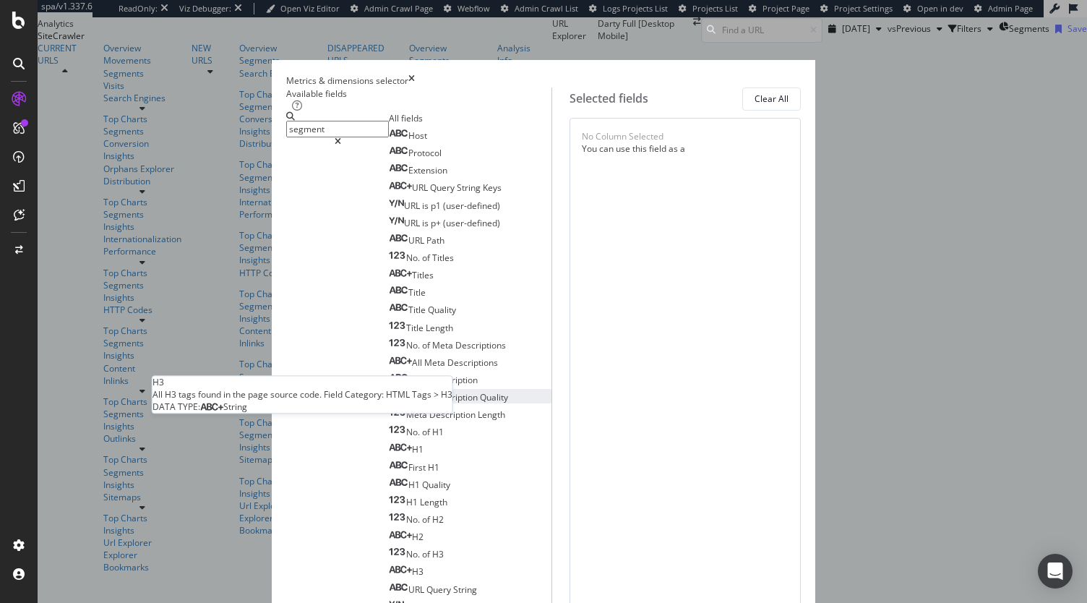
scroll to position [0, 0]
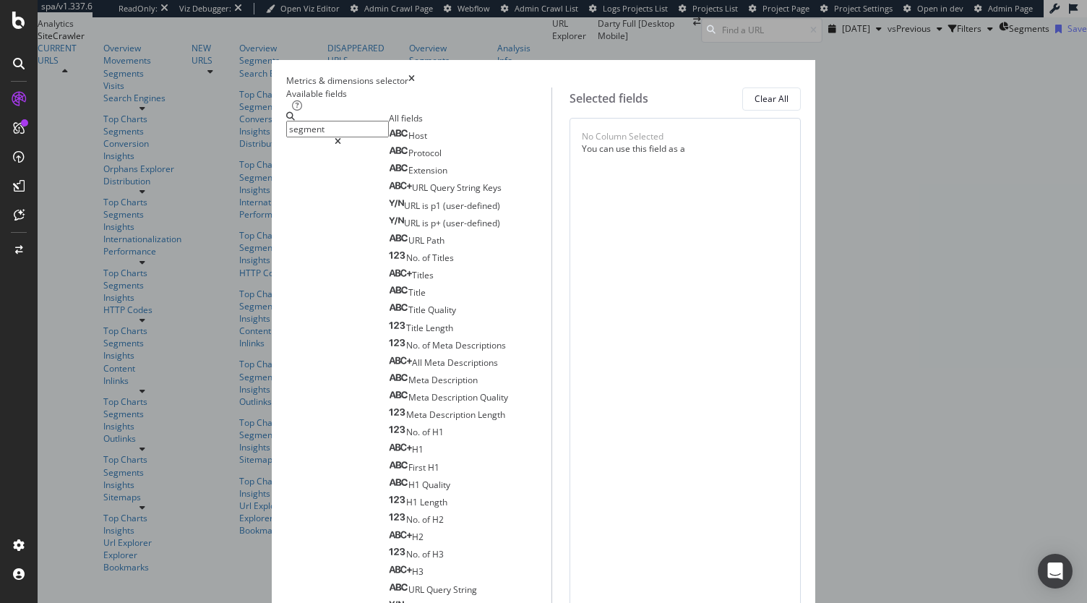
click at [332, 124] on input "segment" at bounding box center [337, 129] width 103 height 17
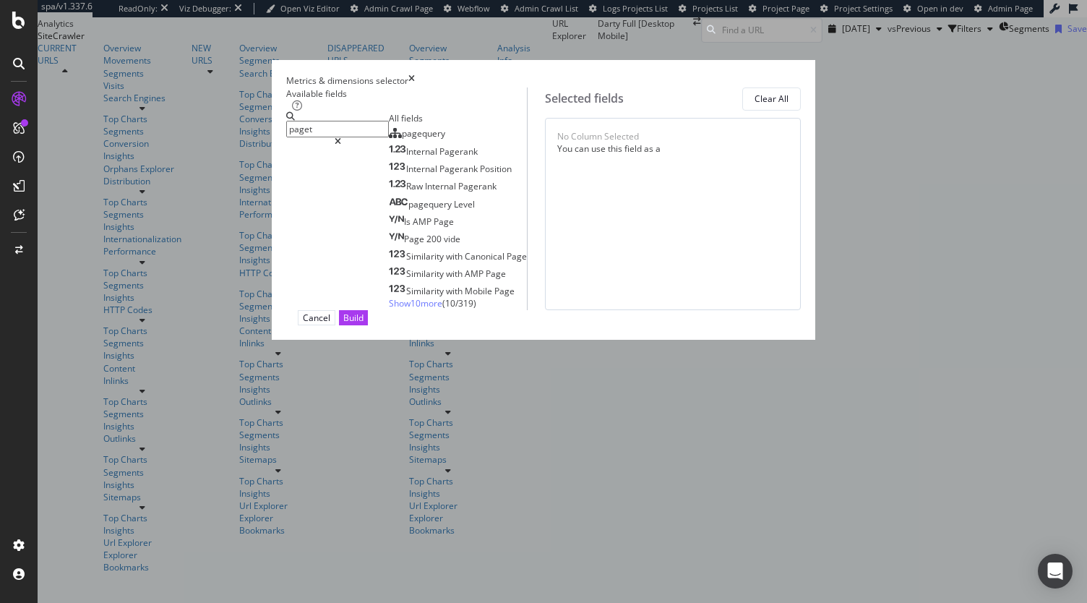
type input "paget"
click at [389, 309] on span "Show 10 more" at bounding box center [415, 303] width 53 height 12
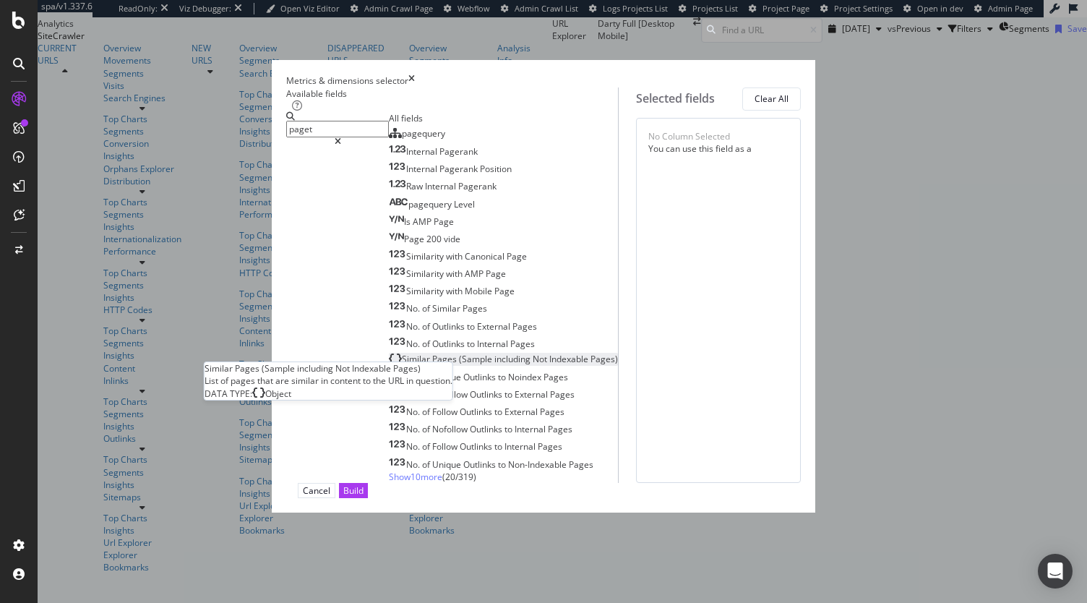
scroll to position [46, 0]
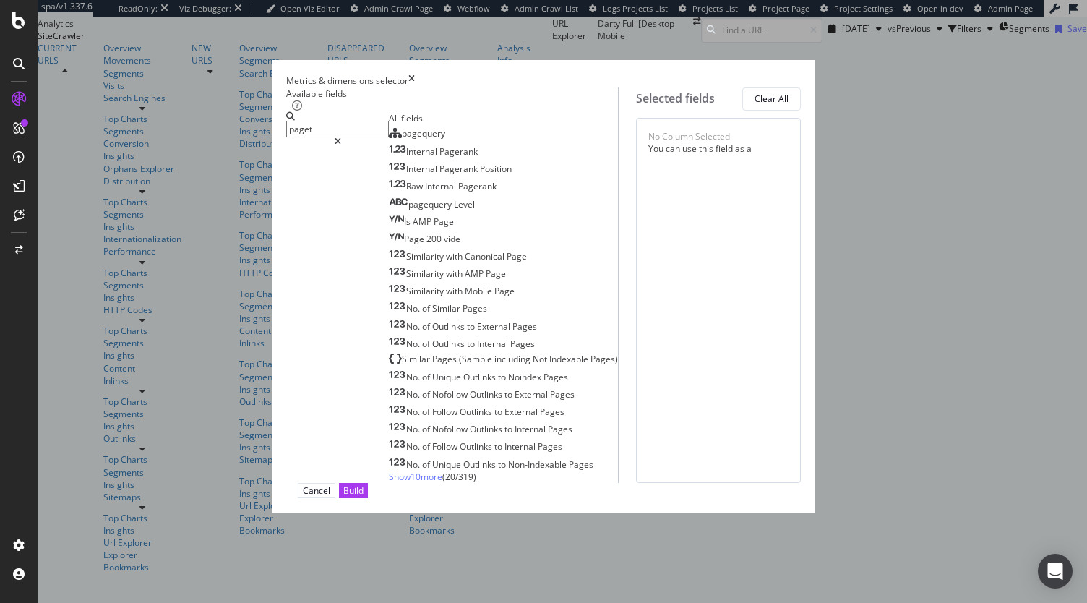
click at [801, 74] on div "Metrics & dimensions selector" at bounding box center [543, 80] width 514 height 12
click at [415, 74] on icon "times" at bounding box center [411, 80] width 7 height 12
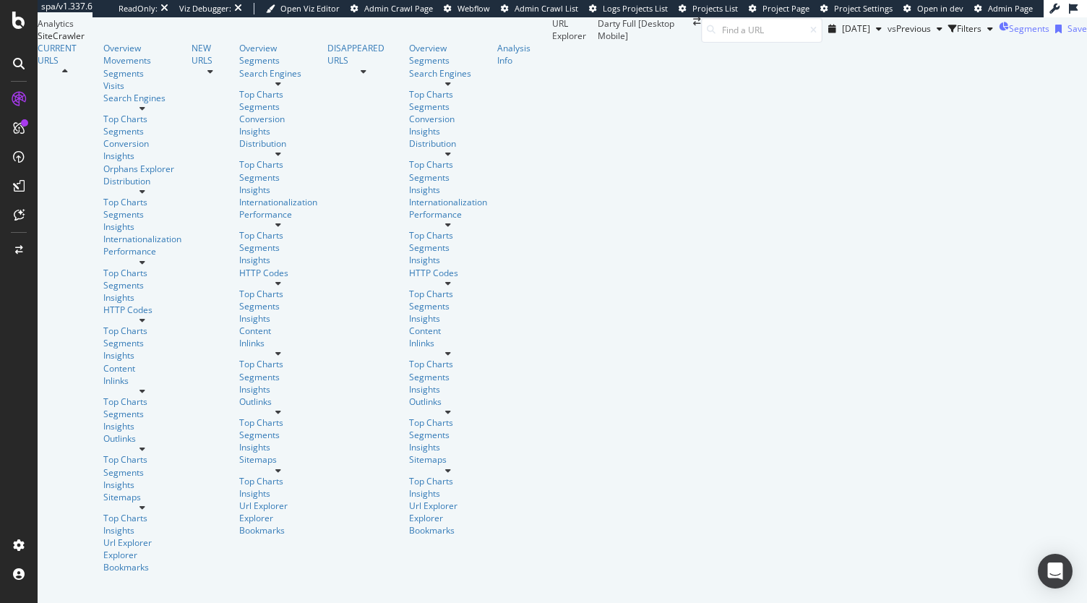
click at [1009, 35] on span "Segments" at bounding box center [1029, 28] width 40 height 12
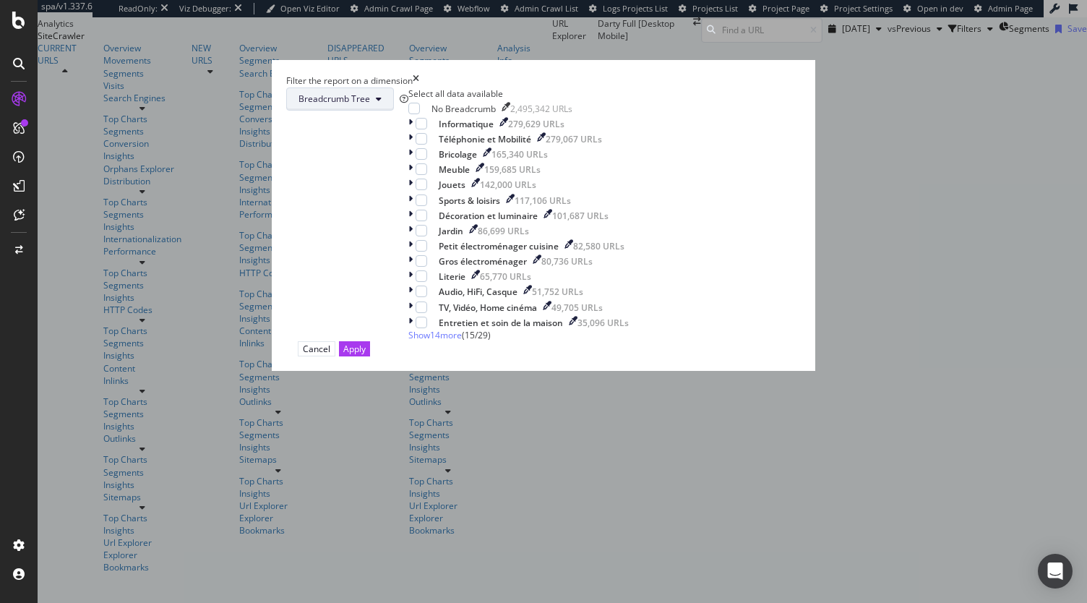
click at [370, 105] on span "Breadcrumb Tree" at bounding box center [334, 98] width 72 height 12
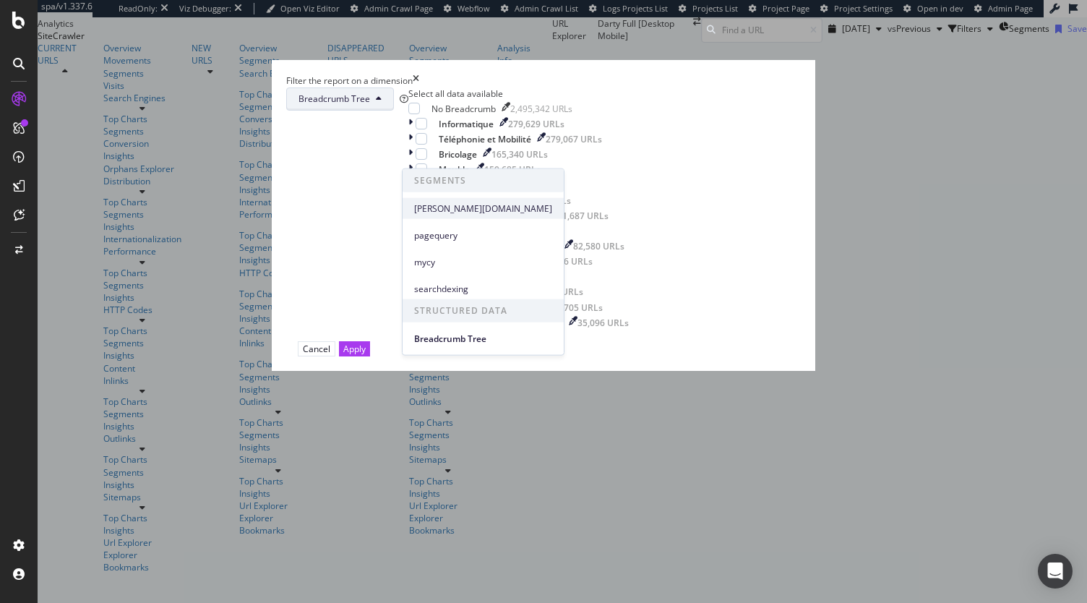
click at [468, 203] on span "[PERSON_NAME][DOMAIN_NAME]" at bounding box center [483, 208] width 138 height 13
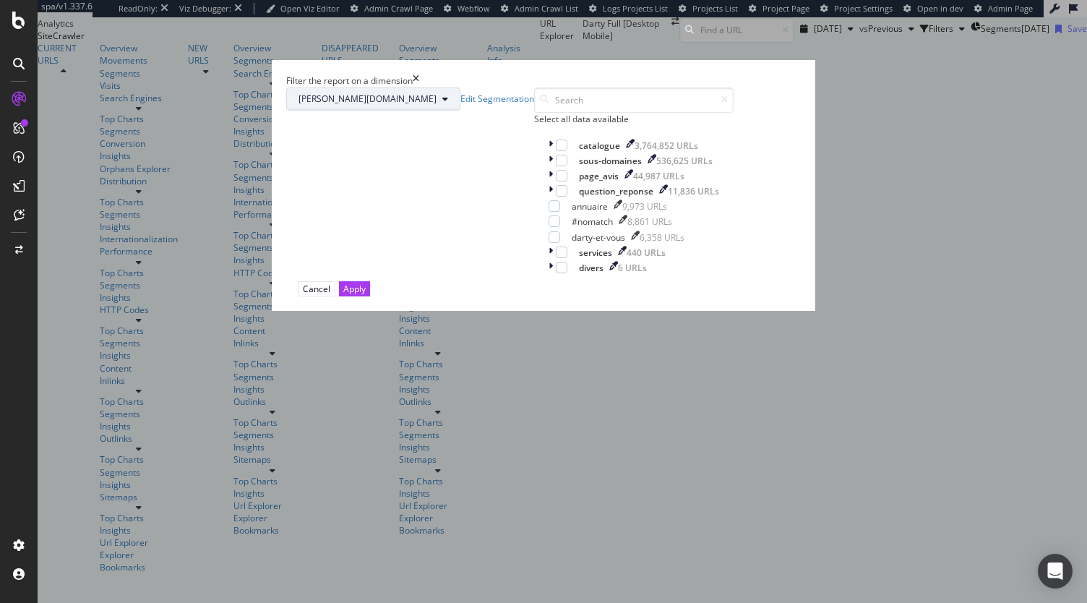
click at [447, 111] on button "[PERSON_NAME][DOMAIN_NAME]" at bounding box center [373, 98] width 174 height 23
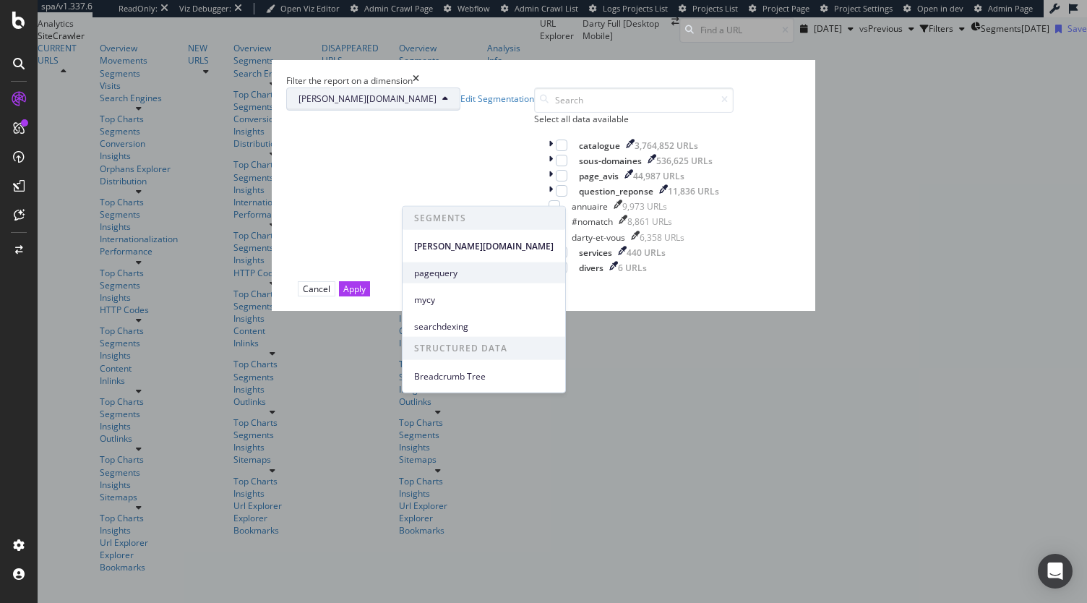
click at [439, 272] on span "pagequery" at bounding box center [483, 272] width 139 height 13
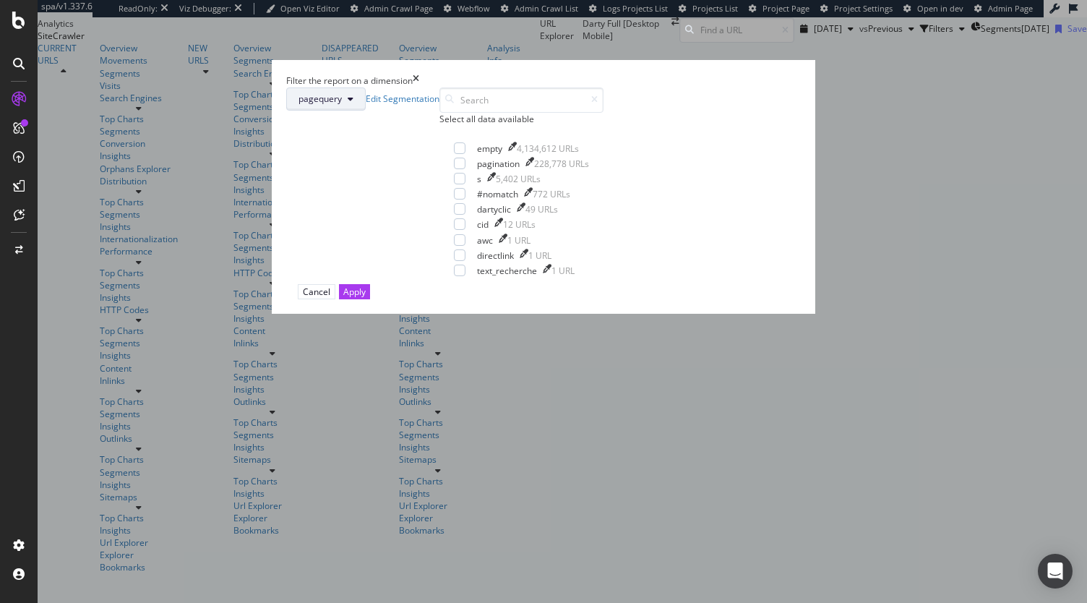
click at [342, 105] on span "pagequery" at bounding box center [319, 98] width 43 height 12
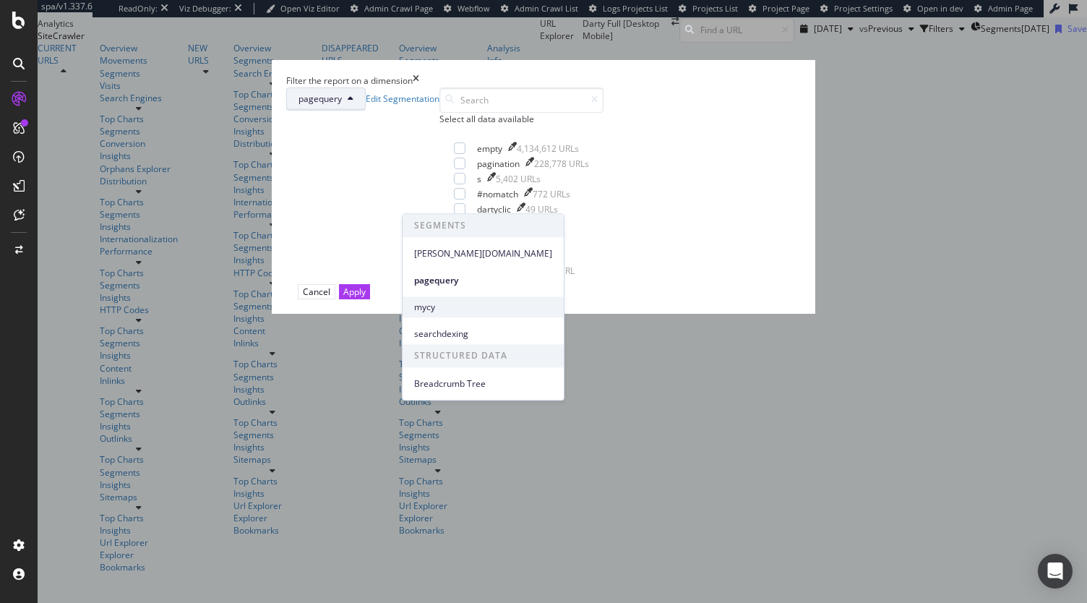
click at [452, 304] on span "mycy" at bounding box center [483, 307] width 138 height 13
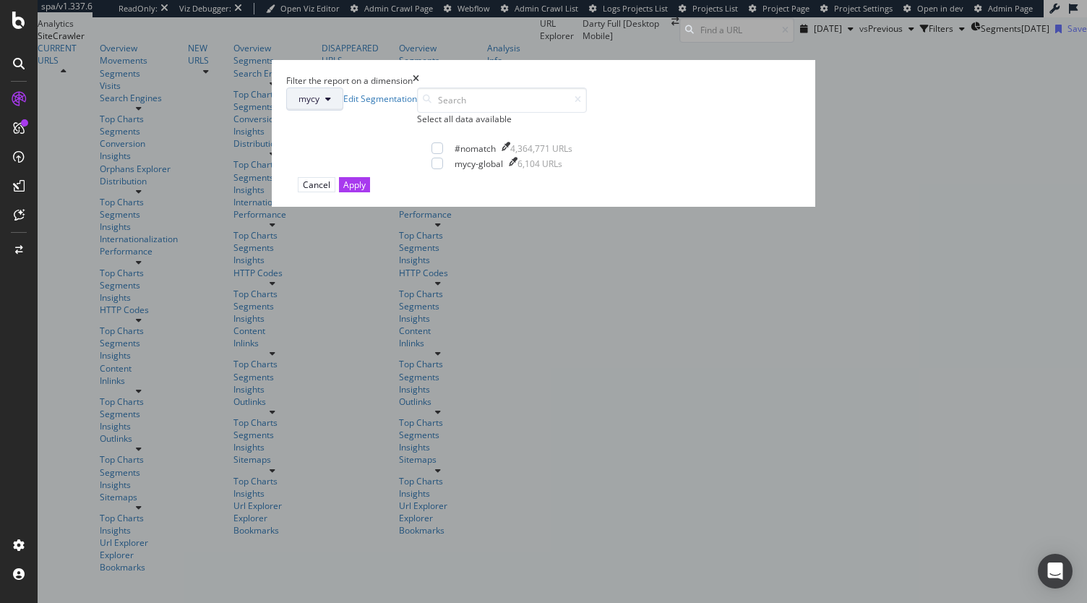
click at [343, 111] on button "mycy" at bounding box center [314, 98] width 57 height 23
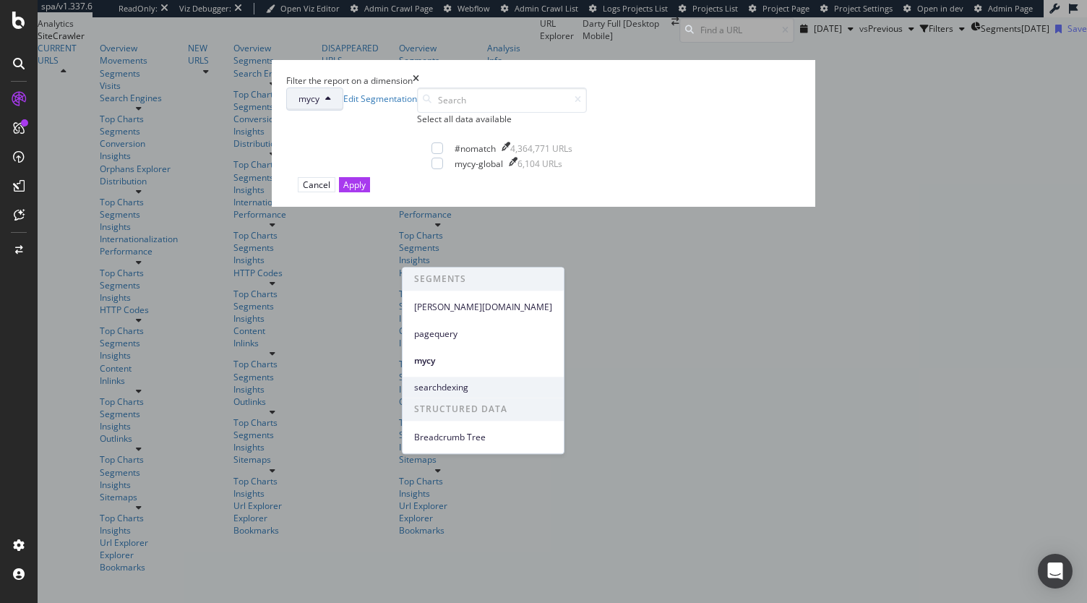
click at [457, 392] on span "searchdexing" at bounding box center [483, 387] width 138 height 13
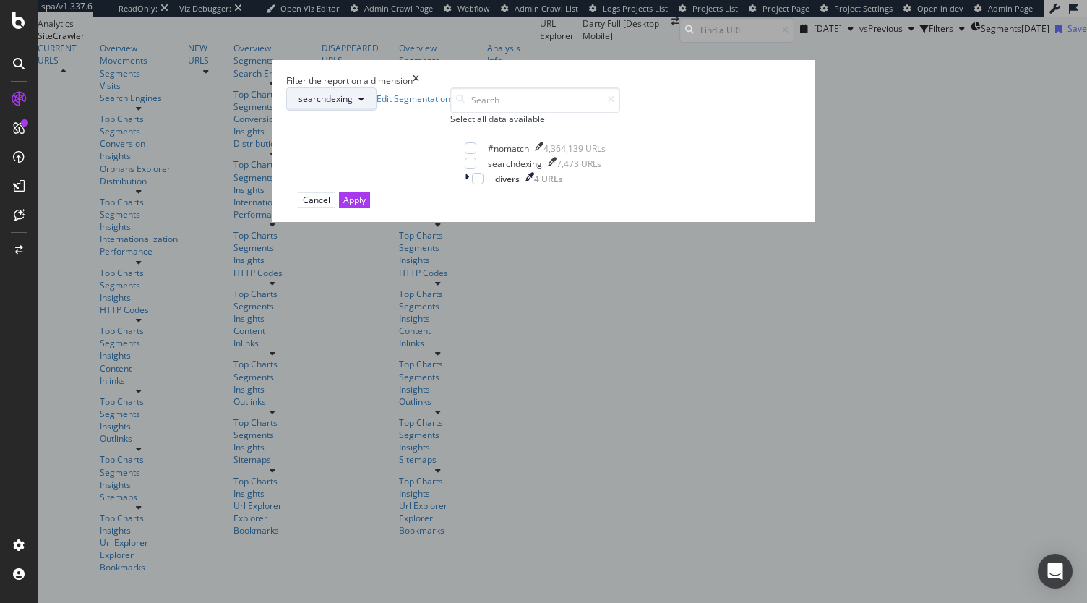
click at [353, 105] on span "searchdexing" at bounding box center [325, 98] width 54 height 12
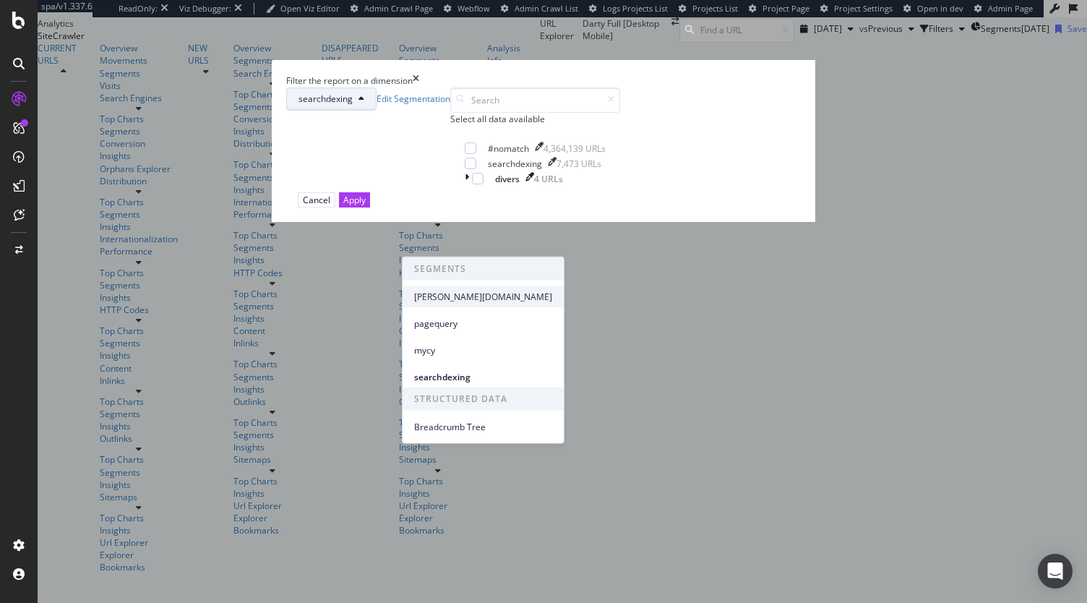
click at [448, 293] on span "[PERSON_NAME][DOMAIN_NAME]" at bounding box center [483, 296] width 138 height 13
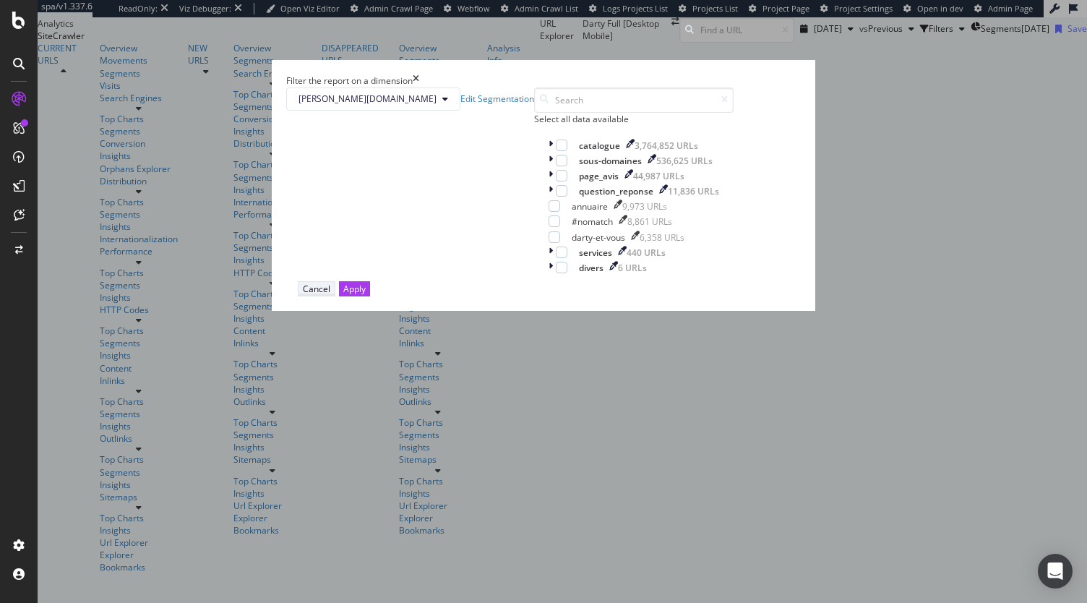
click at [330, 295] on div "Cancel" at bounding box center [316, 289] width 27 height 12
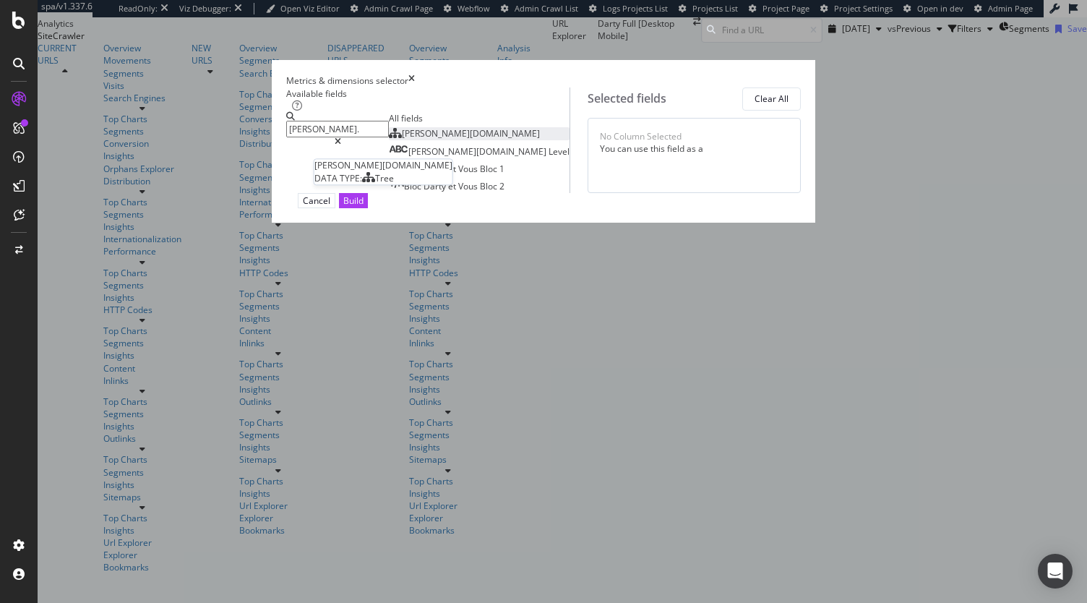
type input "[PERSON_NAME]."
click at [474, 139] on div "[PERSON_NAME][DOMAIN_NAME]" at bounding box center [464, 133] width 151 height 12
click at [368, 208] on button "Build" at bounding box center [353, 200] width 29 height 15
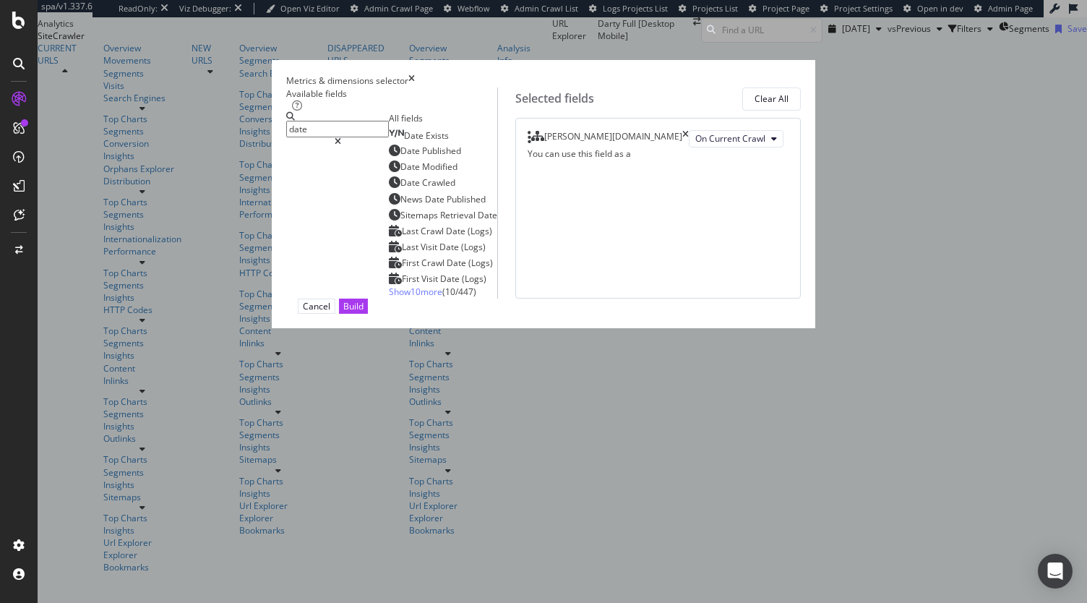
click at [389, 298] on span "Show 10 more" at bounding box center [415, 291] width 53 height 12
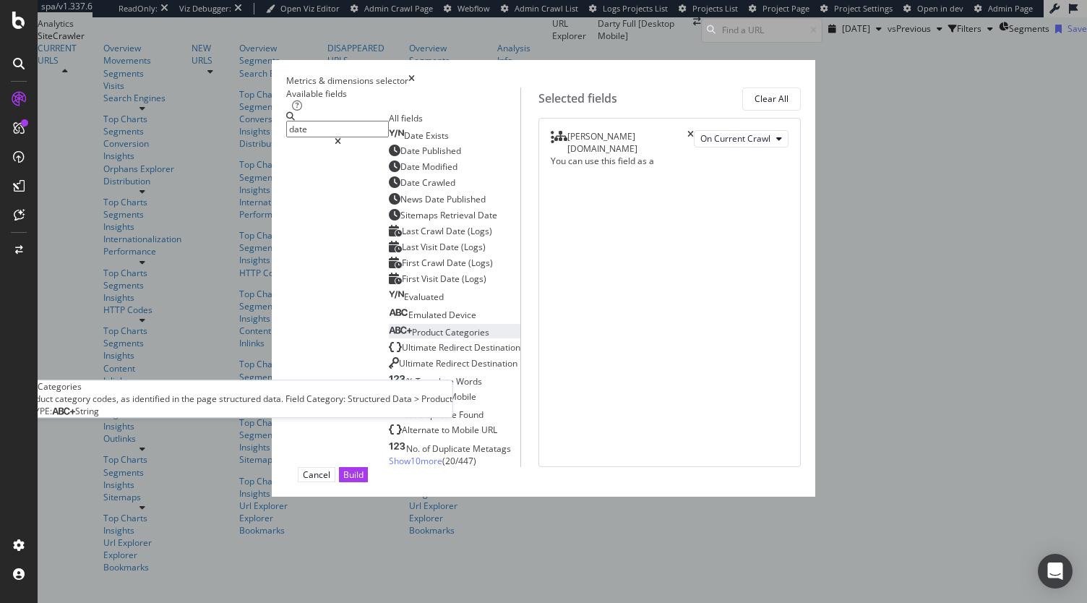
scroll to position [62, 0]
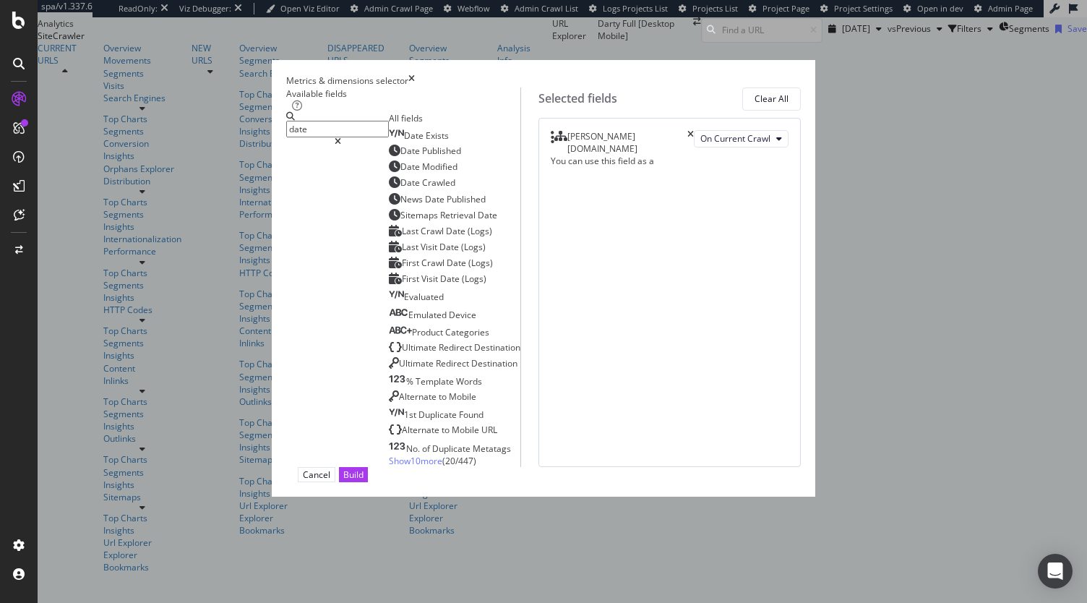
click at [389, 467] on span "Show 10 more" at bounding box center [415, 460] width 53 height 12
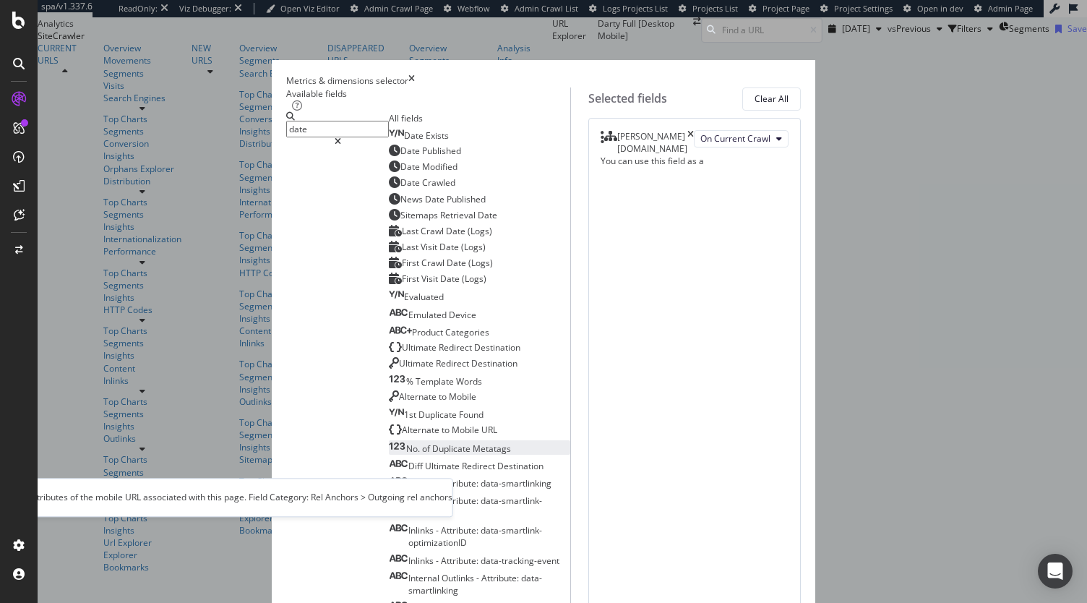
scroll to position [0, 0]
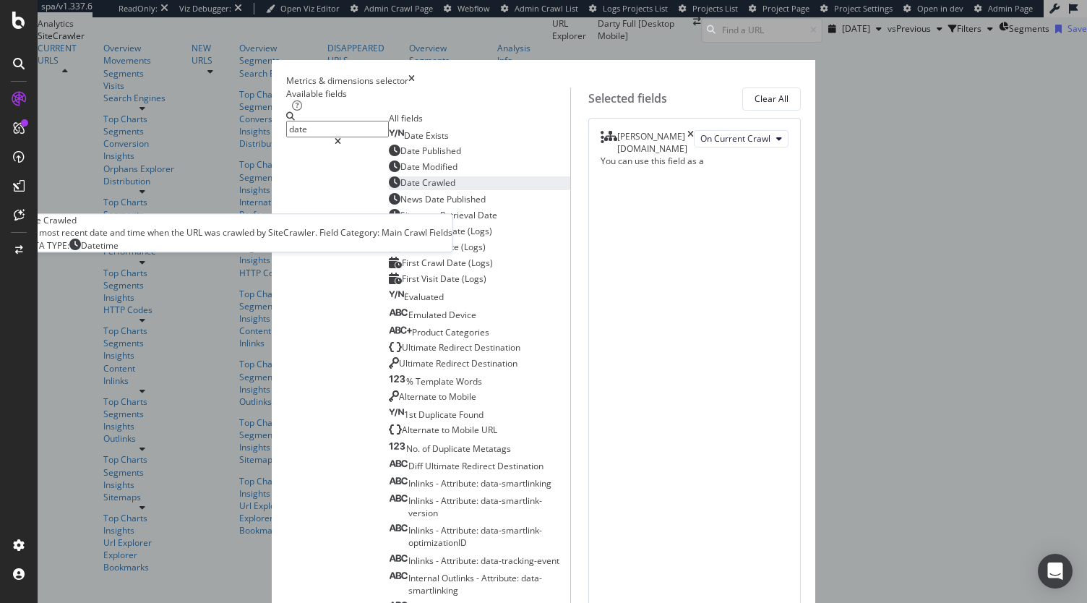
click at [389, 189] on div "Date Crawled" at bounding box center [422, 182] width 66 height 12
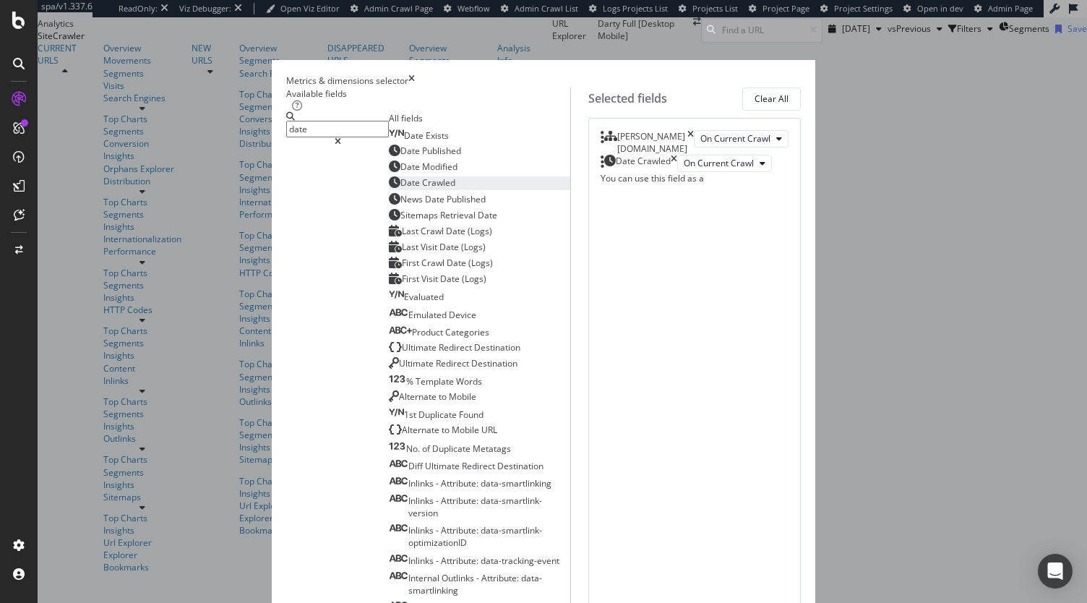
click at [327, 126] on input "date" at bounding box center [337, 129] width 103 height 17
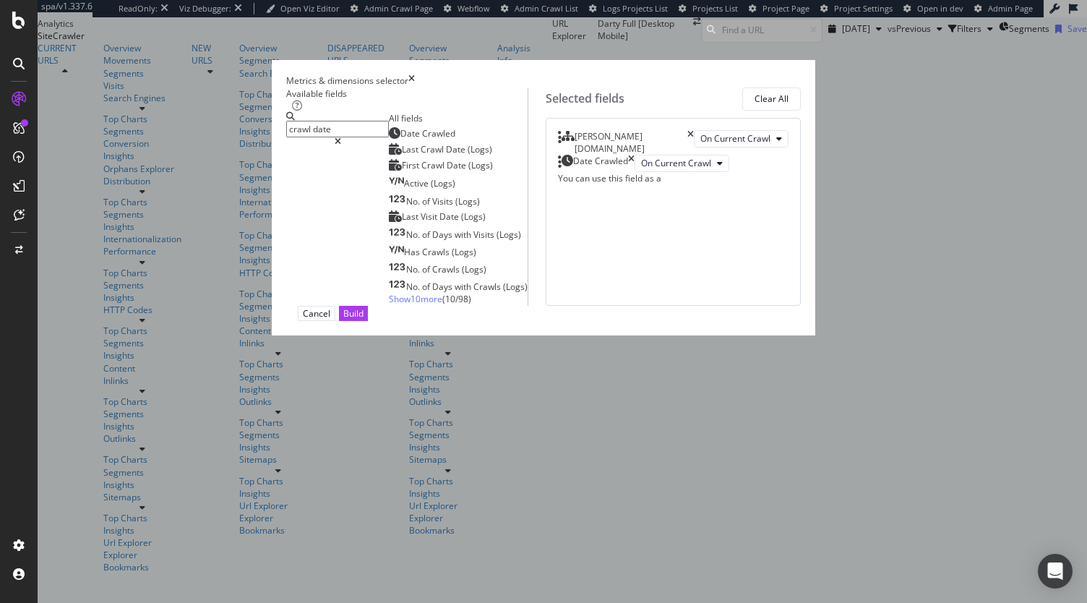
type input "crawl date"
click at [341, 137] on icon "modal" at bounding box center [338, 141] width 7 height 9
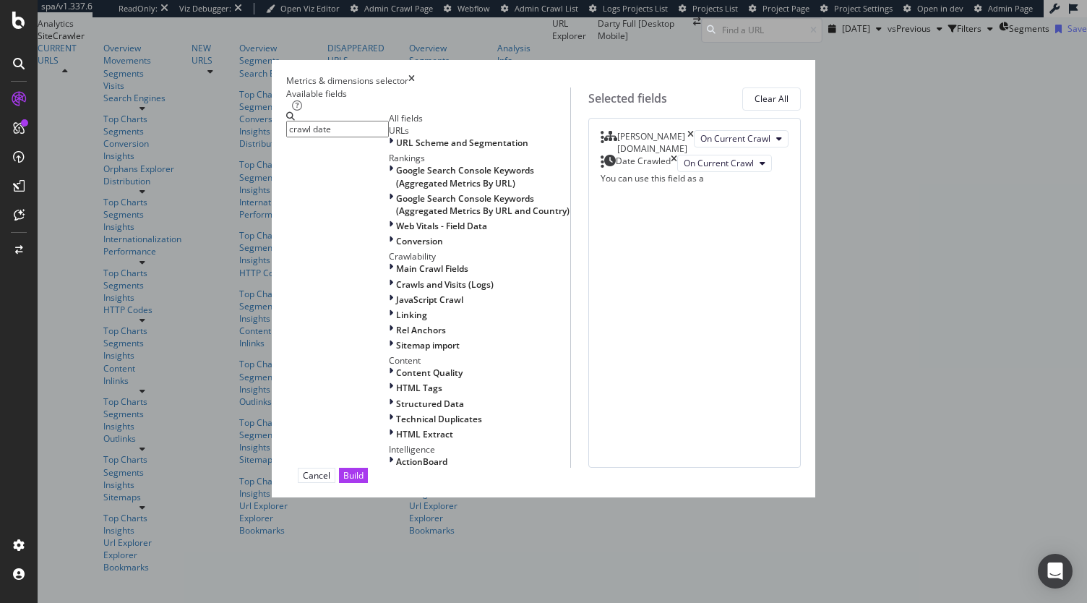
click at [384, 137] on input "crawl date" at bounding box center [337, 129] width 103 height 17
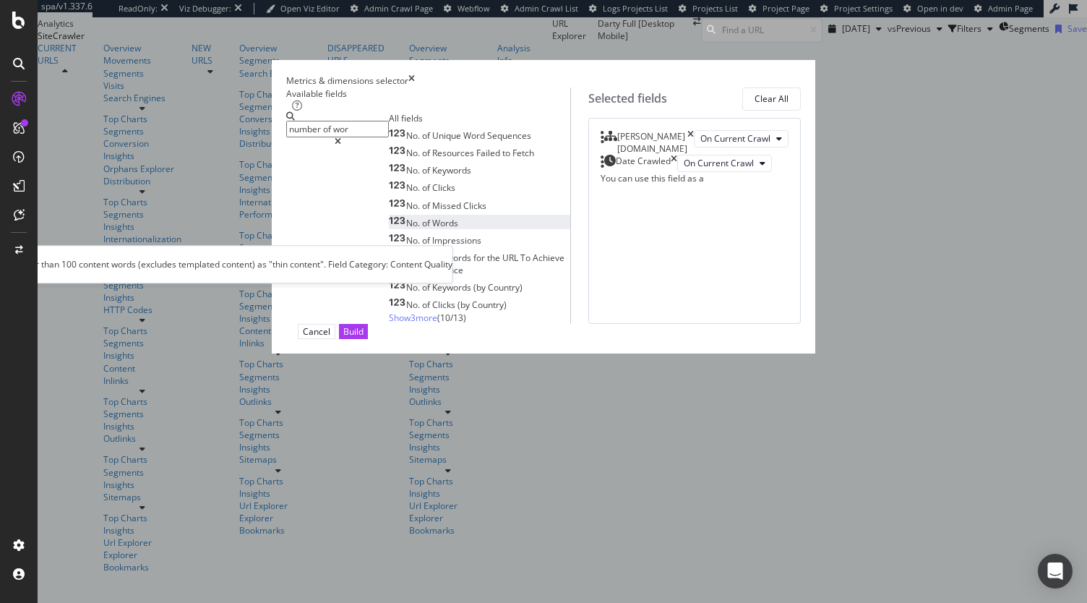
click at [389, 229] on div "No. of Words" at bounding box center [423, 223] width 69 height 12
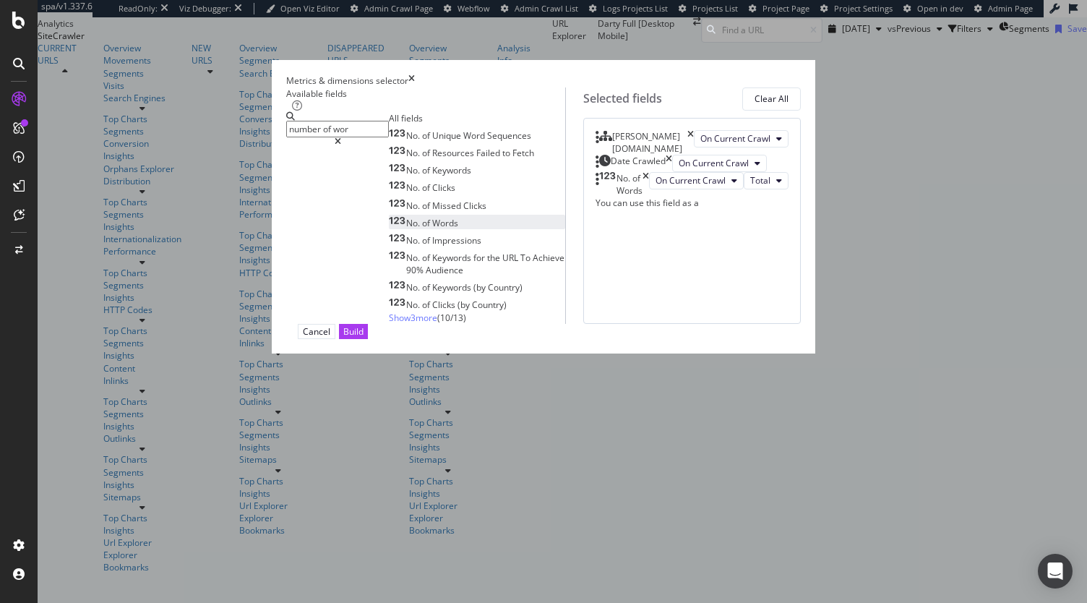
click at [294, 128] on input "number of wor" at bounding box center [337, 129] width 103 height 17
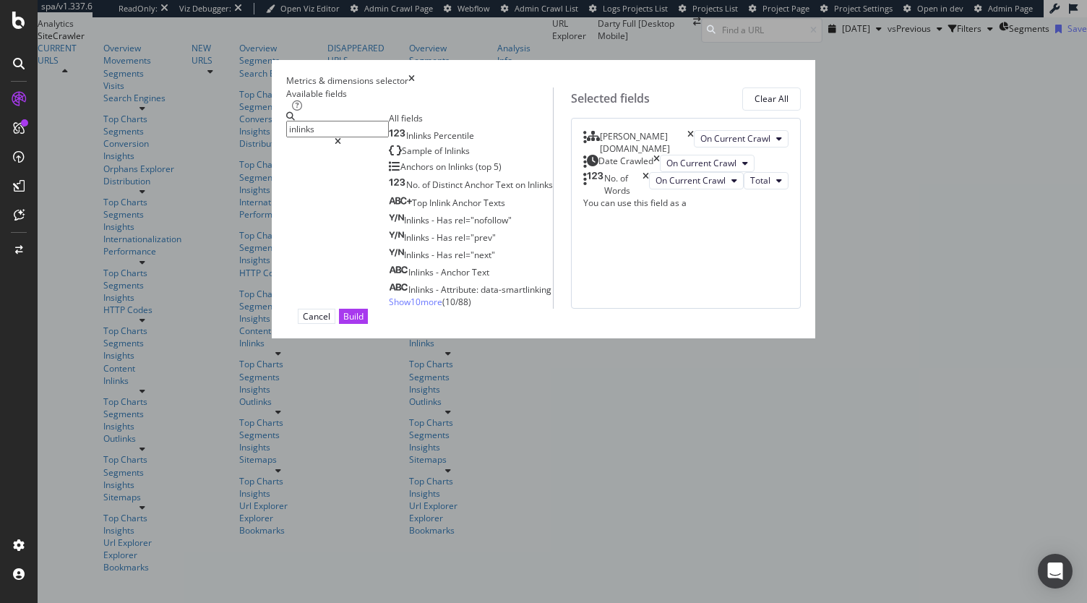
click at [389, 308] on span "Show 10 more" at bounding box center [415, 302] width 53 height 12
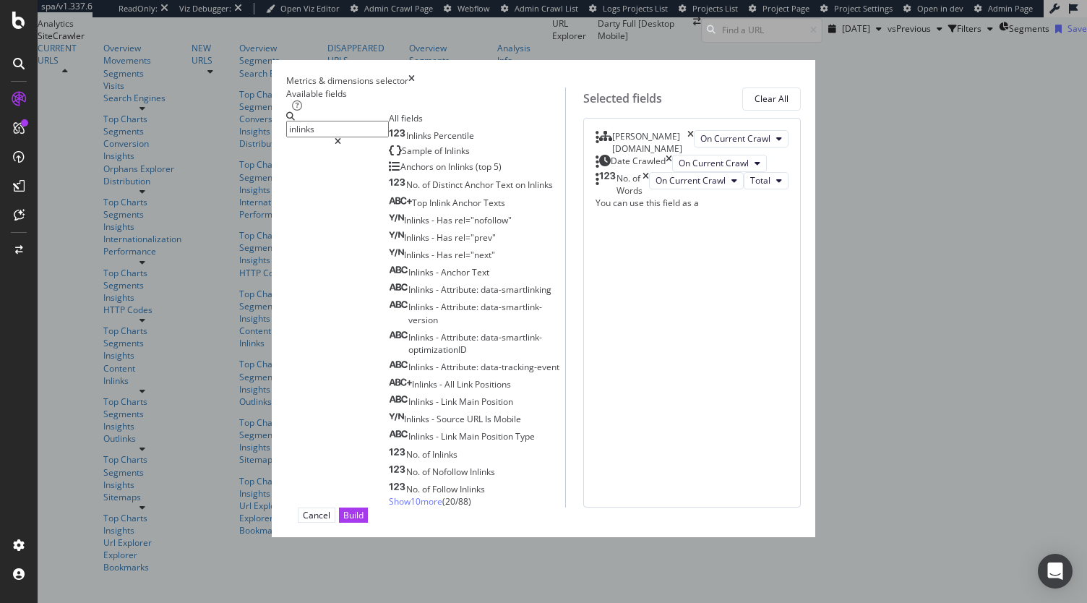
click at [329, 126] on input "inlinks" at bounding box center [337, 129] width 103 height 17
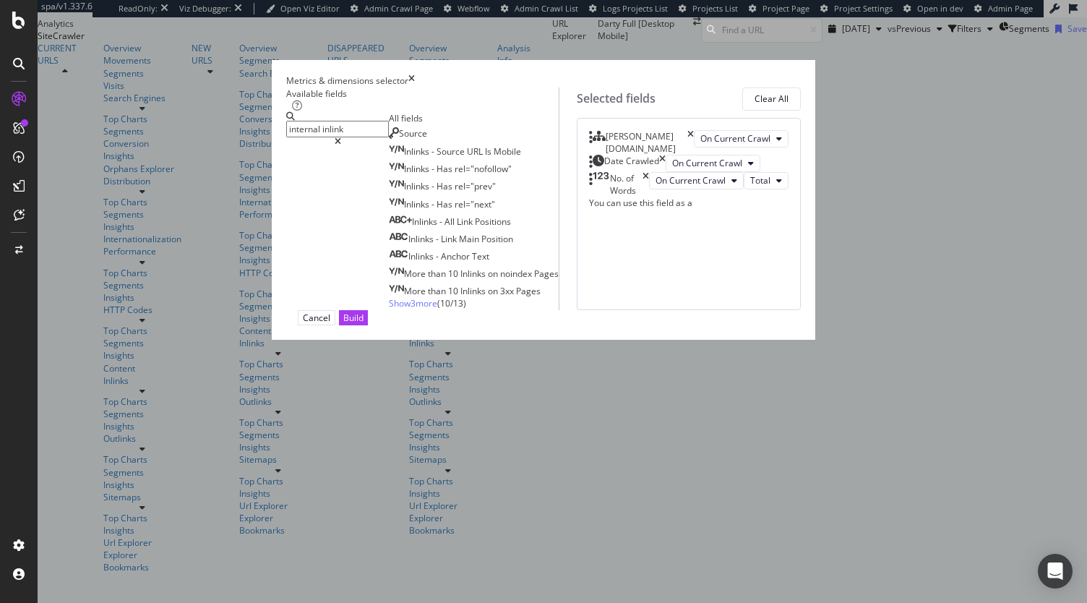
click at [389, 309] on span "Show 3 more" at bounding box center [413, 303] width 48 height 12
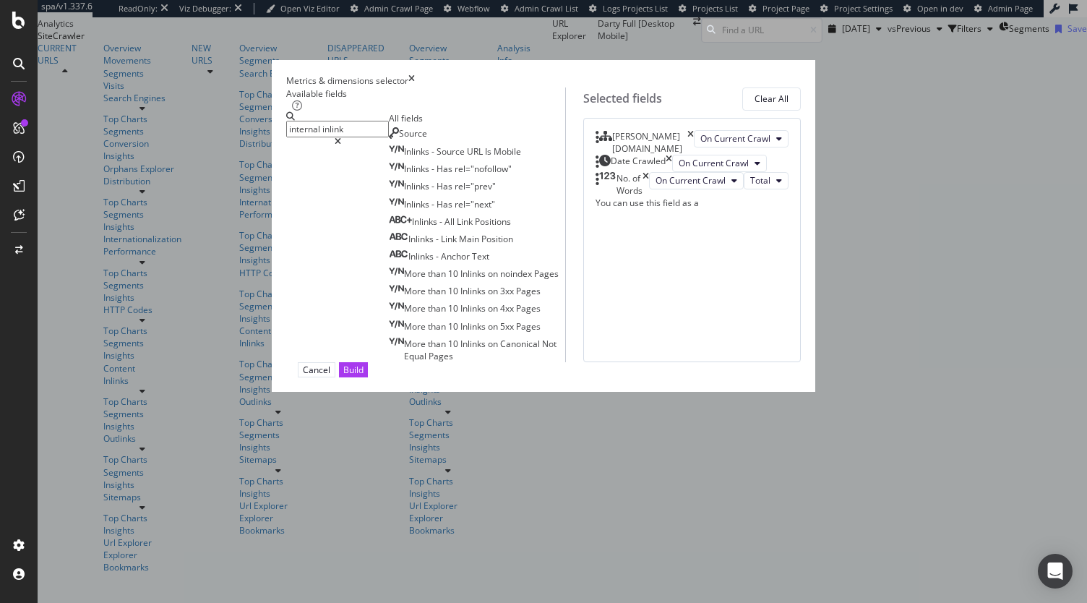
click at [345, 133] on input "internal inlink" at bounding box center [337, 129] width 103 height 17
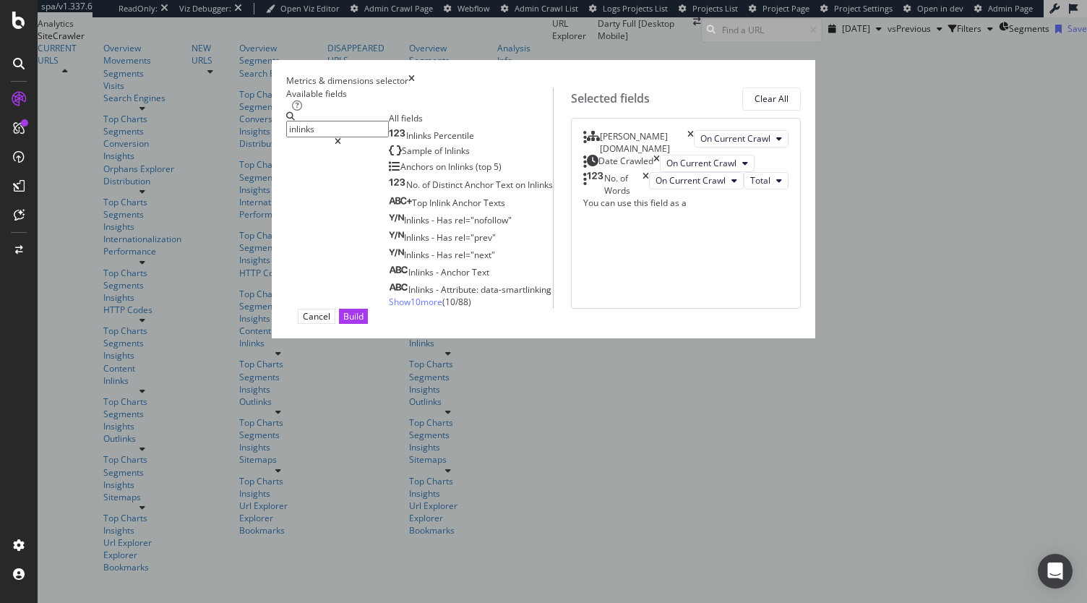
click at [389, 308] on span "Show 10 more" at bounding box center [415, 302] width 53 height 12
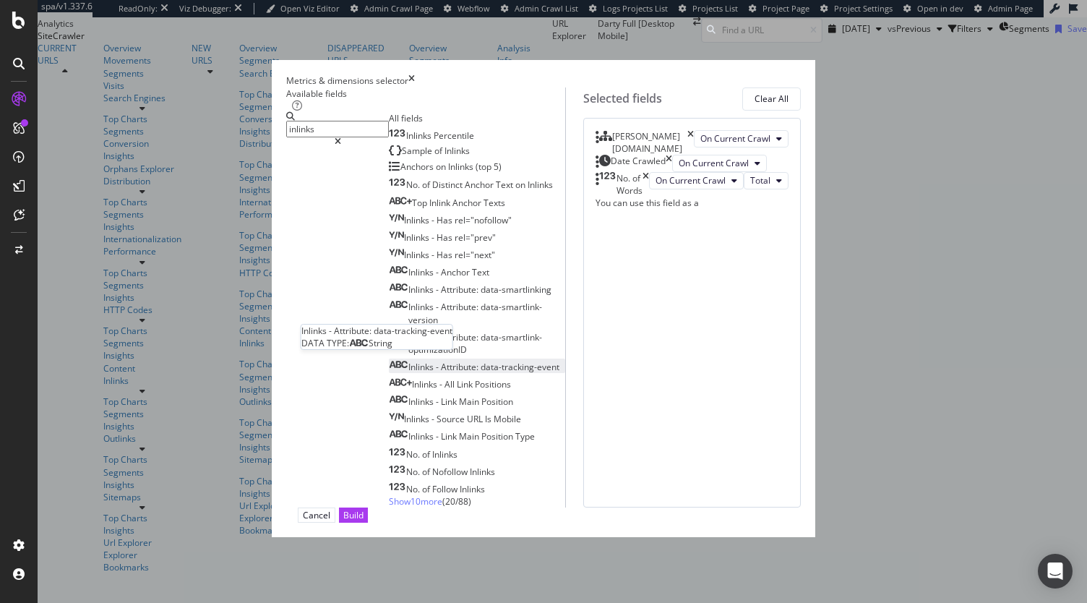
scroll to position [46, 0]
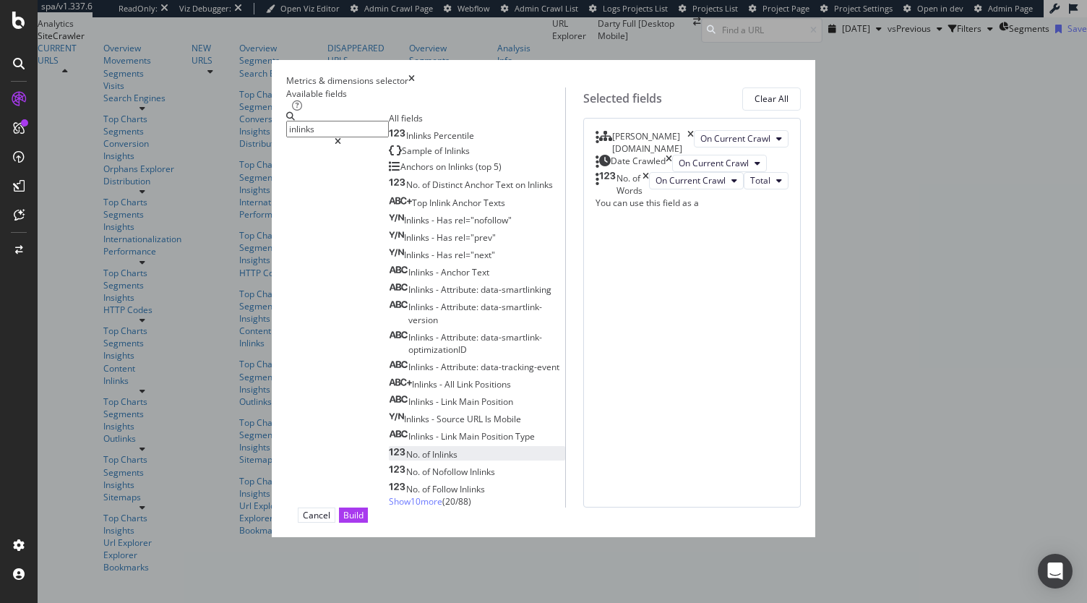
click at [389, 448] on div "No. of Inlinks" at bounding box center [423, 454] width 69 height 12
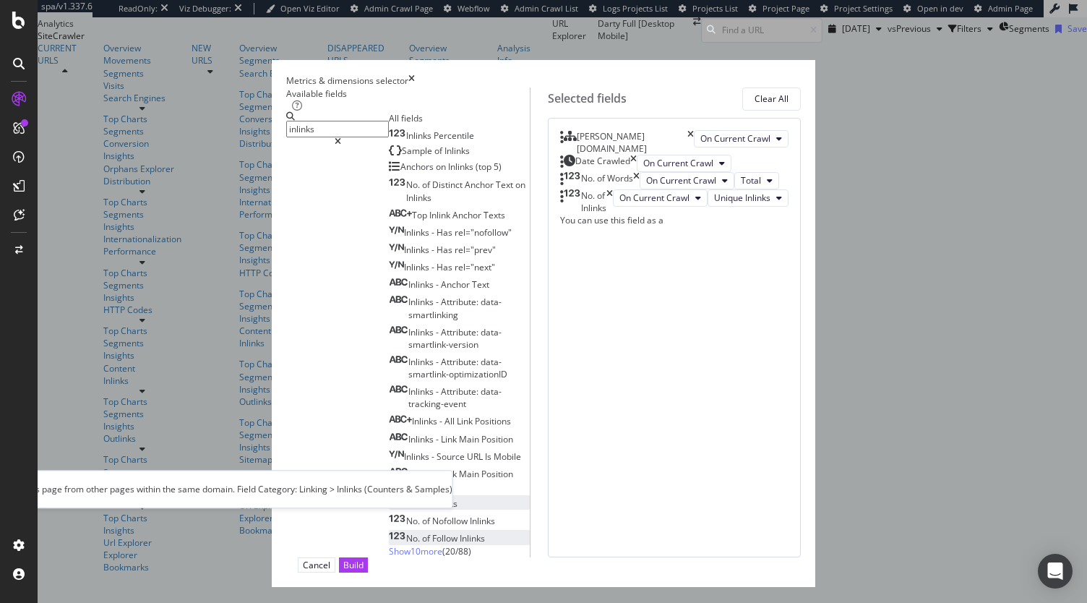
click at [460, 532] on span "Inlinks" at bounding box center [472, 538] width 25 height 12
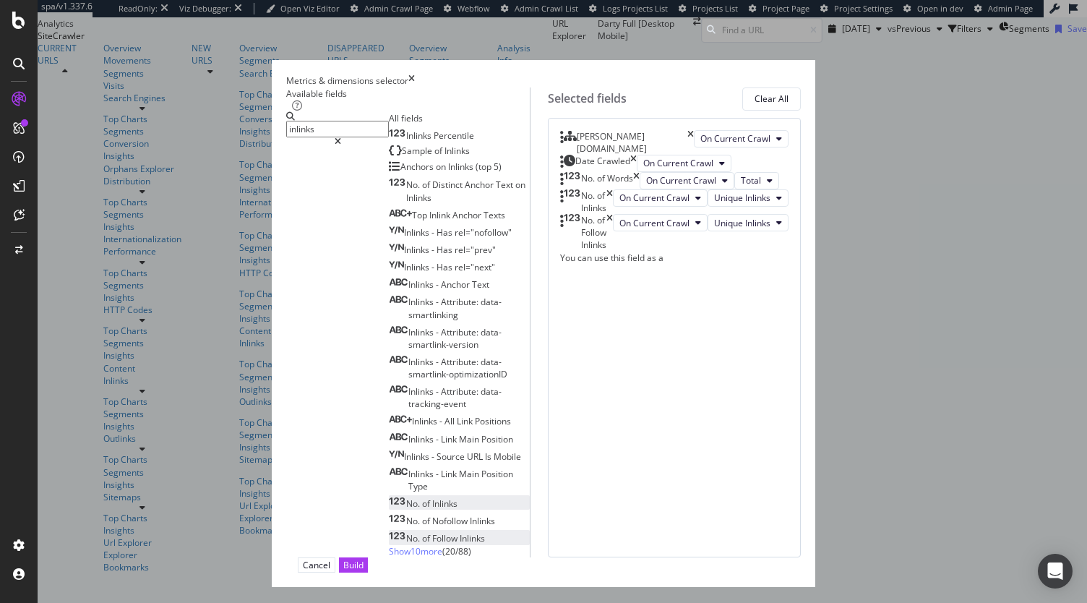
click at [613, 214] on div "No. of Inlinks" at bounding box center [586, 201] width 53 height 25
click at [613, 214] on icon "times" at bounding box center [609, 201] width 7 height 25
click at [296, 124] on input "inlinks" at bounding box center [337, 129] width 103 height 17
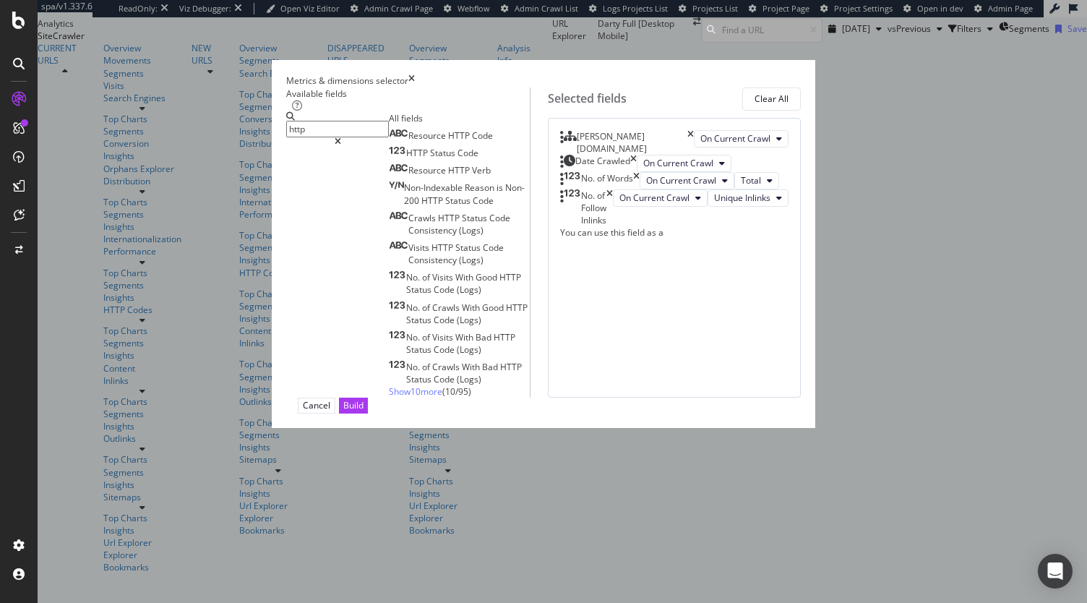
scroll to position [0, 0]
click at [457, 159] on span "Code" at bounding box center [467, 153] width 21 height 12
click at [329, 132] on input "http" at bounding box center [337, 129] width 103 height 17
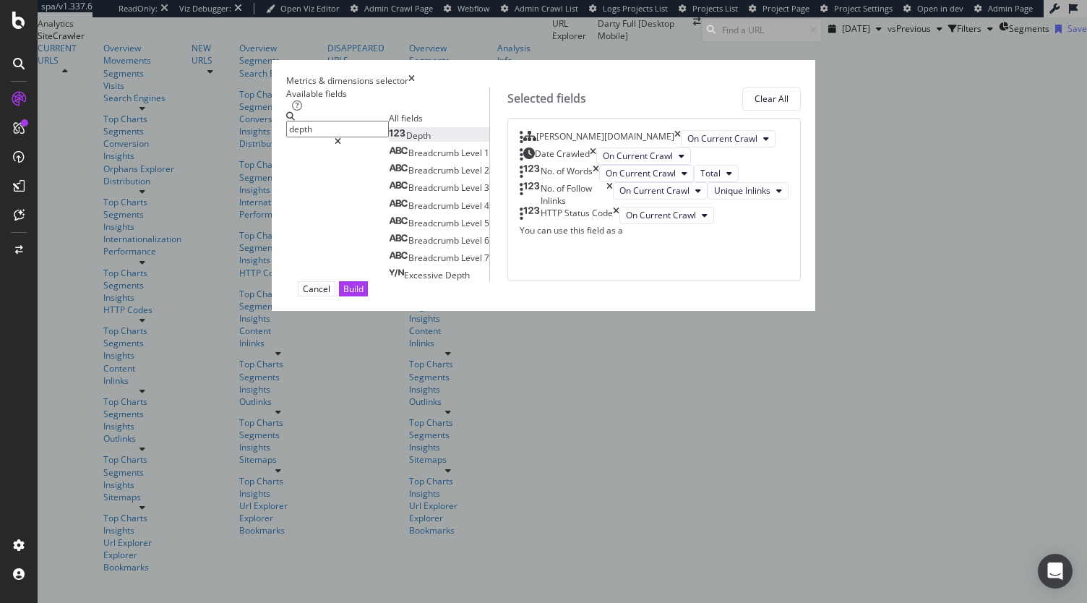
click at [389, 142] on div "Depth" at bounding box center [410, 135] width 42 height 12
click at [298, 145] on div "depth" at bounding box center [337, 196] width 103 height 169
click at [293, 124] on input "depth" at bounding box center [337, 129] width 103 height 17
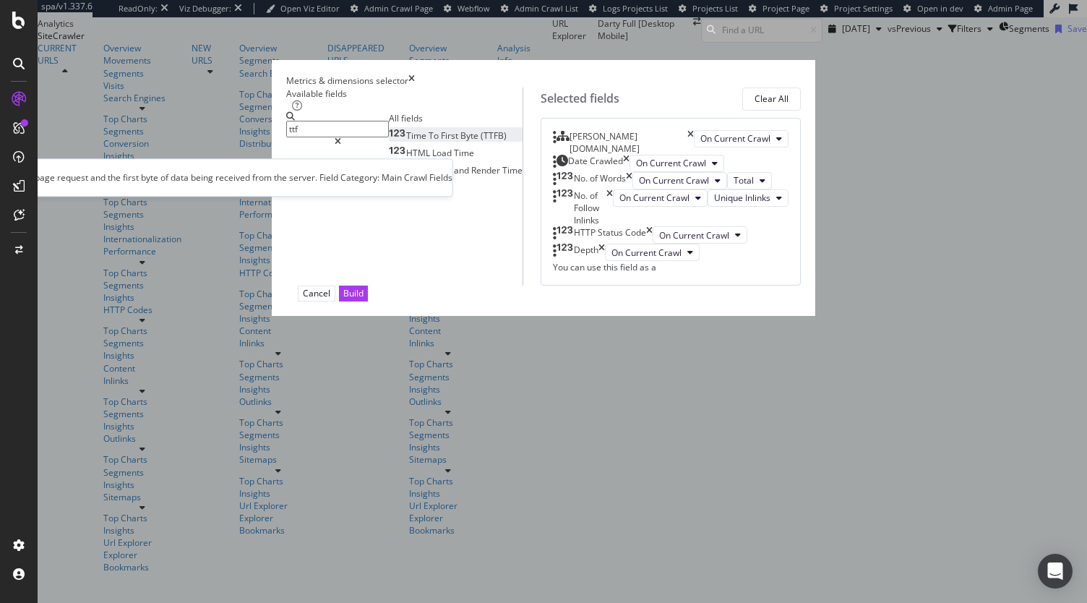
click at [460, 142] on span "Byte" at bounding box center [470, 135] width 20 height 12
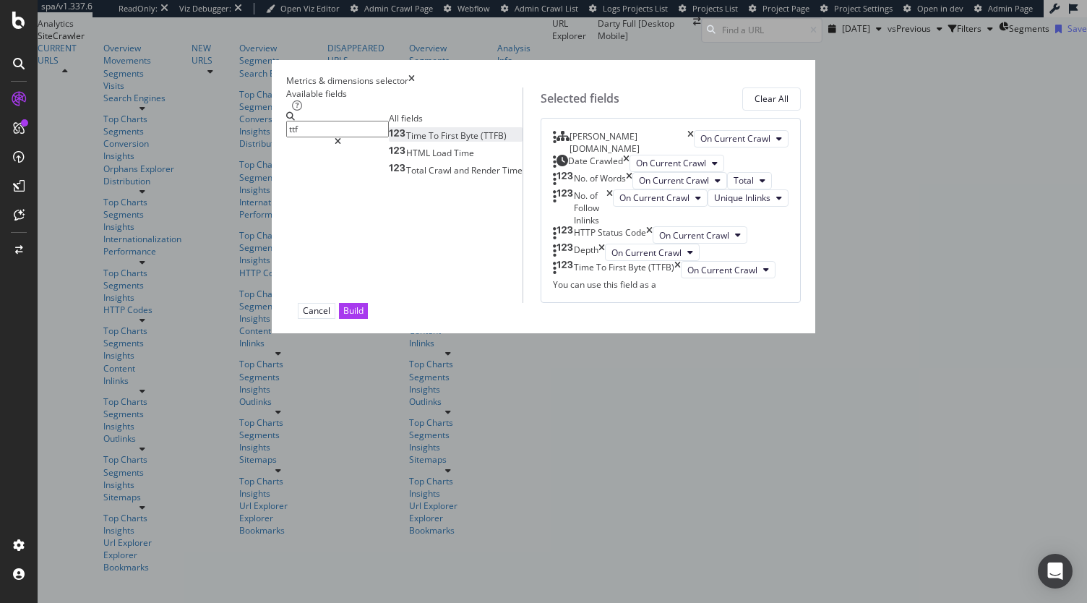
click at [286, 129] on input "ttf" at bounding box center [337, 129] width 103 height 17
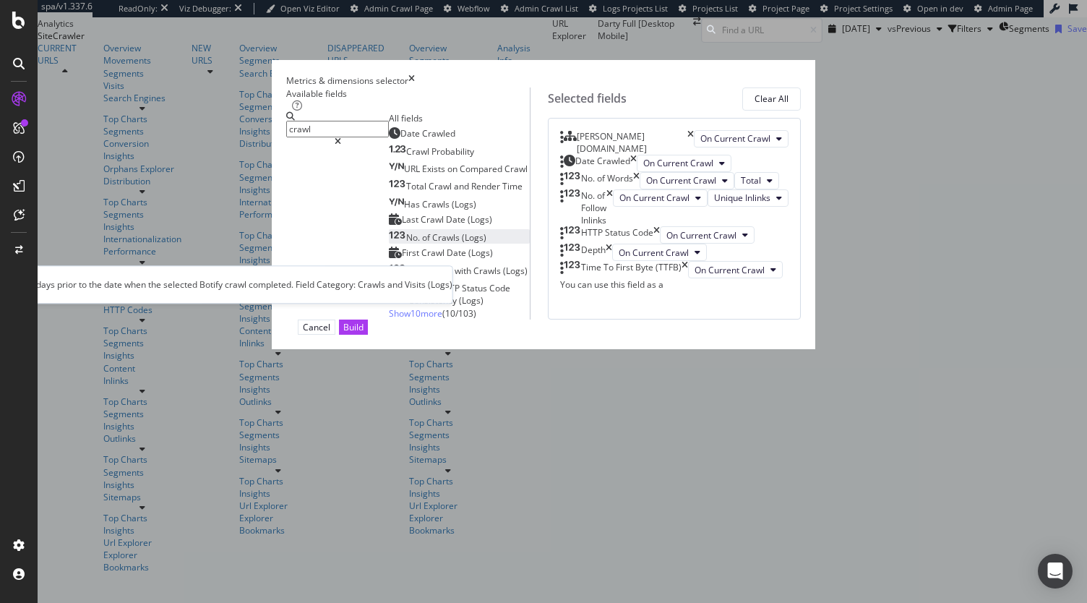
click at [462, 244] on span "(Logs)" at bounding box center [474, 237] width 25 height 12
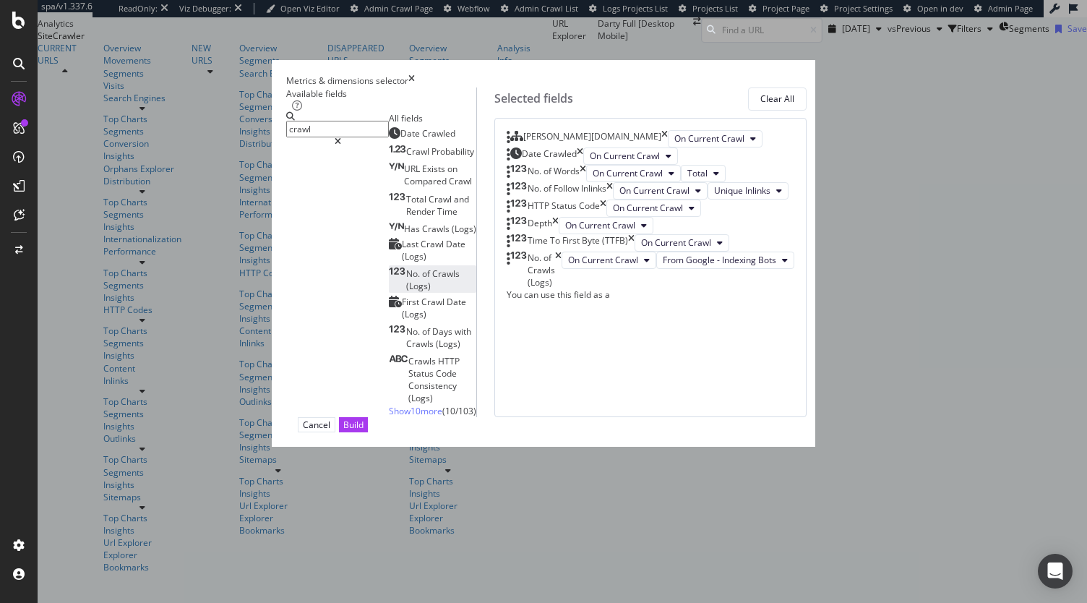
scroll to position [93, 0]
click at [727, 266] on span "From Google - Indexing Bots" at bounding box center [719, 260] width 113 height 12
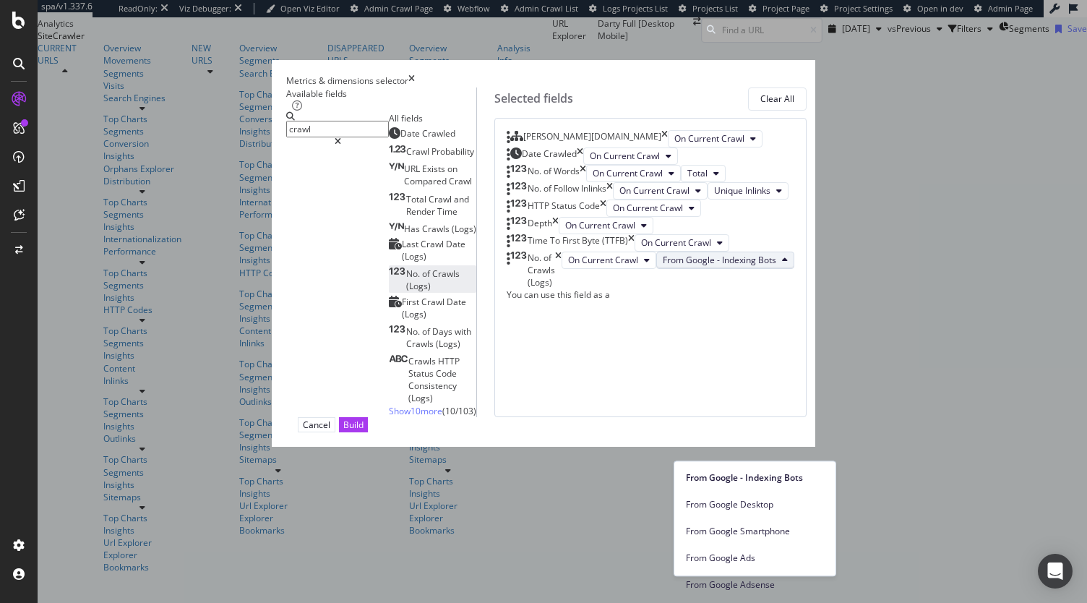
click at [296, 137] on input "crawl" at bounding box center [337, 129] width 103 height 17
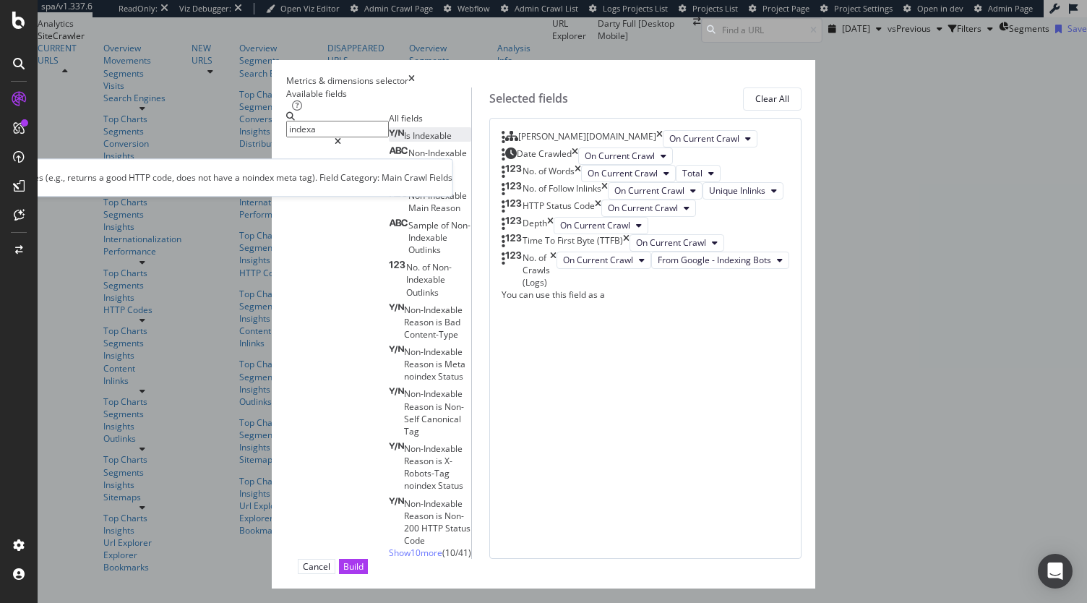
click at [389, 142] on div "Is Indexable" at bounding box center [420, 135] width 63 height 12
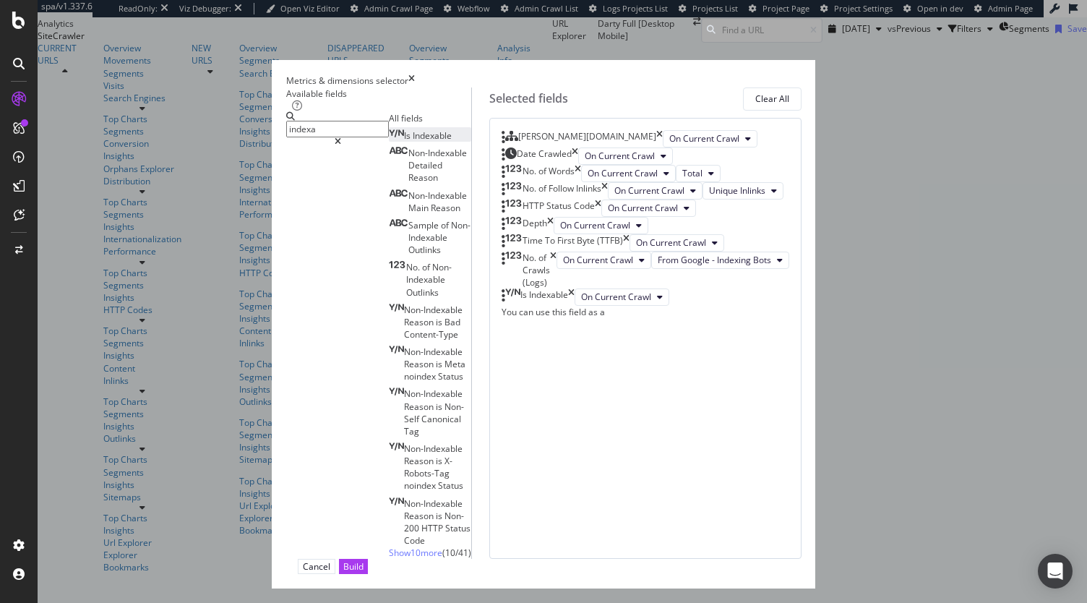
click at [389, 546] on span "Show 10 more" at bounding box center [415, 552] width 53 height 12
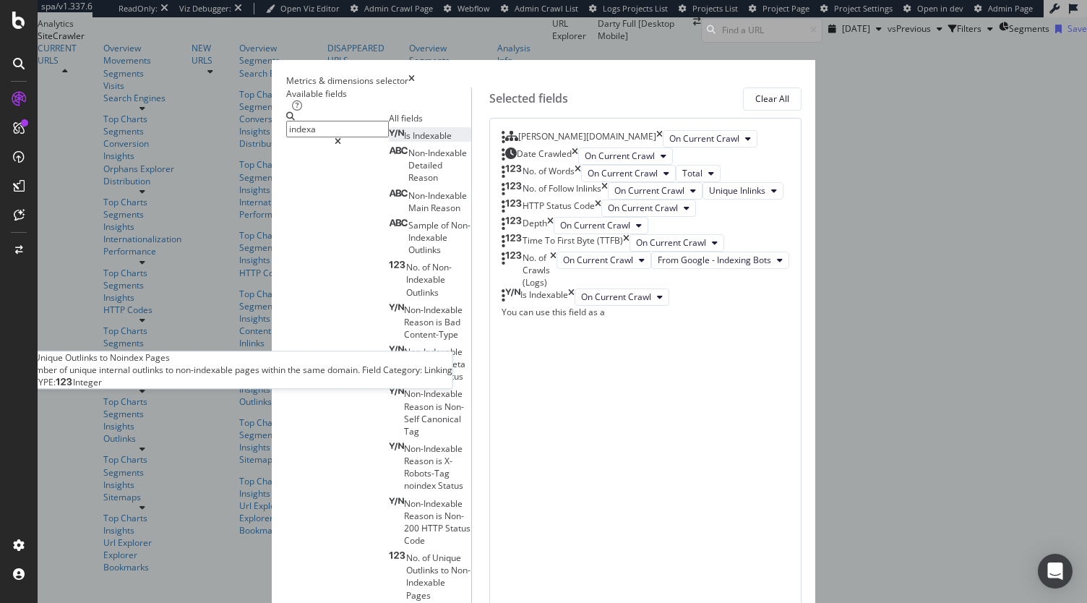
scroll to position [45, 0]
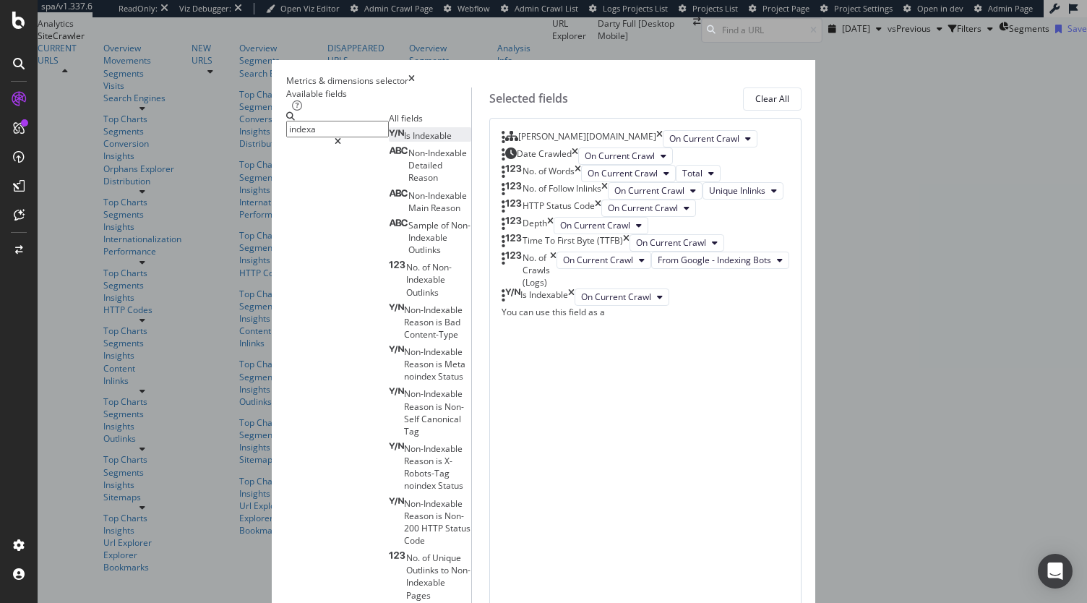
click at [306, 134] on input "indexa" at bounding box center [337, 129] width 103 height 17
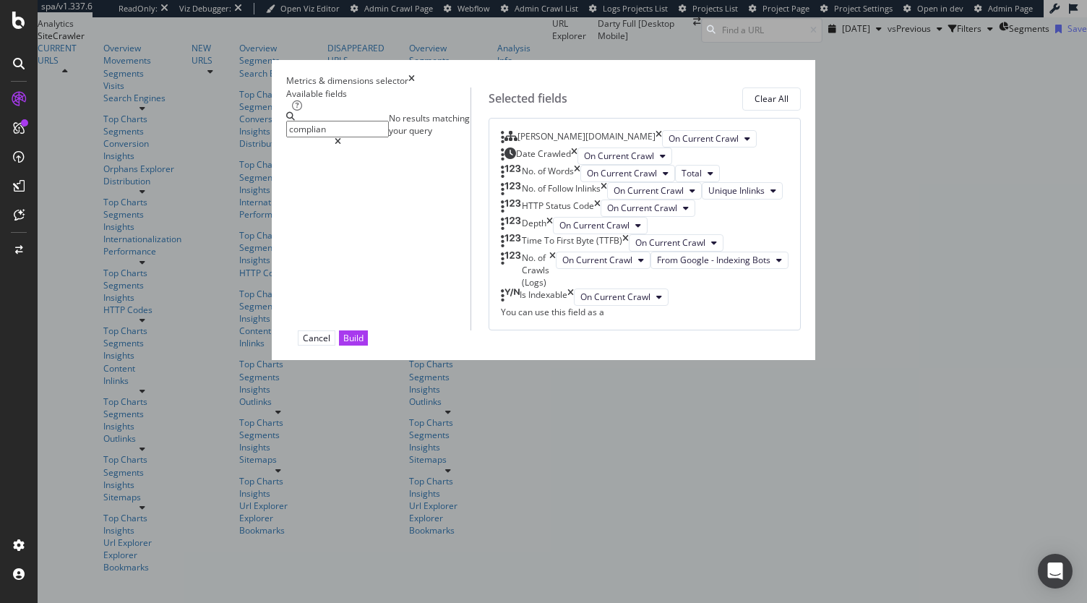
scroll to position [0, 0]
type input "compliance"
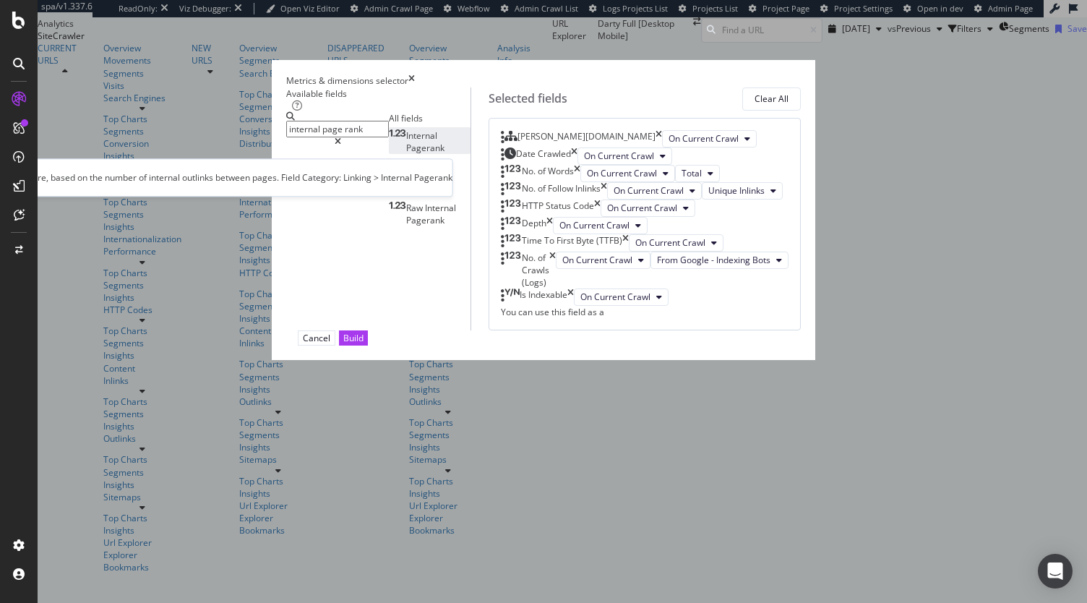
click at [389, 154] on div "Internal Pagerank" at bounding box center [430, 141] width 82 height 25
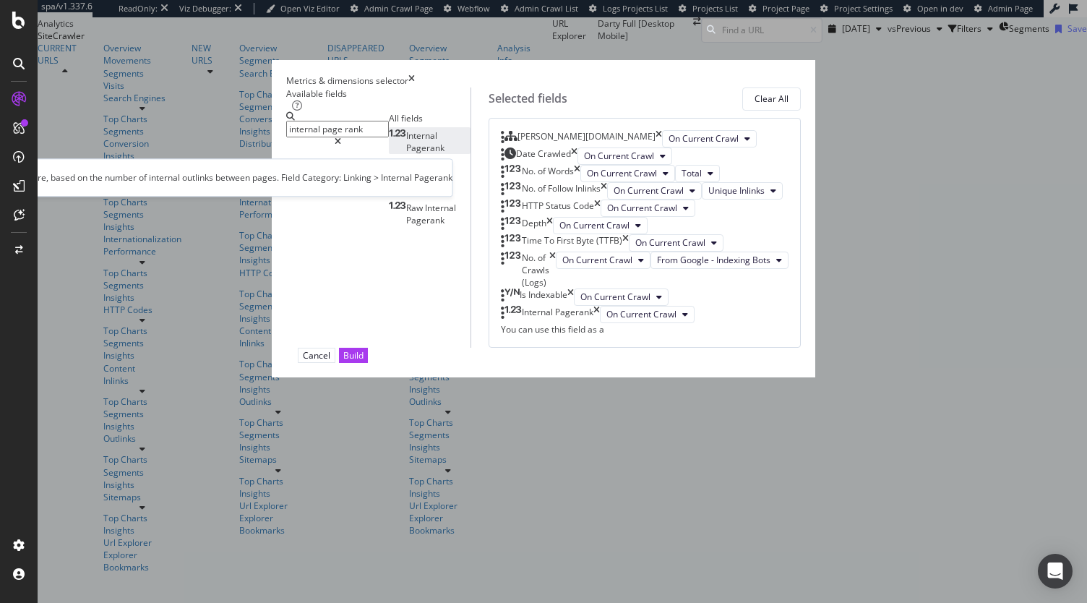
scroll to position [152, 0]
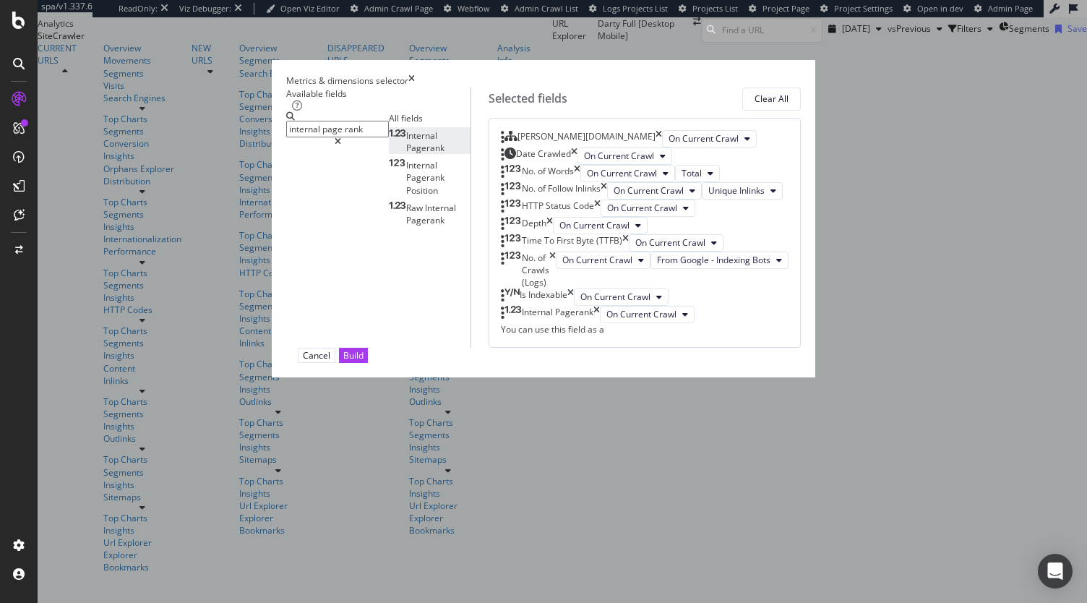
click at [319, 126] on input "internal page rank" at bounding box center [337, 129] width 103 height 17
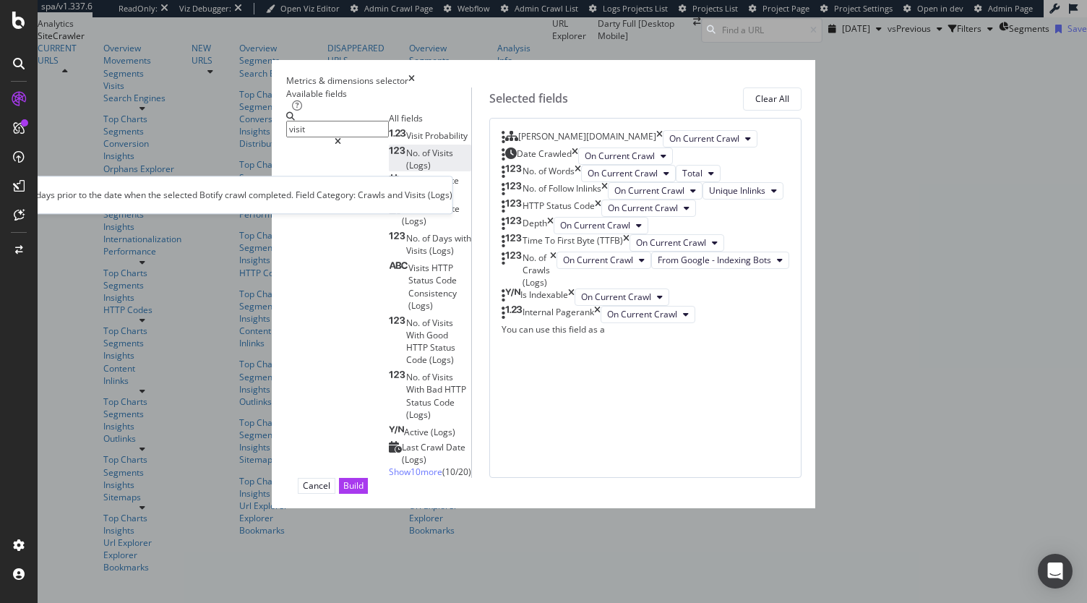
click at [389, 171] on div "No. of Visits (Logs)" at bounding box center [430, 159] width 82 height 25
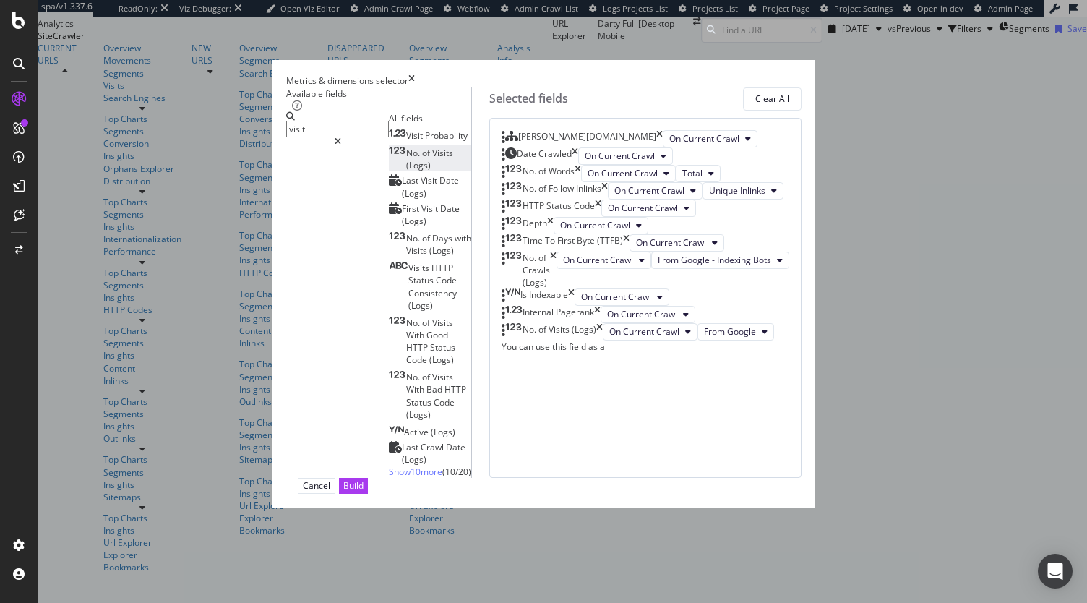
click at [309, 132] on input "visit" at bounding box center [337, 129] width 103 height 17
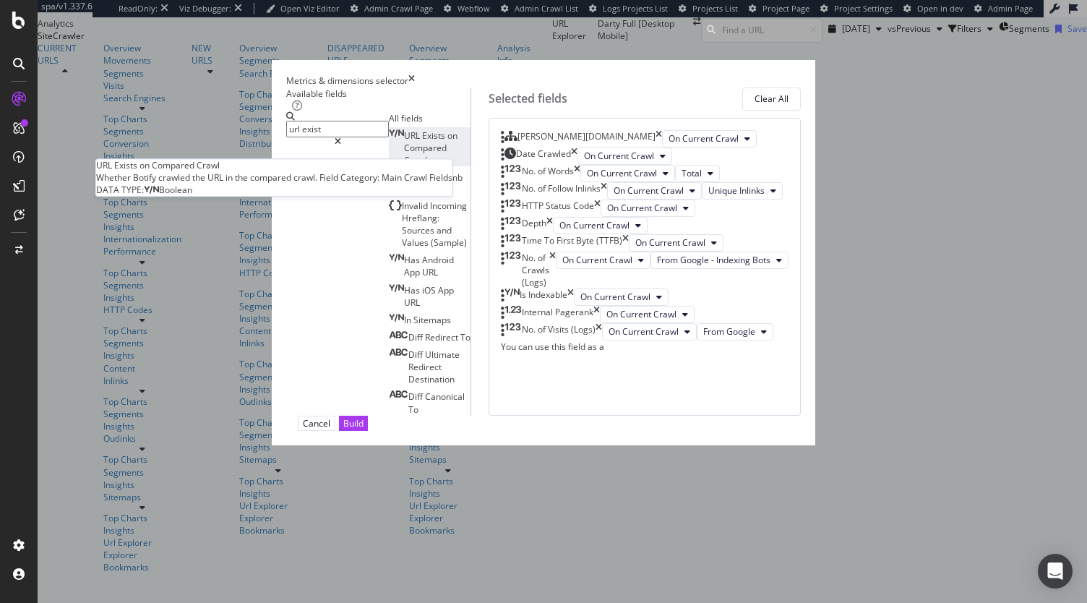
type input "url exist"
click at [404, 154] on span "Compared" at bounding box center [425, 148] width 43 height 12
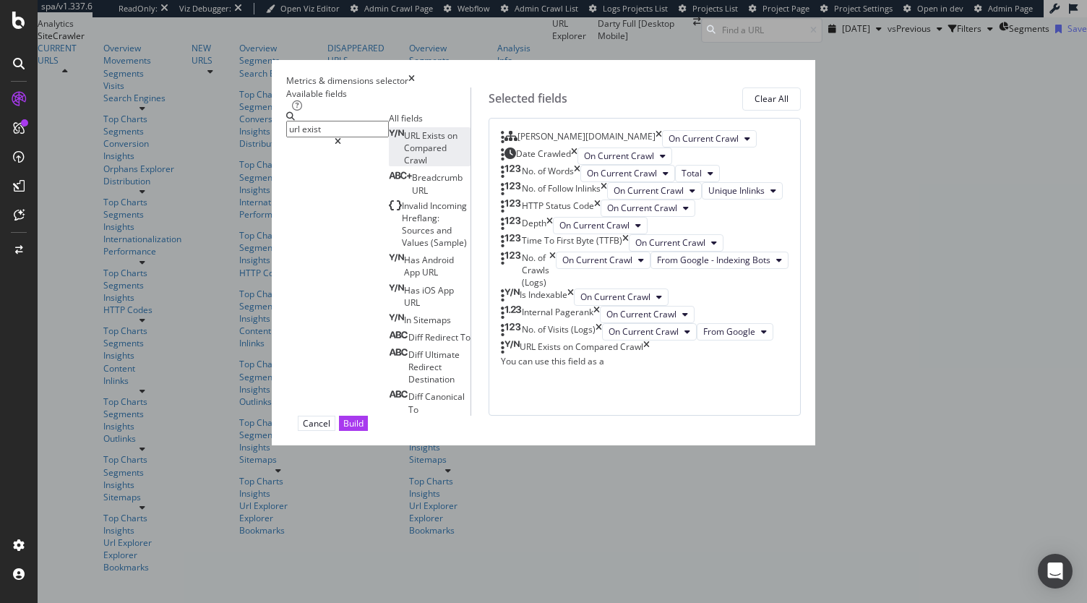
scroll to position [281, 0]
click at [368, 431] on button "Build" at bounding box center [353, 422] width 29 height 15
